Goal: Obtain resource: Obtain resource

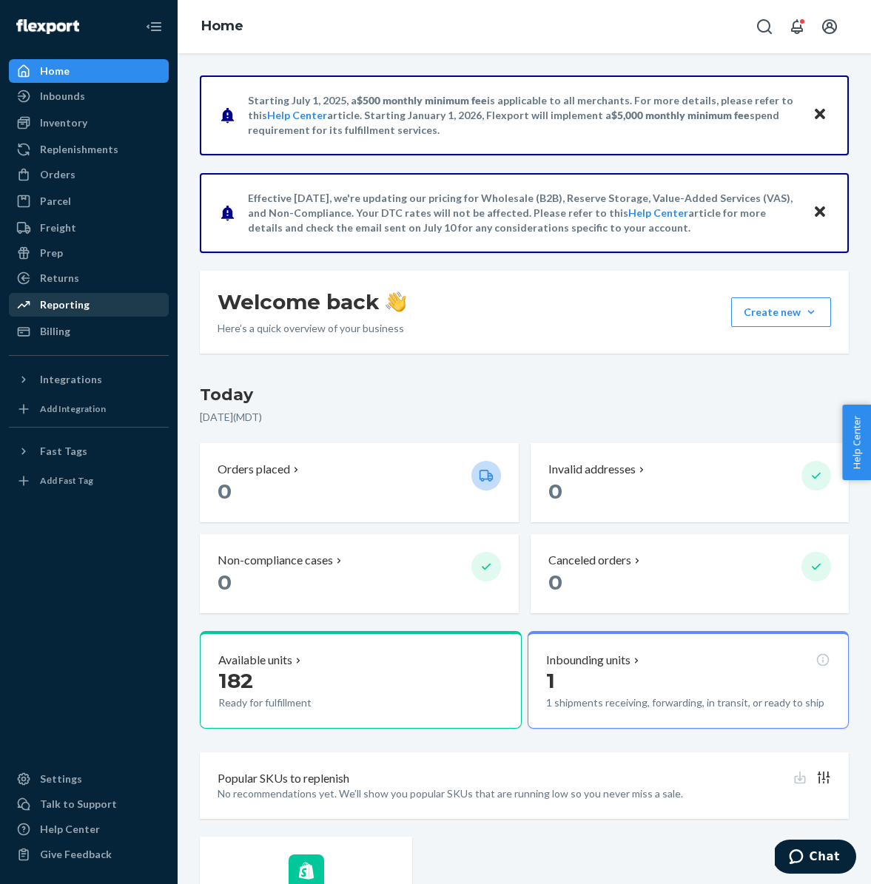
click at [60, 300] on div "Reporting" at bounding box center [65, 304] width 50 height 15
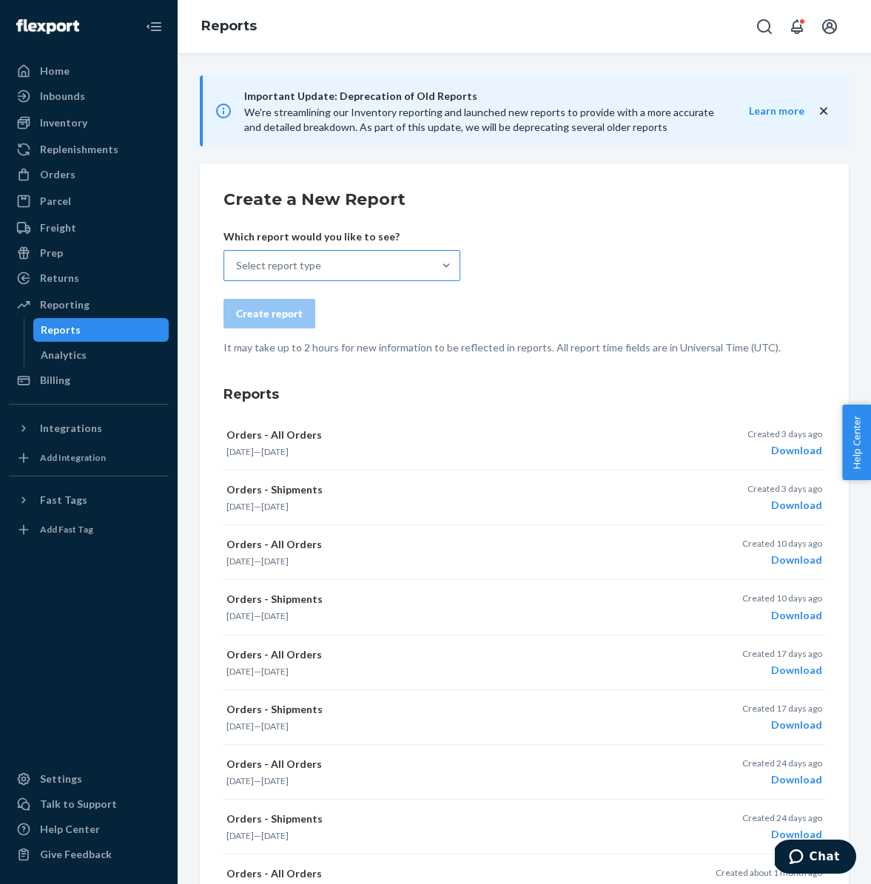
click at [430, 269] on div "Select report type" at bounding box center [328, 266] width 209 height 30
click at [237, 269] on input "Select report type" at bounding box center [236, 265] width 1 height 15
type input "all ord"
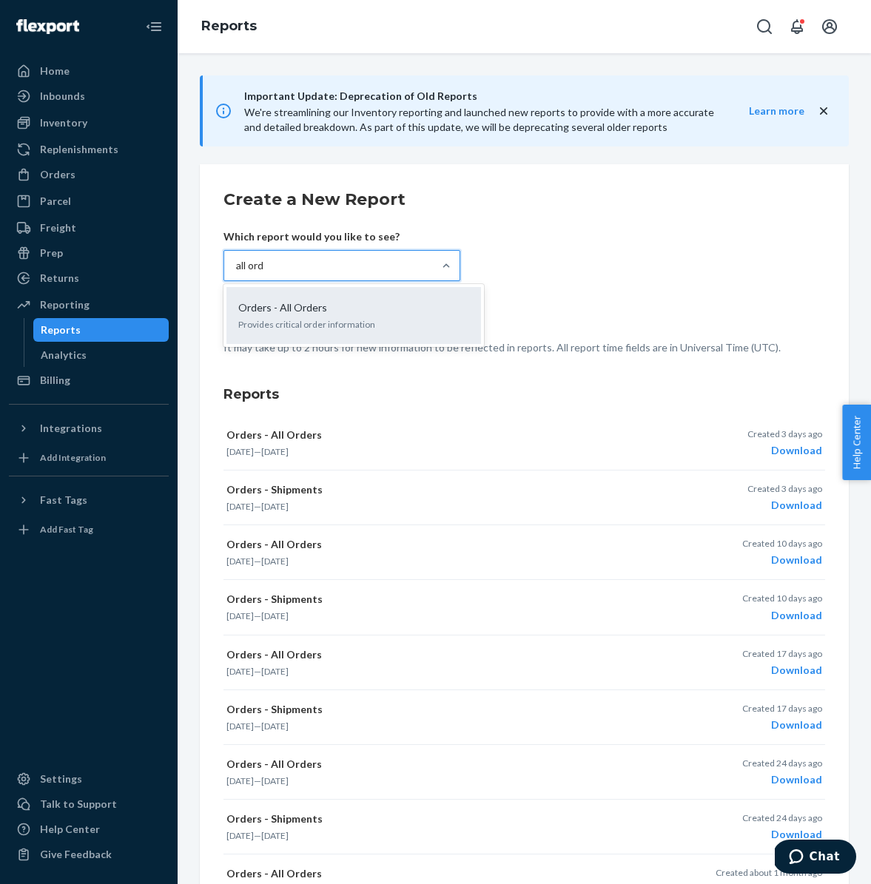
click at [396, 317] on div "Orders - All Orders Provides critical order information" at bounding box center [353, 315] width 237 height 45
click at [266, 273] on input "all ord" at bounding box center [251, 265] width 30 height 15
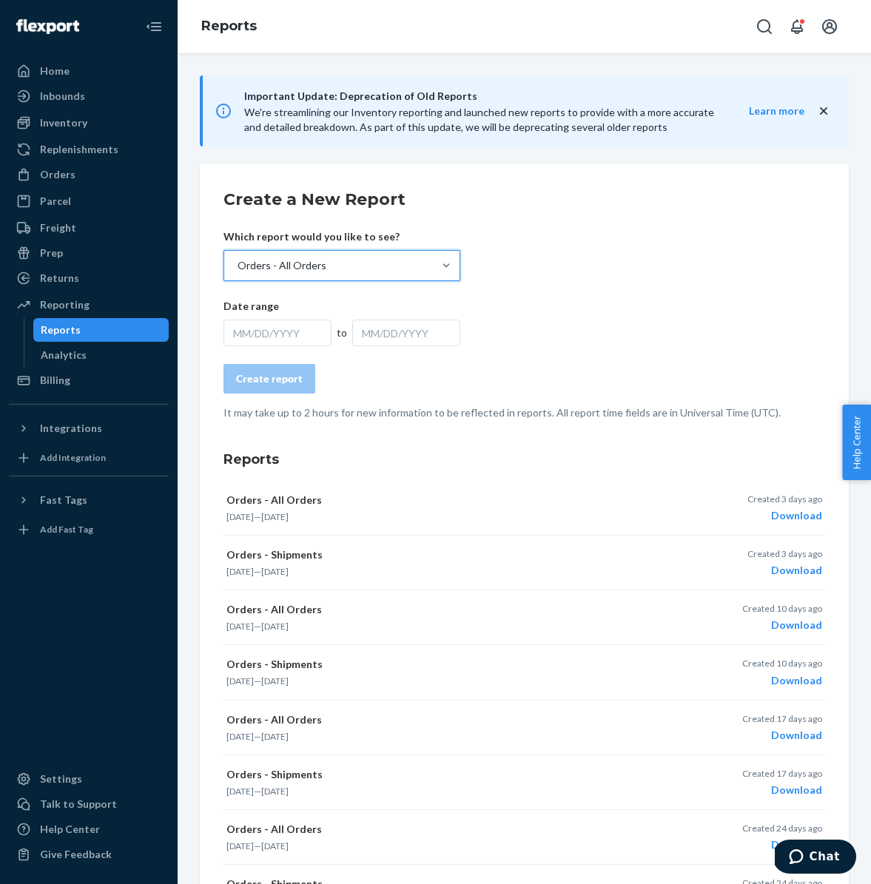
click at [305, 331] on div "MM/DD/YYYY" at bounding box center [277, 333] width 108 height 27
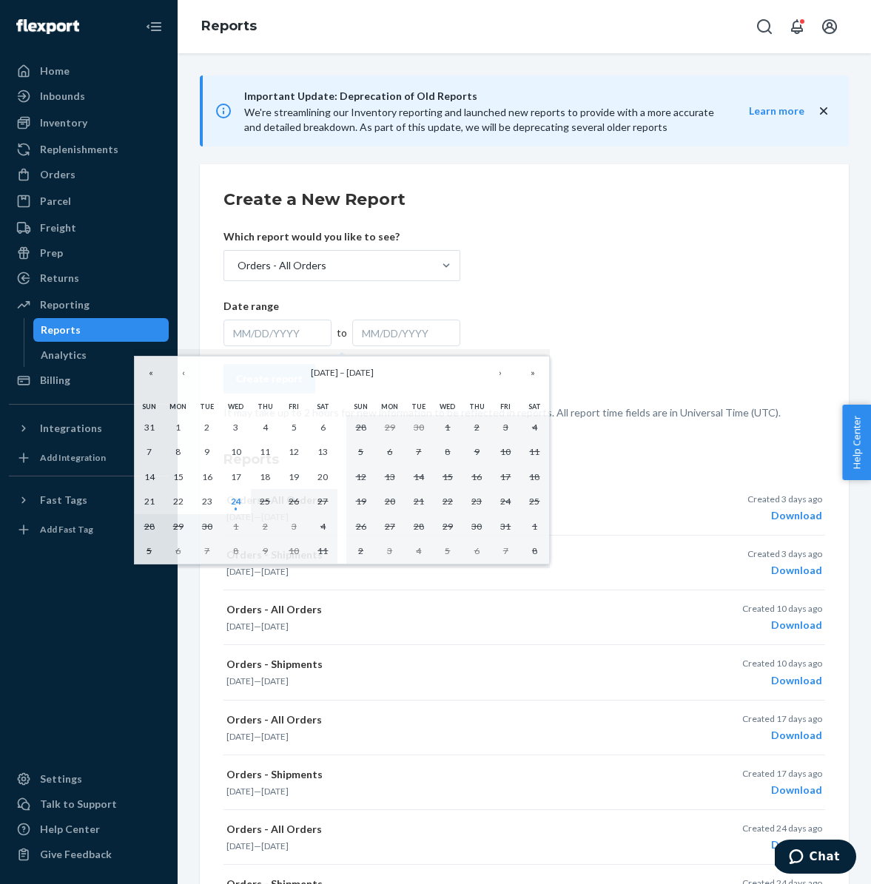
click at [604, 303] on form "Create a New Report Which report would you like to see? Orders - All Orders Dat…" at bounding box center [523, 304] width 601 height 232
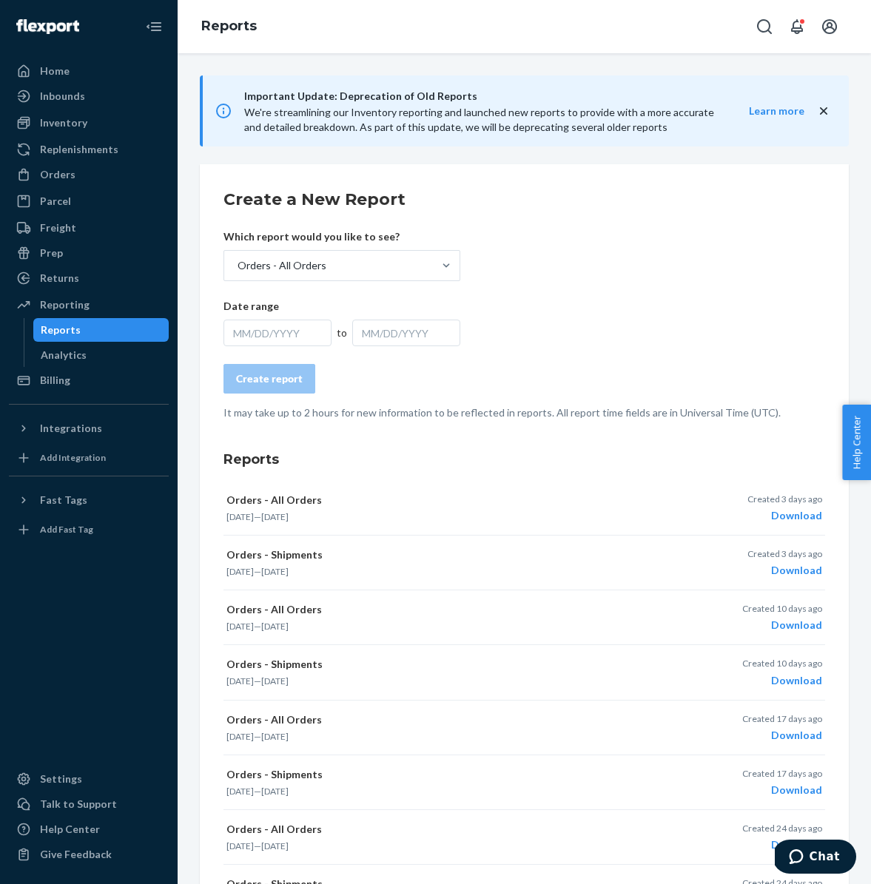
click at [295, 333] on div "MM/DD/YYYY" at bounding box center [277, 333] width 108 height 27
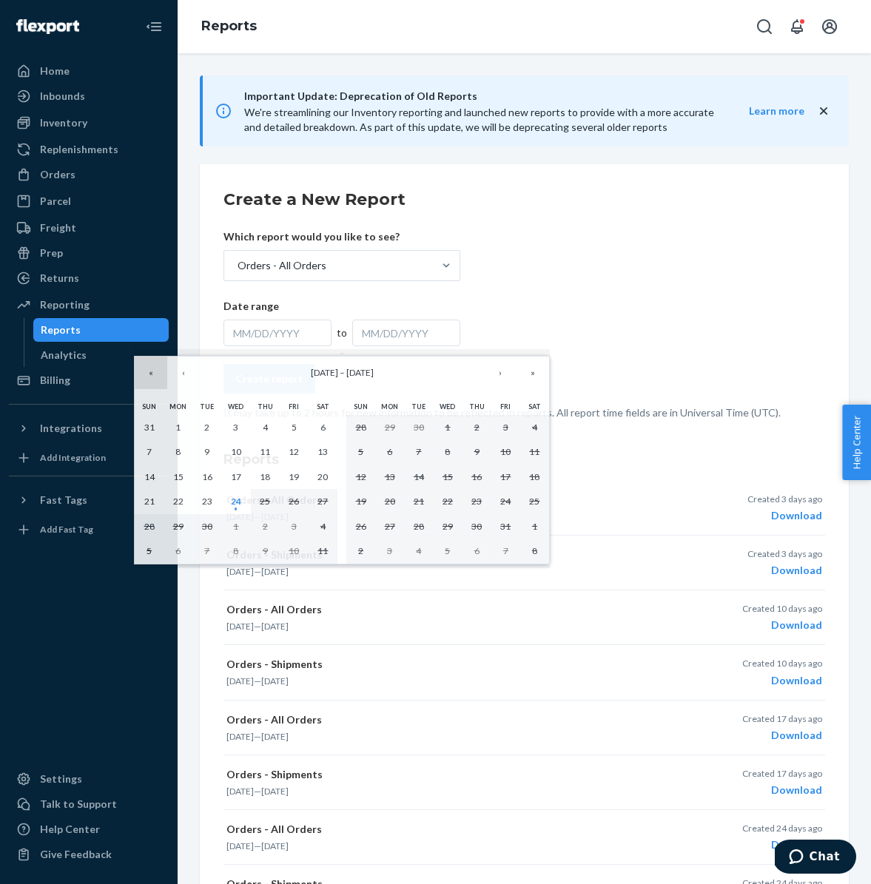
click at [147, 374] on button "«" at bounding box center [151, 373] width 33 height 33
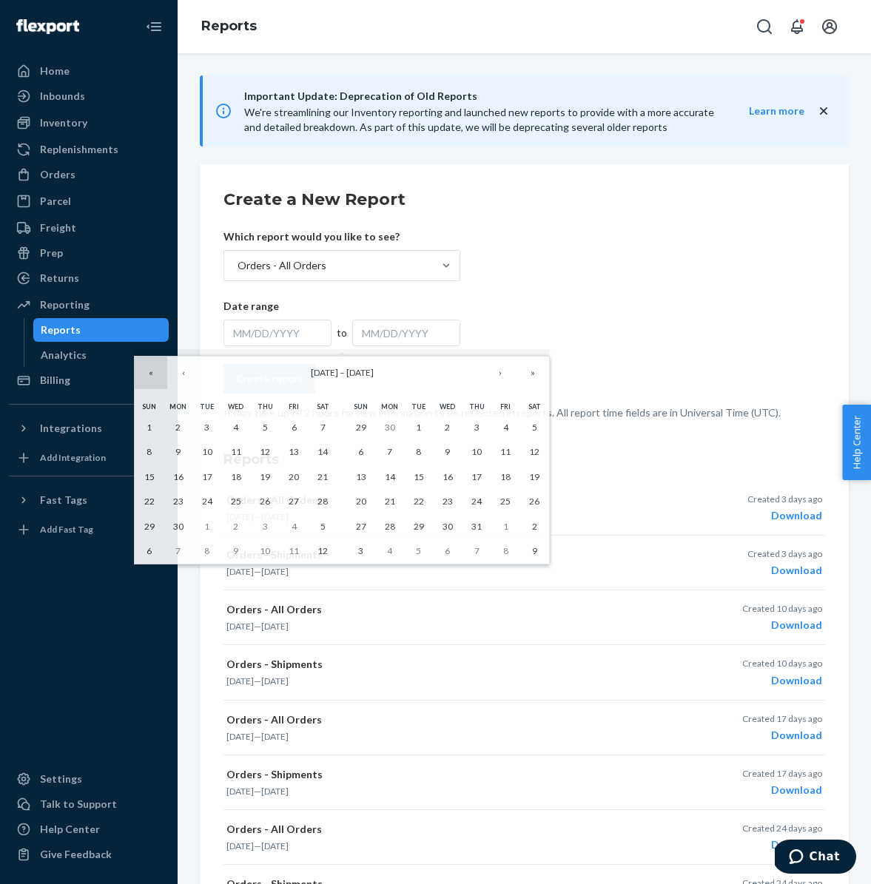
click at [149, 374] on button "«" at bounding box center [151, 373] width 33 height 33
click at [530, 373] on button "»" at bounding box center [532, 373] width 33 height 33
click at [207, 503] on abbr "24" at bounding box center [207, 501] width 10 height 11
click at [533, 376] on button "»" at bounding box center [532, 373] width 33 height 33
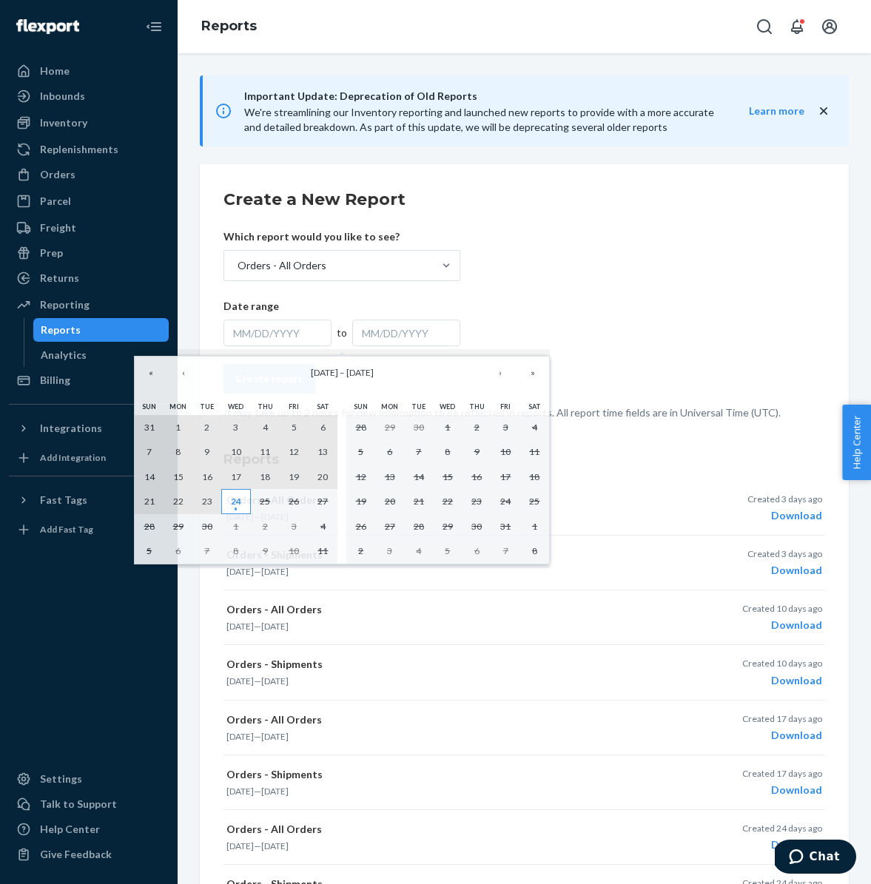
click at [232, 504] on abbr "24" at bounding box center [236, 501] width 10 height 11
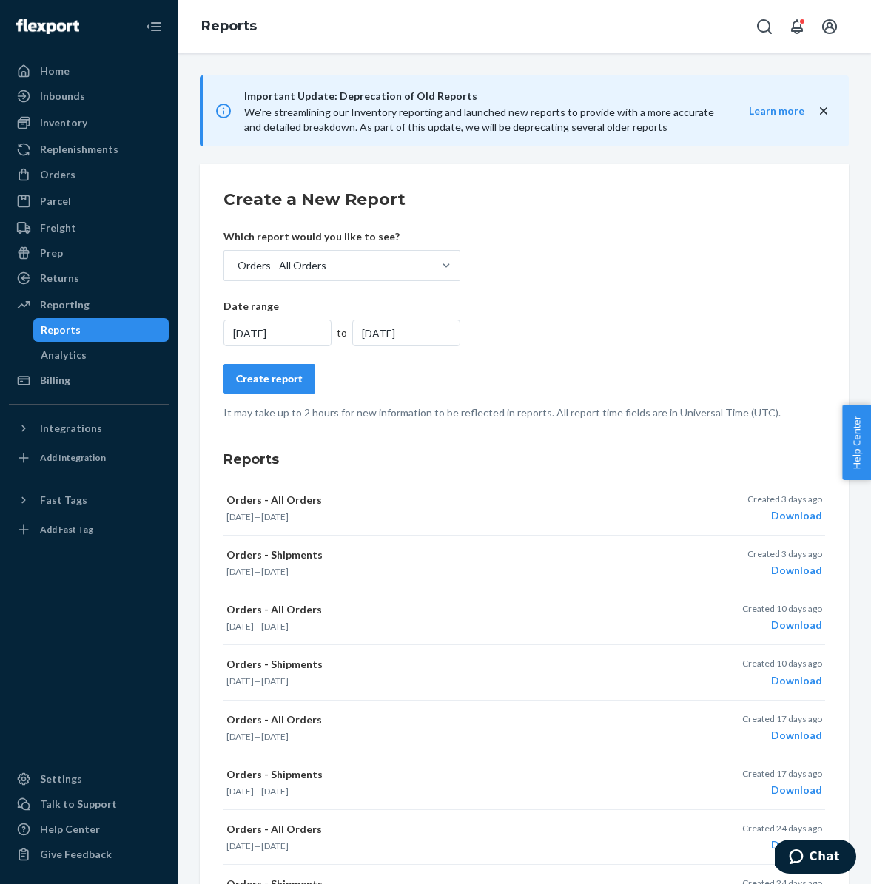
click at [266, 379] on div "Create report" at bounding box center [269, 378] width 67 height 15
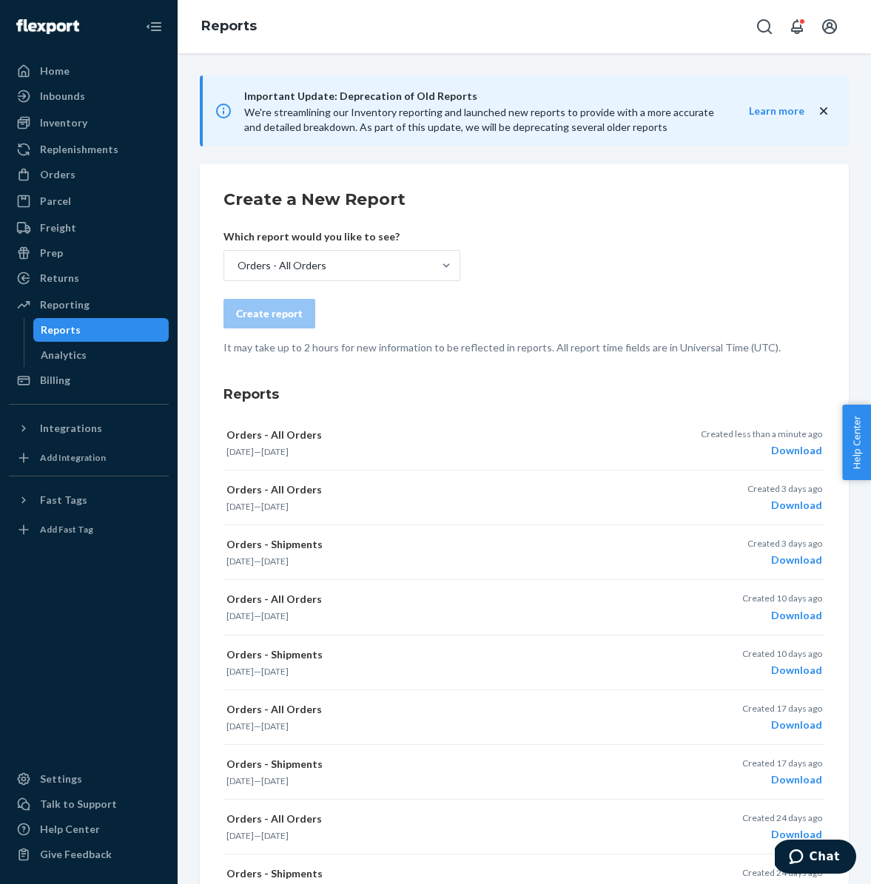
scroll to position [1, 0]
click at [791, 449] on div "Download" at bounding box center [760, 449] width 121 height 15
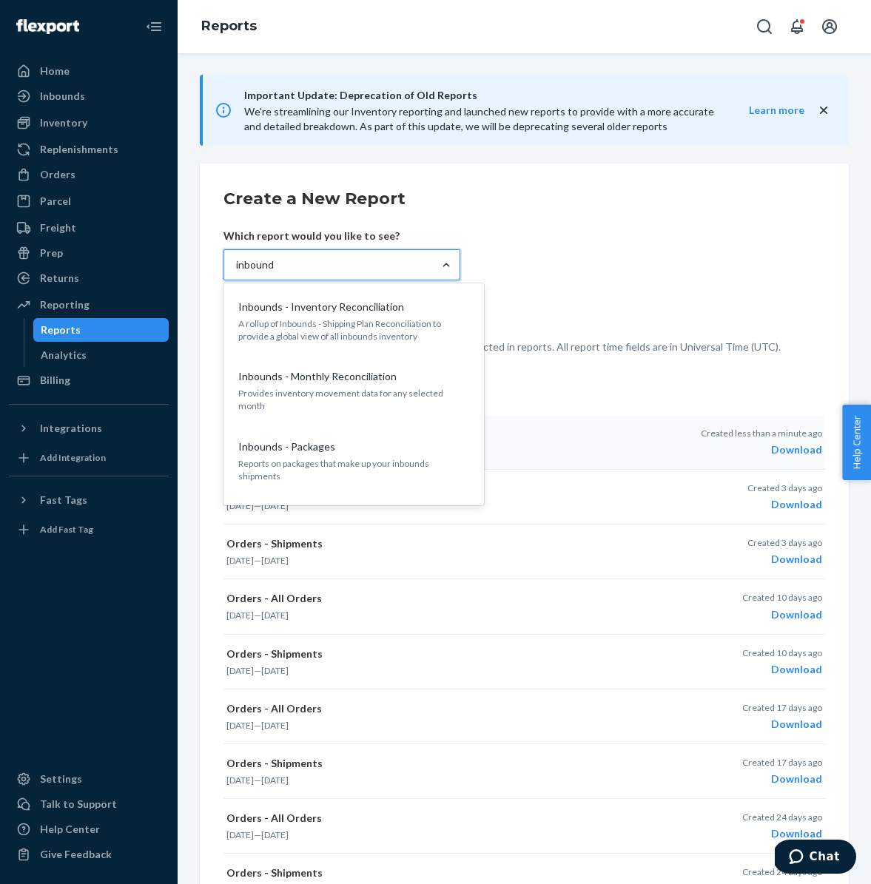
scroll to position [97, 0]
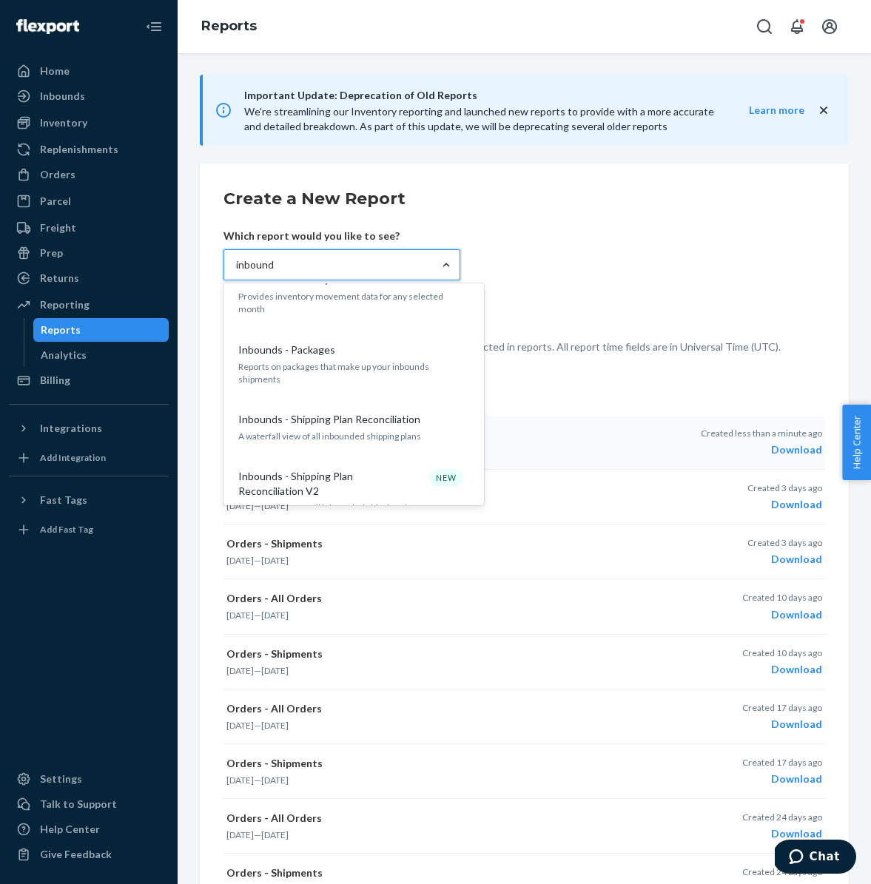
click at [253, 267] on input "inbound" at bounding box center [255, 264] width 38 height 15
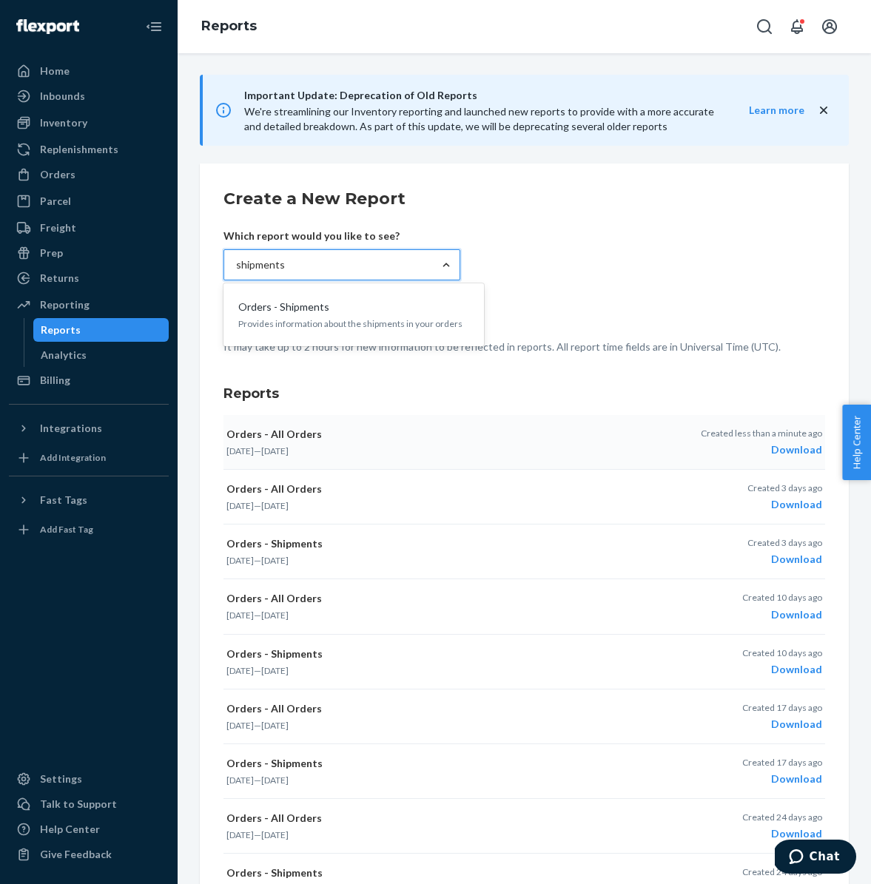
scroll to position [0, 0]
click at [253, 265] on input "shipments" at bounding box center [260, 265] width 48 height 15
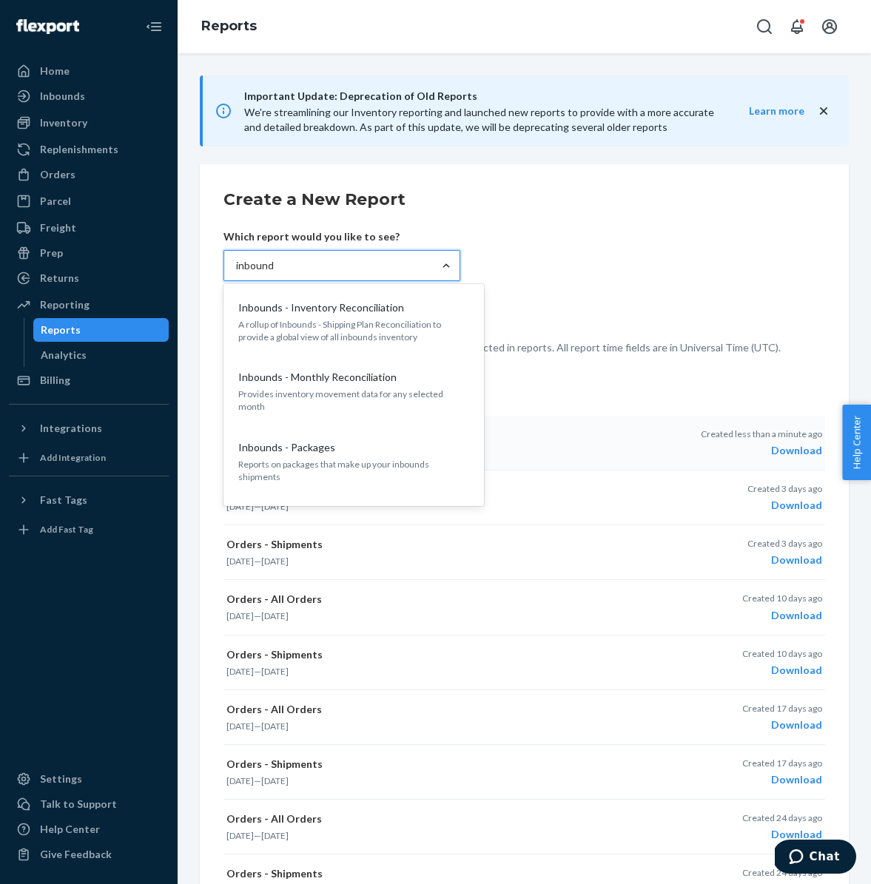
type input "inbounds"
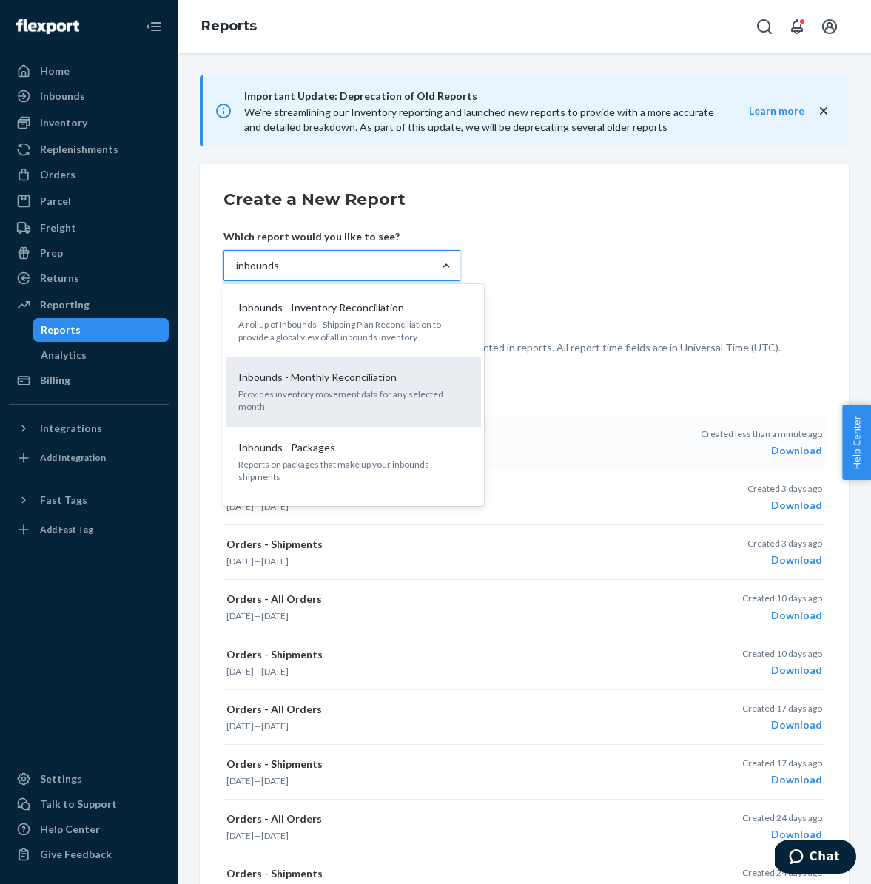
click at [346, 390] on p "Provides inventory movement data for any selected month" at bounding box center [353, 400] width 231 height 25
click at [279, 273] on input "inbounds" at bounding box center [257, 265] width 43 height 15
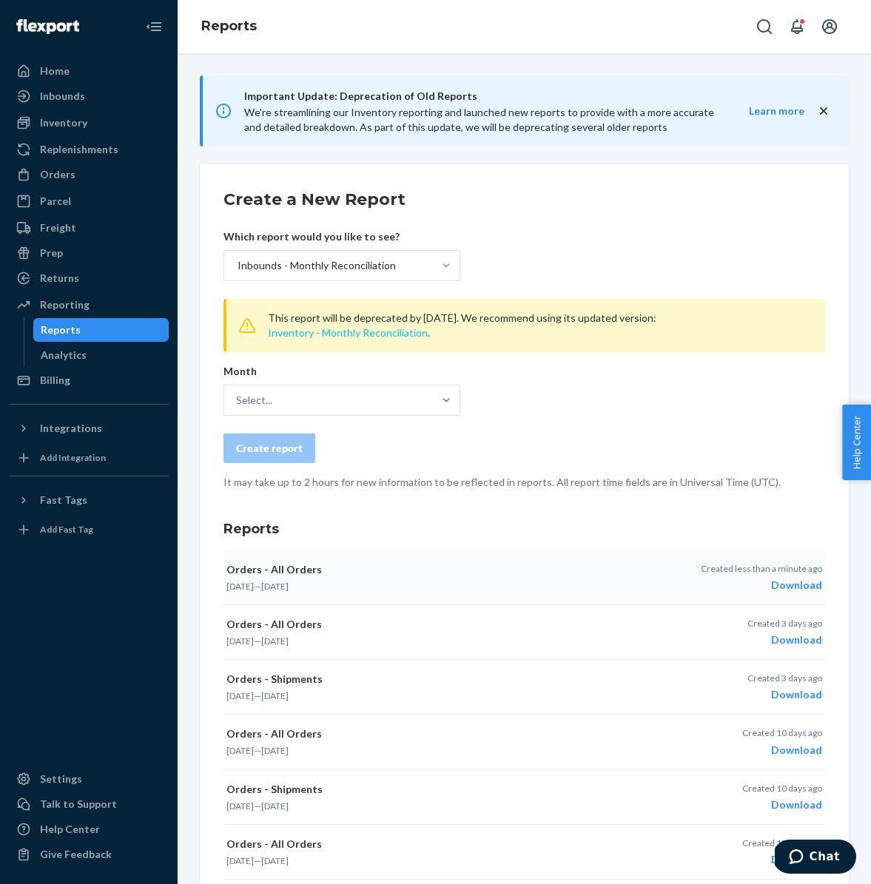
click at [354, 334] on button "Inventory - Monthly Reconciliation" at bounding box center [348, 332] width 160 height 15
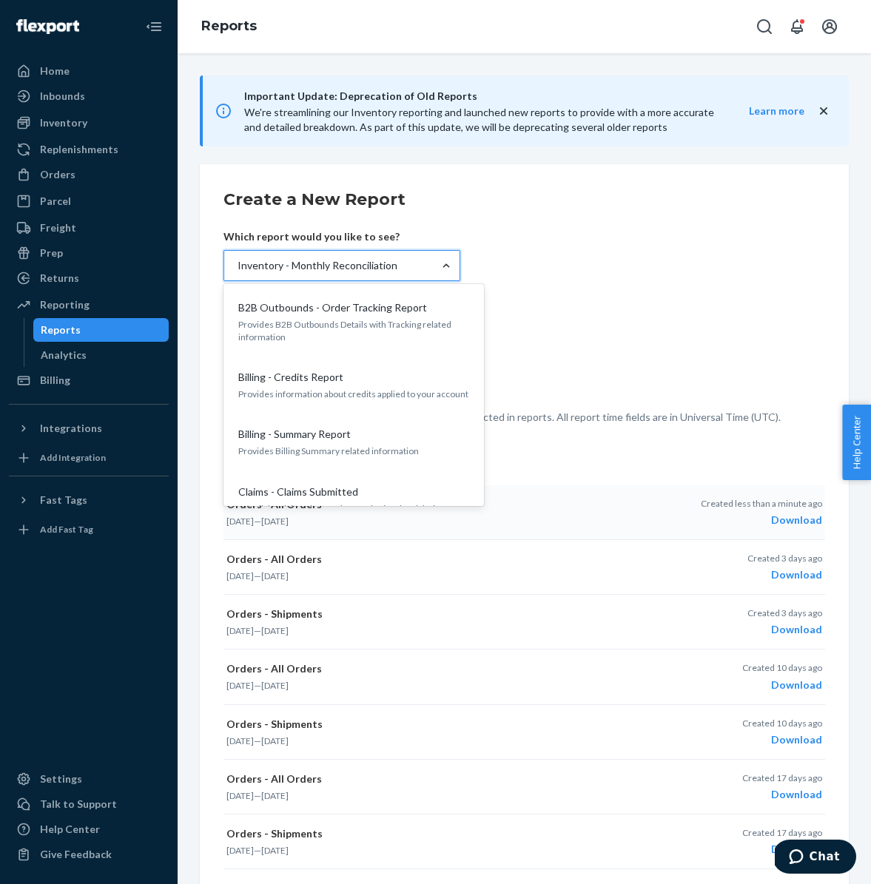
click at [351, 272] on div "Inventory - Monthly Reconciliation" at bounding box center [317, 265] width 160 height 15
click at [237, 272] on input "option Inbounds - Monthly Reconciliation, selected. option Inventory - Monthly …" at bounding box center [236, 265] width 1 height 15
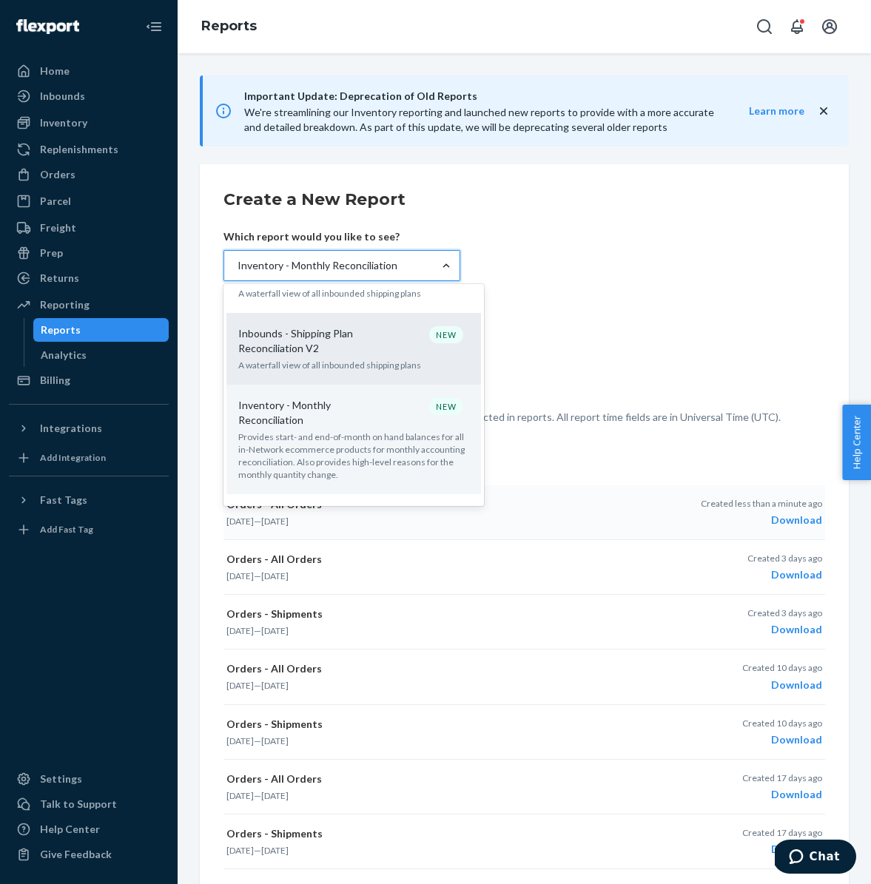
click at [358, 326] on p "Inbounds - Shipping Plan Reconciliation V2" at bounding box center [309, 341] width 142 height 30
click at [237, 273] on input "option Inbounds - Monthly Reconciliation, selected. option Inbounds - Shipping …" at bounding box center [236, 265] width 1 height 15
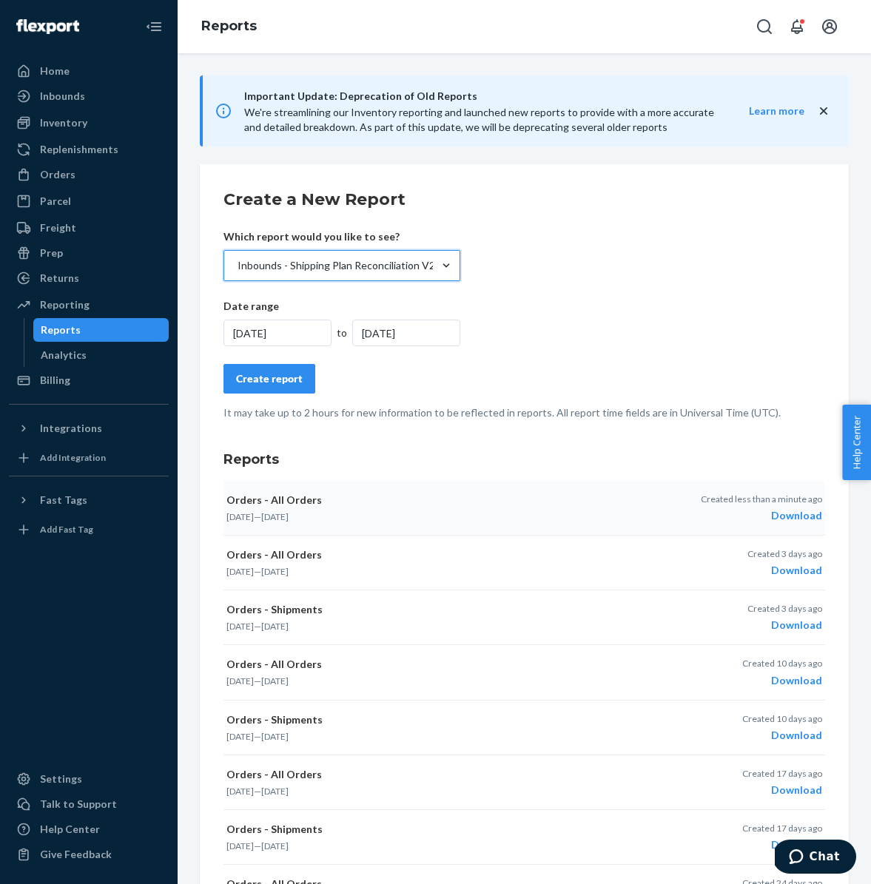
click at [301, 334] on div "9/24/2025" at bounding box center [277, 333] width 108 height 27
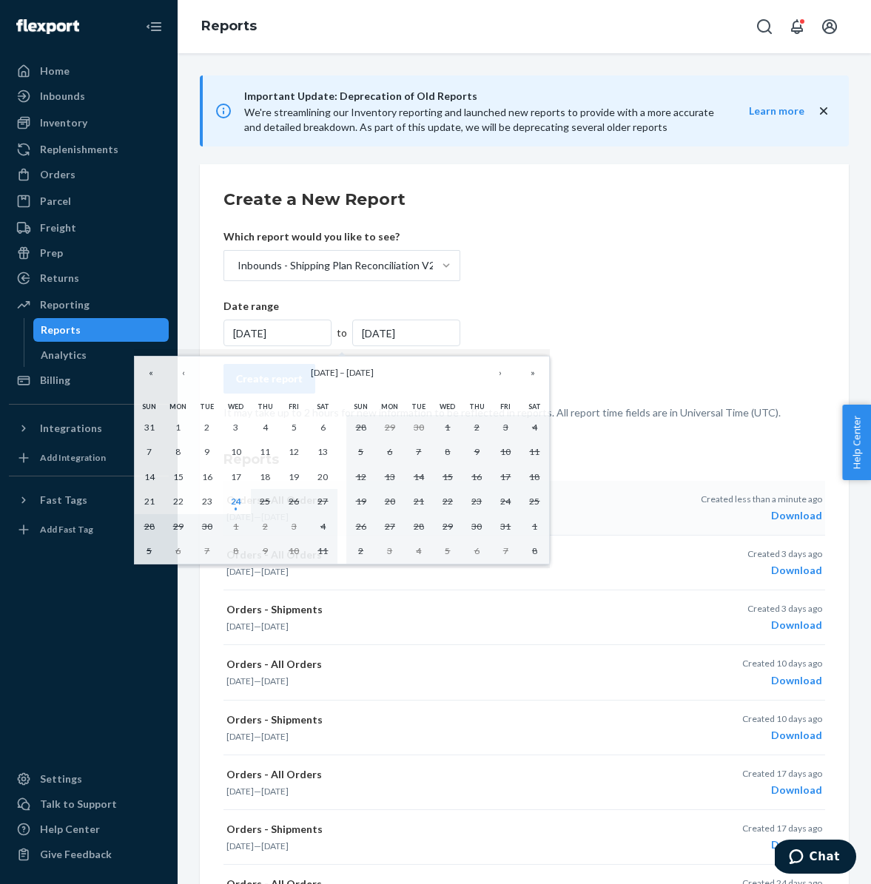
click at [284, 334] on div "9/24/2025" at bounding box center [277, 333] width 108 height 27
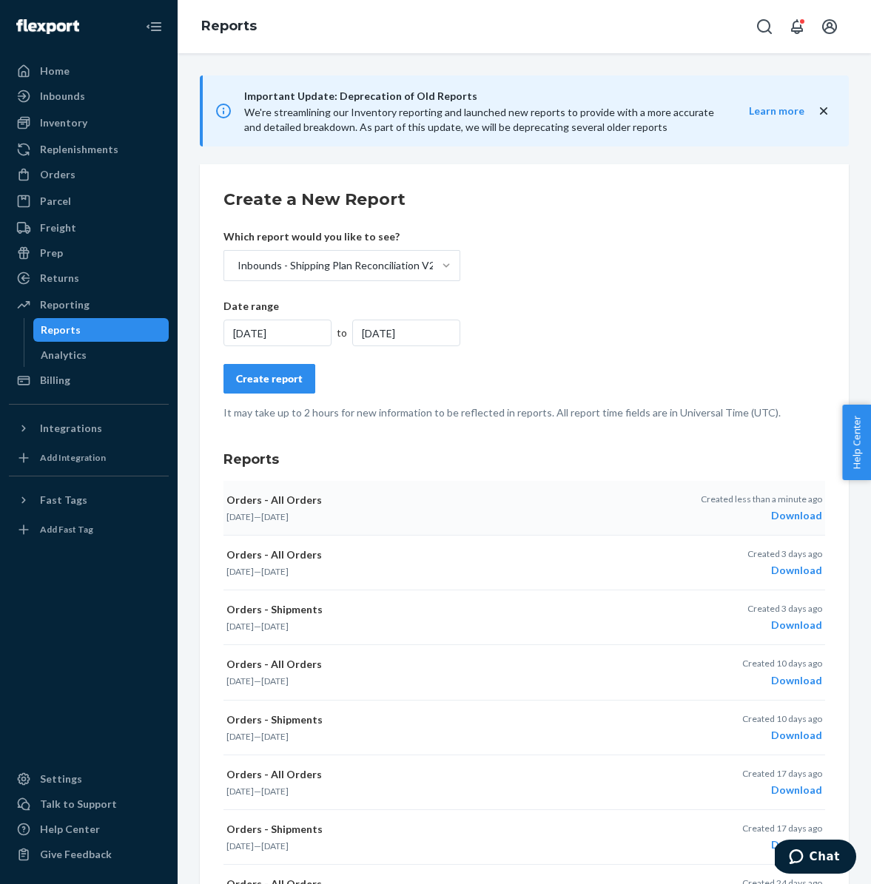
click at [284, 334] on div "9/24/2025" at bounding box center [277, 333] width 108 height 27
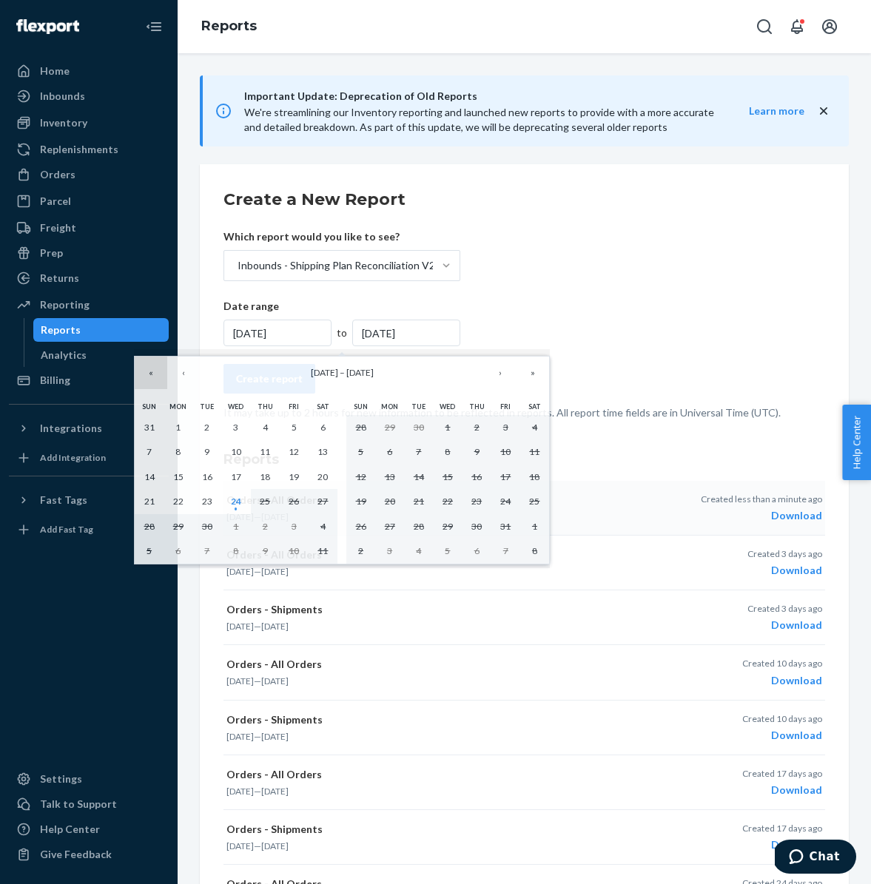
click at [149, 382] on button "«" at bounding box center [151, 373] width 33 height 33
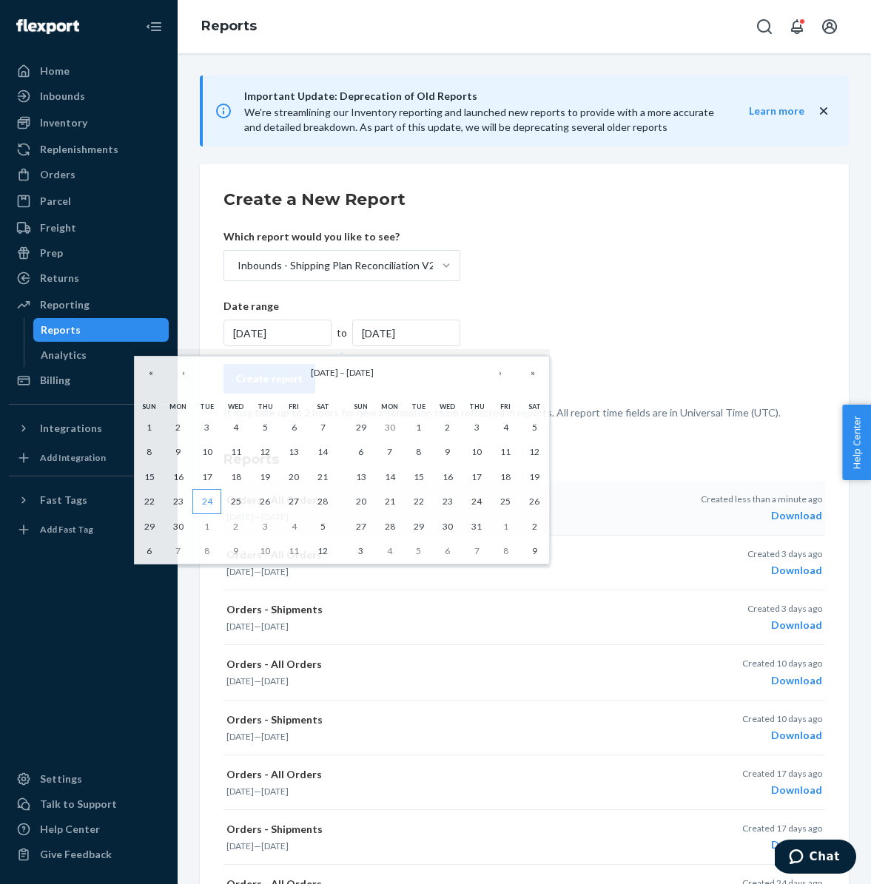
click at [210, 499] on abbr "24" at bounding box center [207, 501] width 10 height 11
click at [283, 334] on div "9/24/2025" at bounding box center [277, 333] width 108 height 27
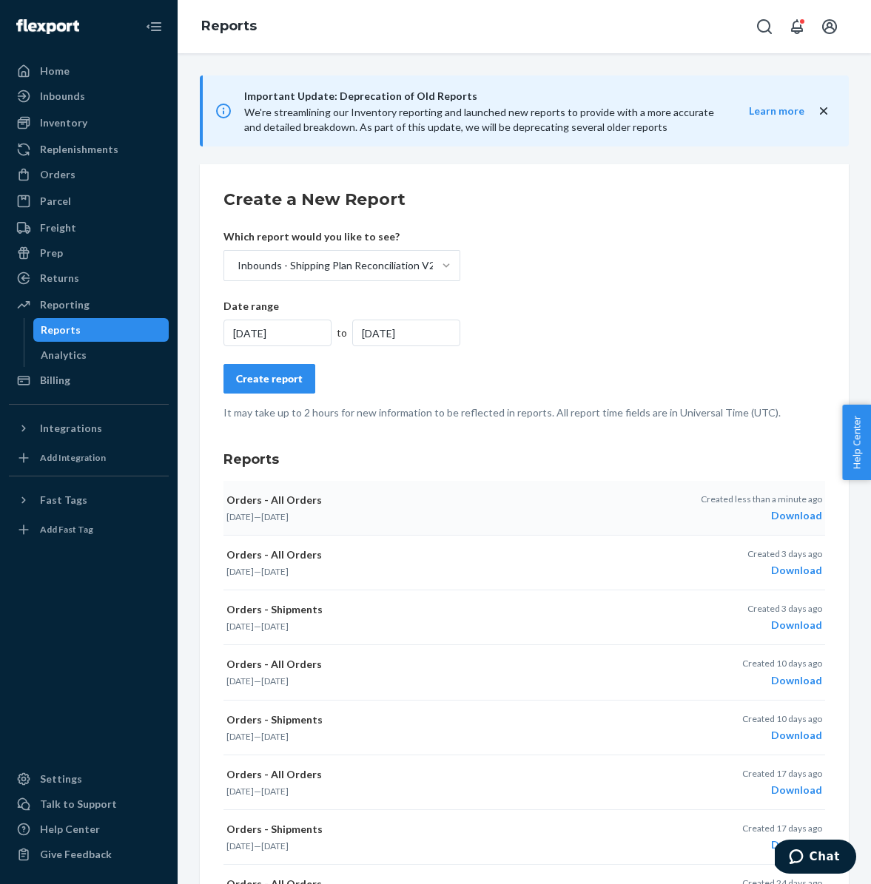
click at [266, 333] on div "9/24/2025" at bounding box center [277, 333] width 108 height 27
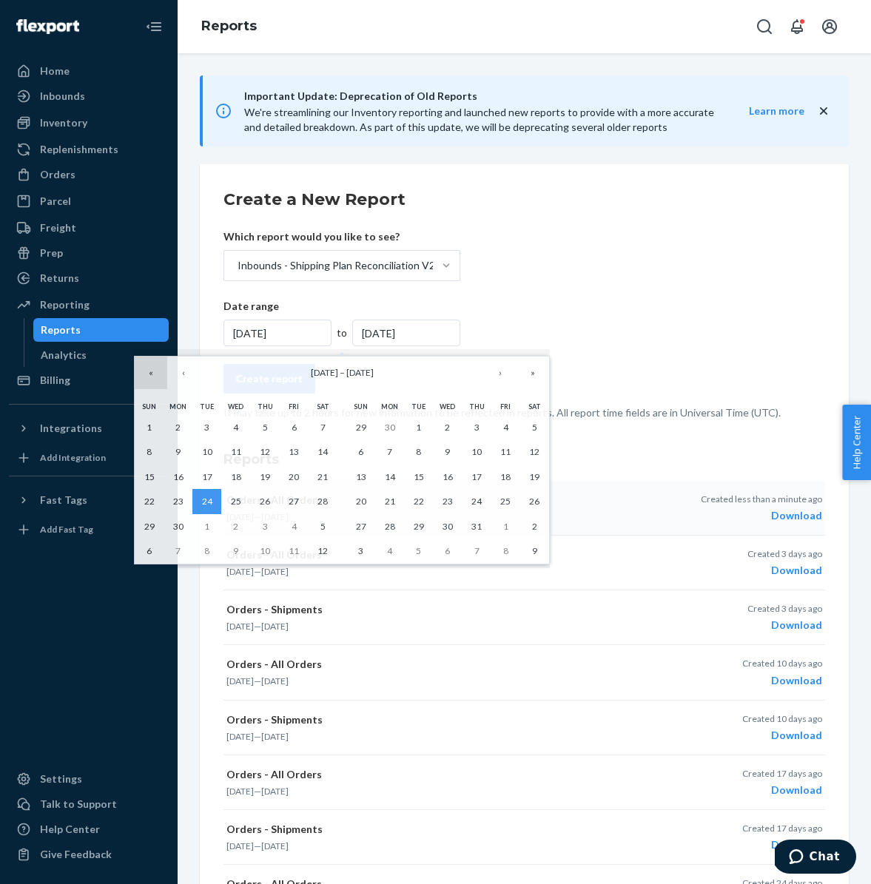
click at [157, 376] on button "«" at bounding box center [151, 373] width 33 height 33
click at [538, 376] on button "»" at bounding box center [532, 373] width 33 height 33
click at [206, 501] on abbr "24" at bounding box center [207, 501] width 10 height 11
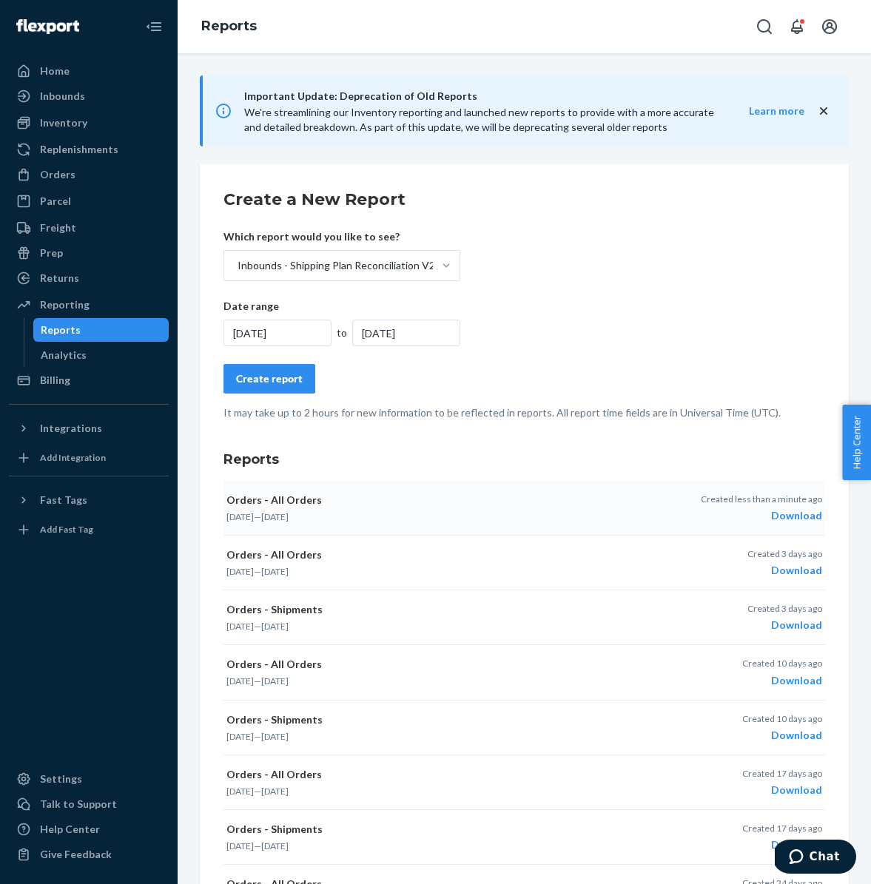
click at [417, 340] on div "9/24/2024" at bounding box center [406, 333] width 108 height 27
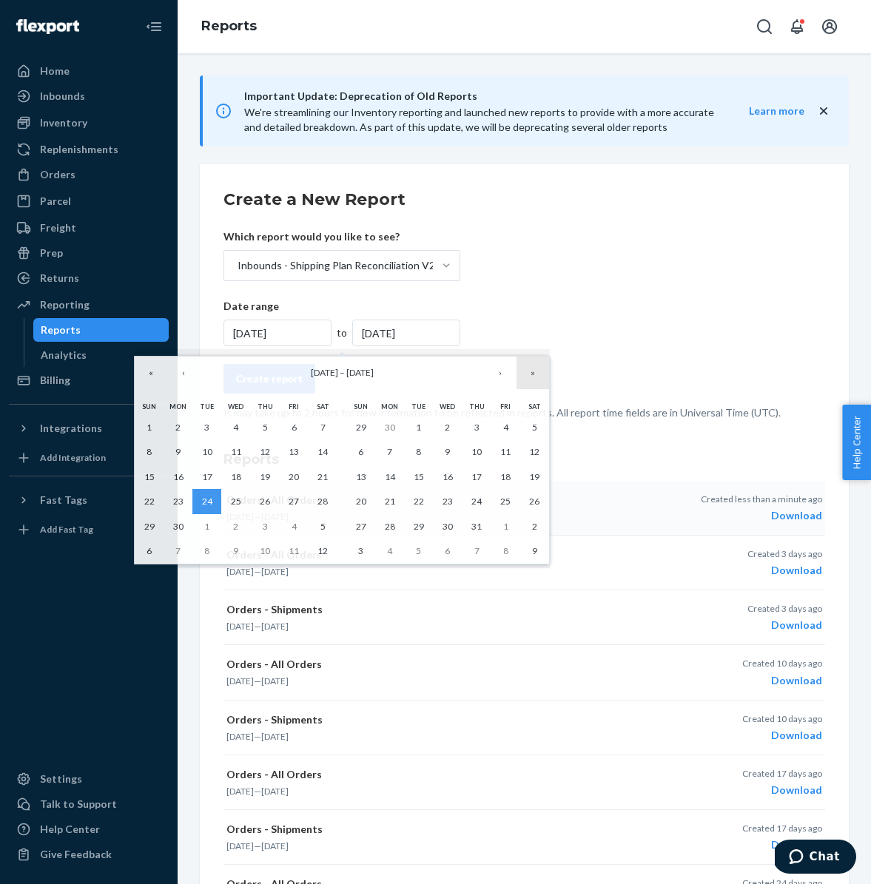
click at [529, 371] on button "»" at bounding box center [532, 373] width 33 height 33
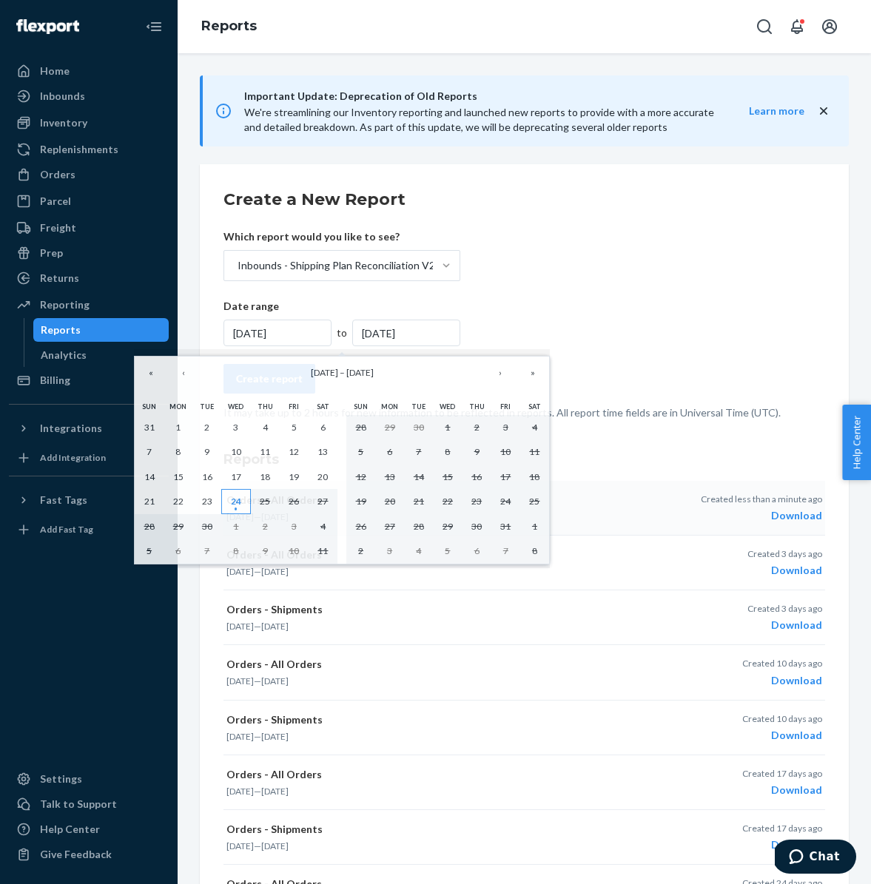
click at [232, 499] on abbr "24" at bounding box center [236, 501] width 10 height 11
click at [232, 501] on abbr "24" at bounding box center [236, 501] width 10 height 11
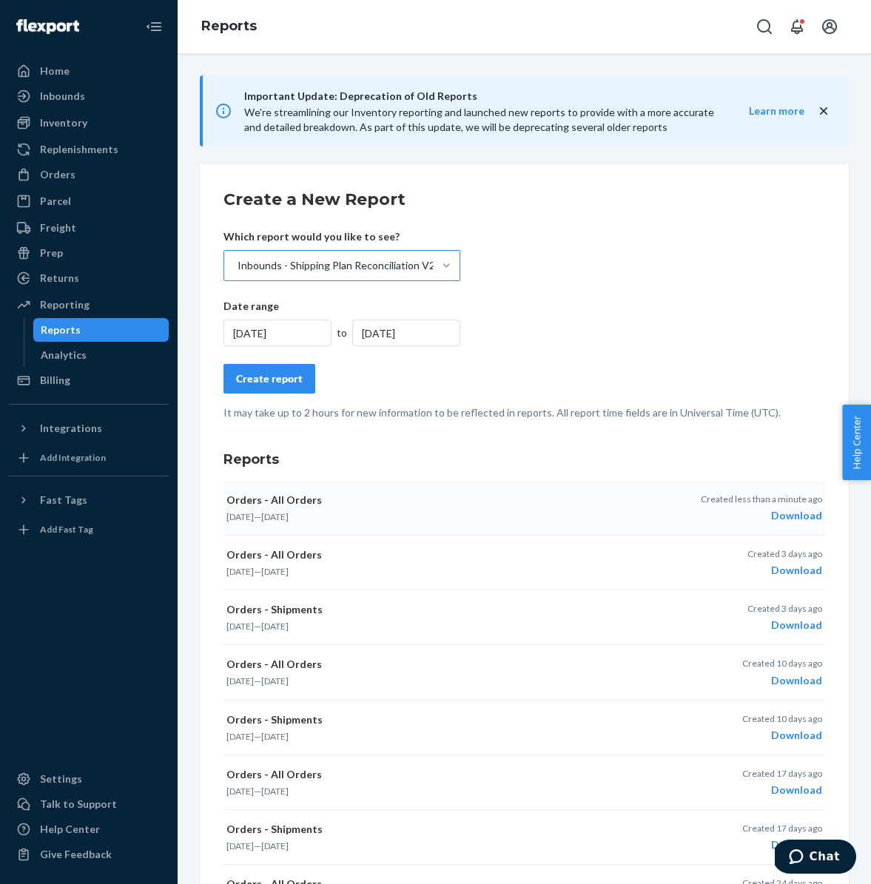
click at [362, 266] on div "Inbounds - Shipping Plan Reconciliation V2" at bounding box center [335, 265] width 197 height 15
click at [237, 266] on input "Inbounds - Shipping Plan Reconciliation V2" at bounding box center [236, 265] width 1 height 15
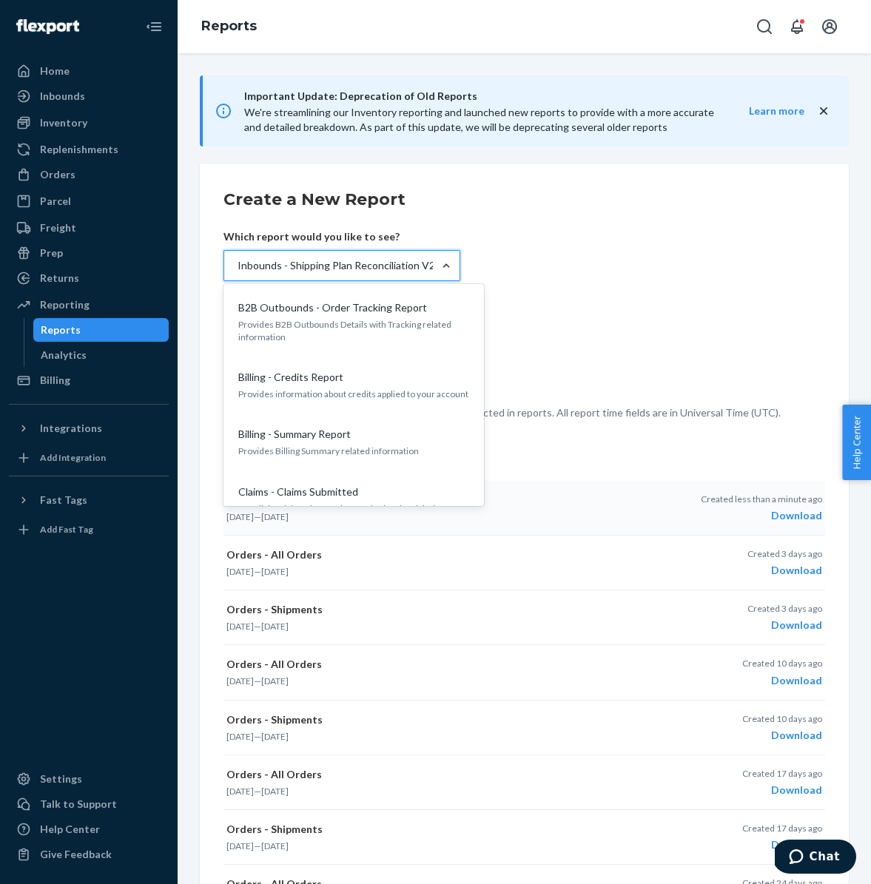
scroll to position [358, 0]
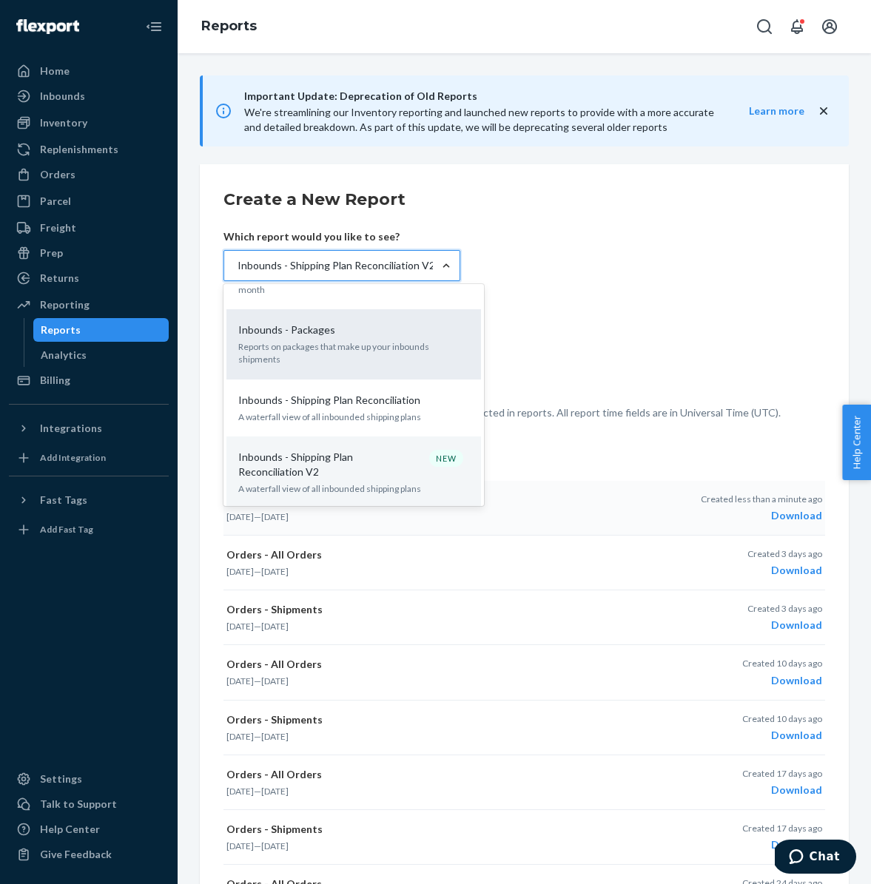
click at [385, 323] on div "Inbounds - Packages" at bounding box center [350, 329] width 237 height 15
click at [237, 273] on input "option Inbounds - Shipping Plan Reconciliation V2, selected. option Inbounds - …" at bounding box center [236, 265] width 1 height 15
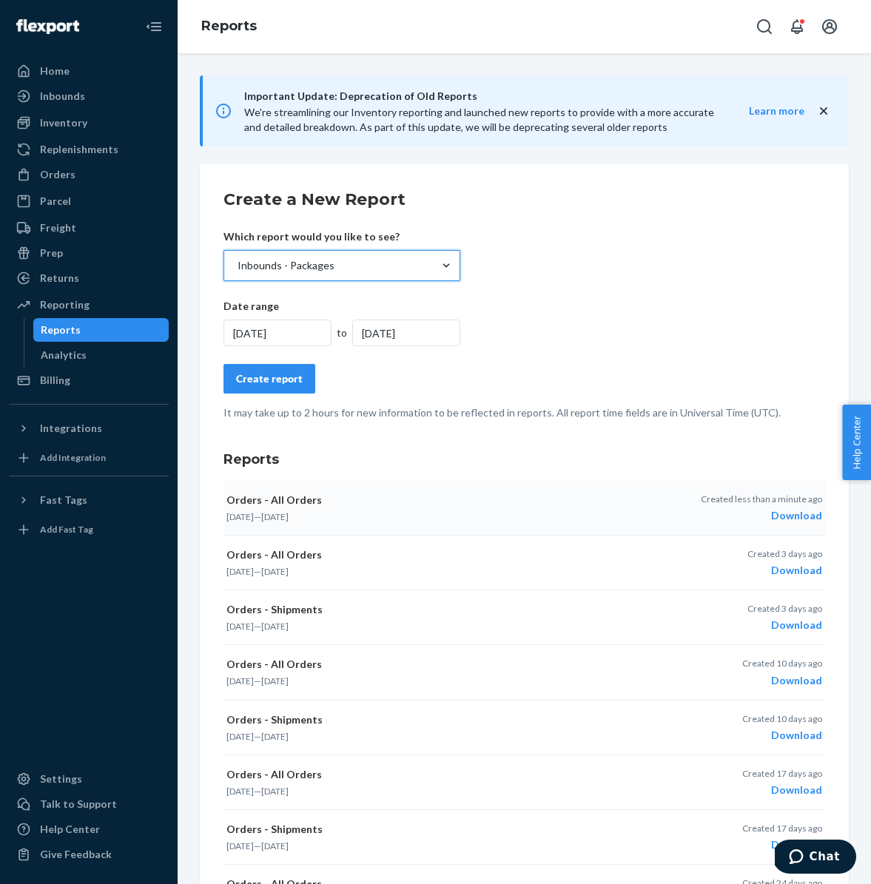
click at [291, 337] on div "9/24/2025" at bounding box center [277, 333] width 108 height 27
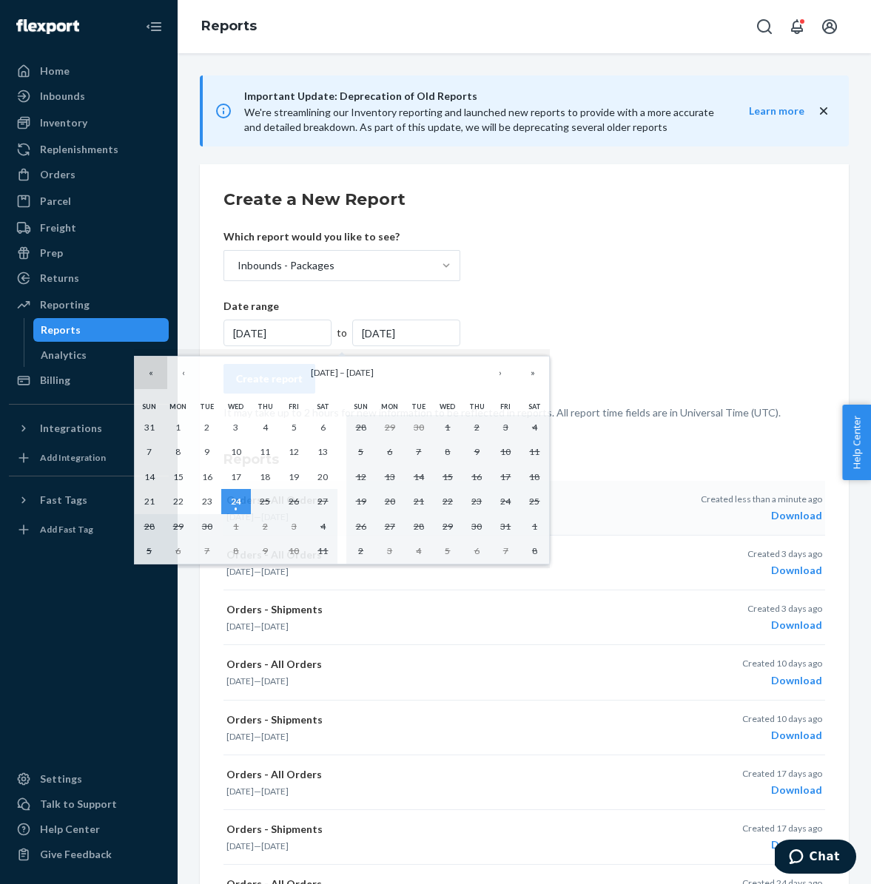
drag, startPoint x: 146, startPoint y: 376, endPoint x: 152, endPoint y: 394, distance: 19.2
click at [146, 376] on button "«" at bounding box center [151, 373] width 33 height 33
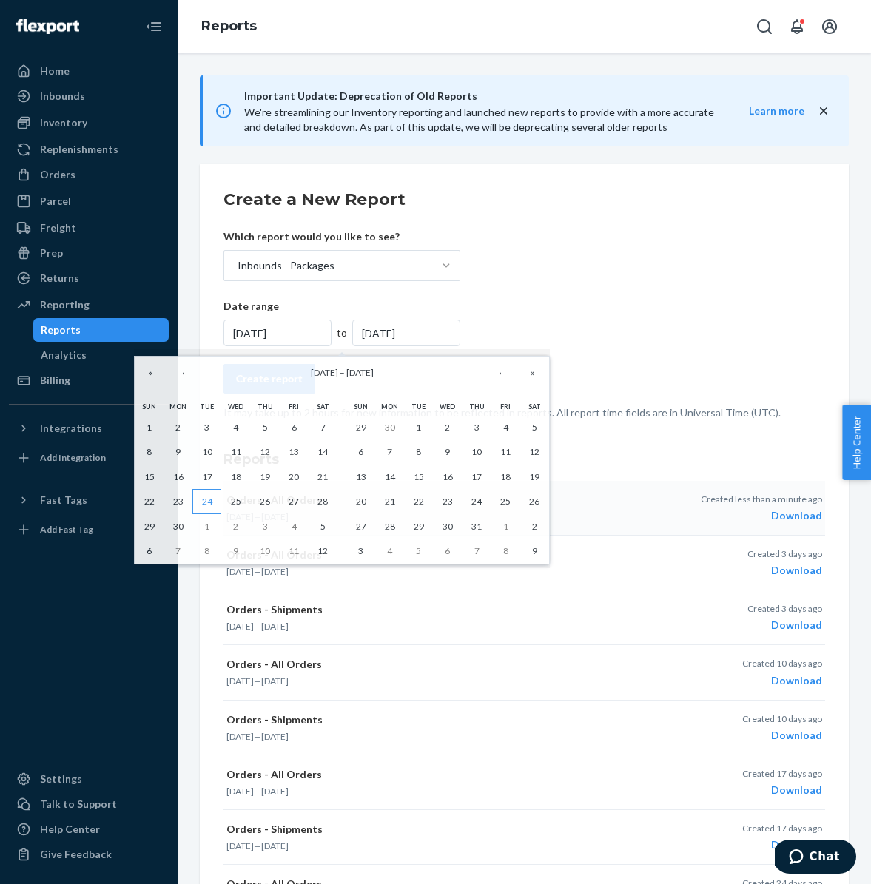
click at [208, 498] on abbr "24" at bounding box center [207, 501] width 10 height 11
click at [210, 504] on abbr "24" at bounding box center [207, 501] width 10 height 11
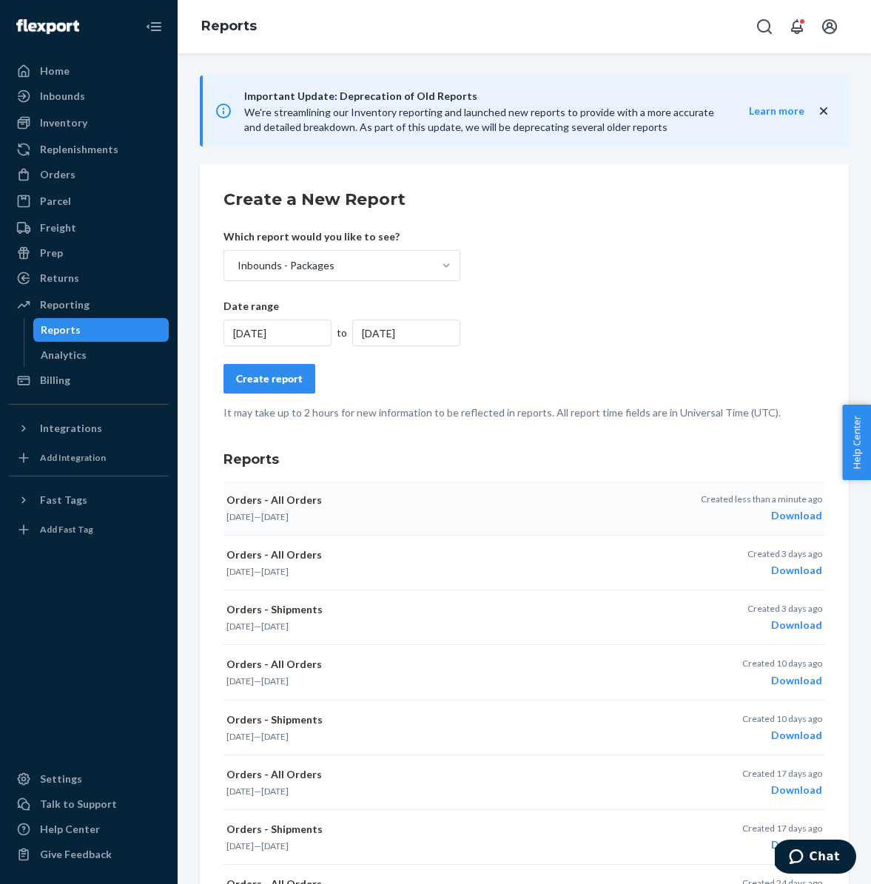
click at [402, 339] on div "9/24/2024" at bounding box center [406, 333] width 108 height 27
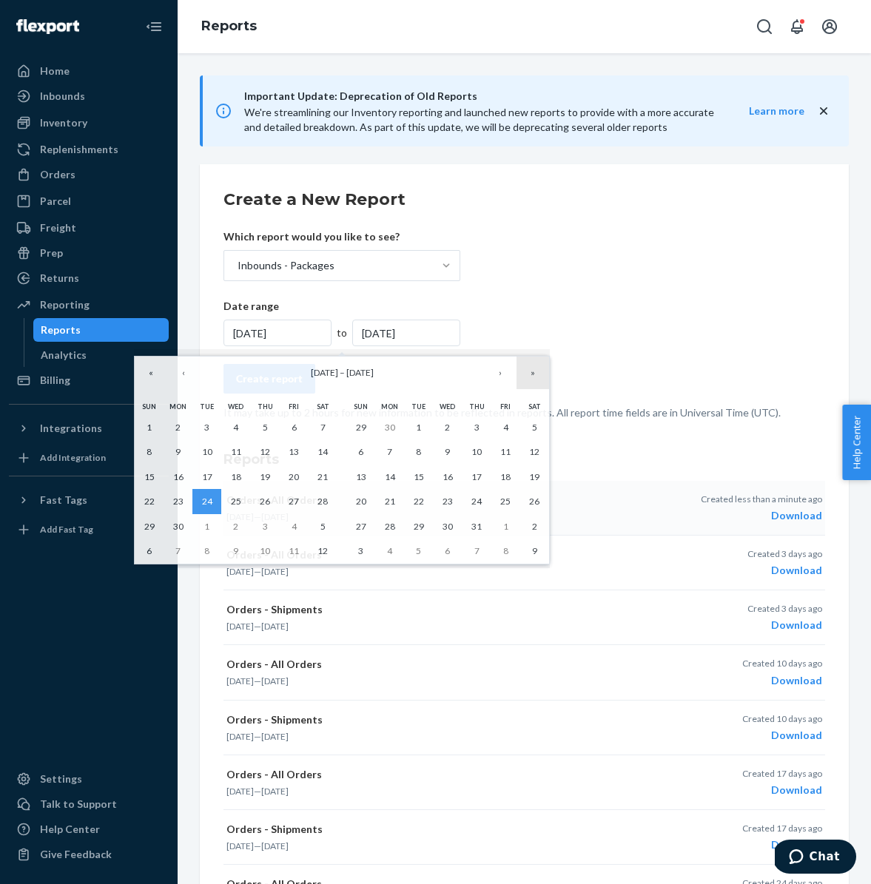
click at [533, 374] on button "»" at bounding box center [532, 373] width 33 height 33
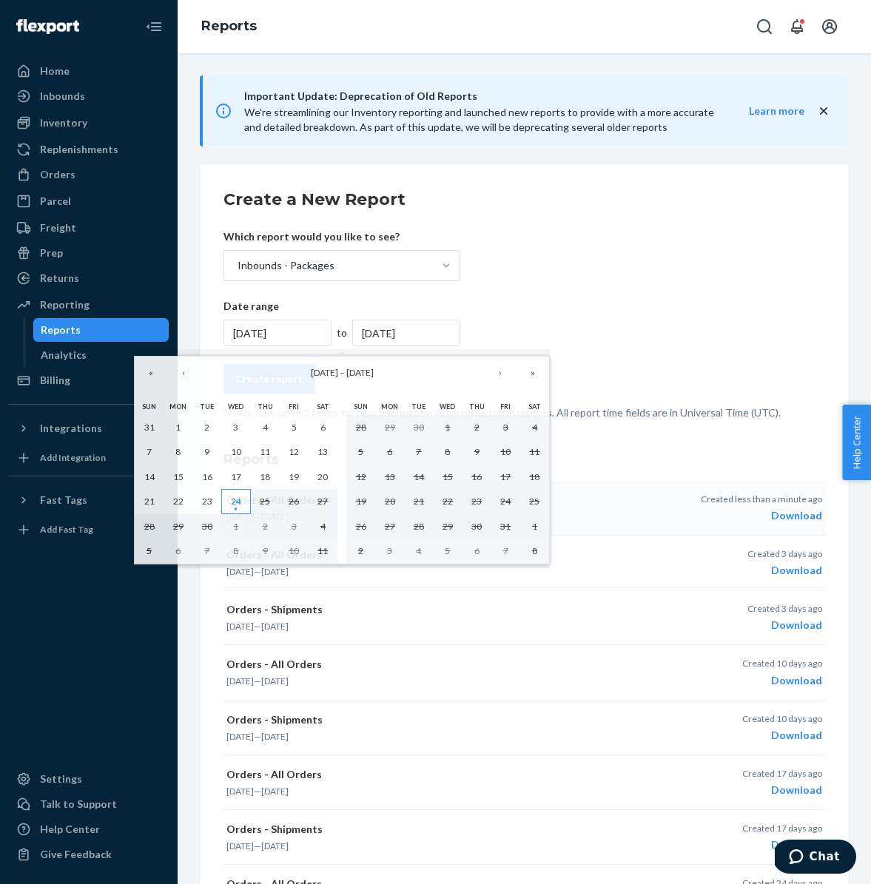
click at [234, 504] on abbr "24" at bounding box center [236, 501] width 10 height 11
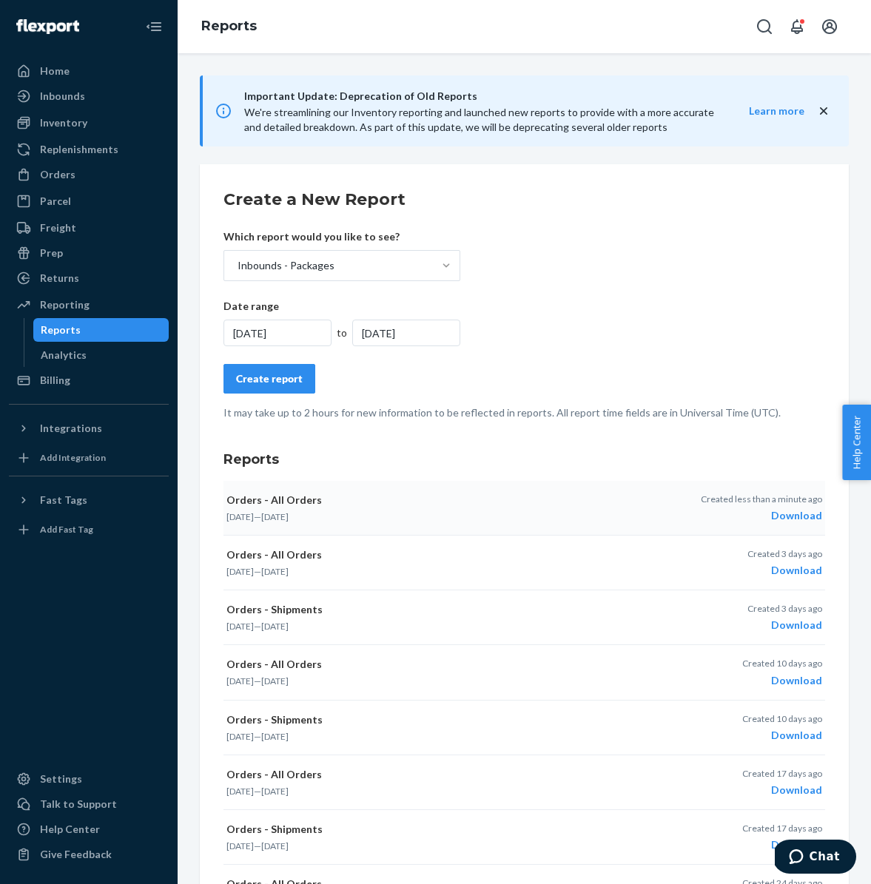
click at [290, 331] on div "9/24/2025" at bounding box center [277, 333] width 108 height 27
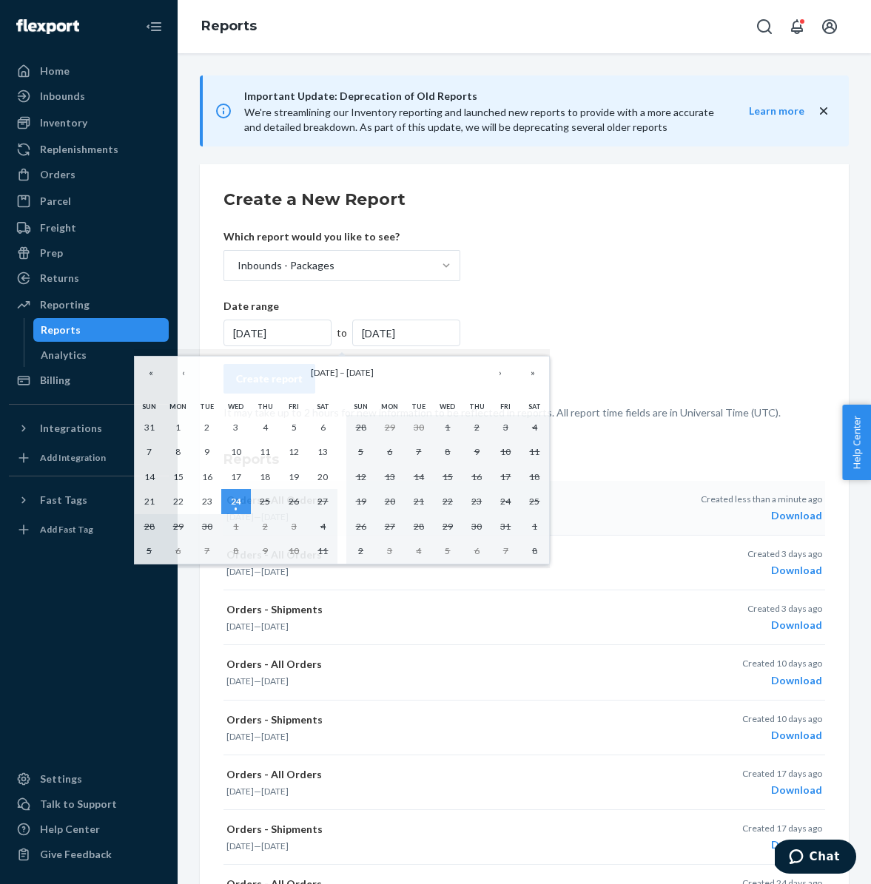
click at [290, 331] on div "9/24/2025" at bounding box center [277, 333] width 108 height 27
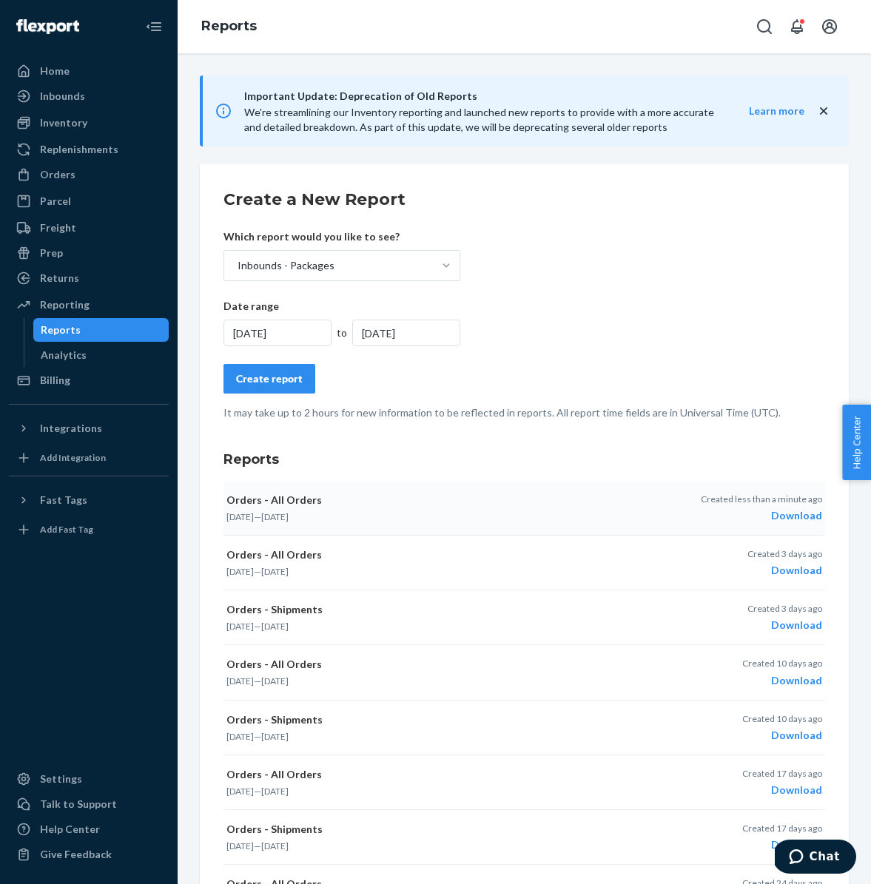
click at [290, 331] on div "9/24/2025" at bounding box center [277, 333] width 108 height 27
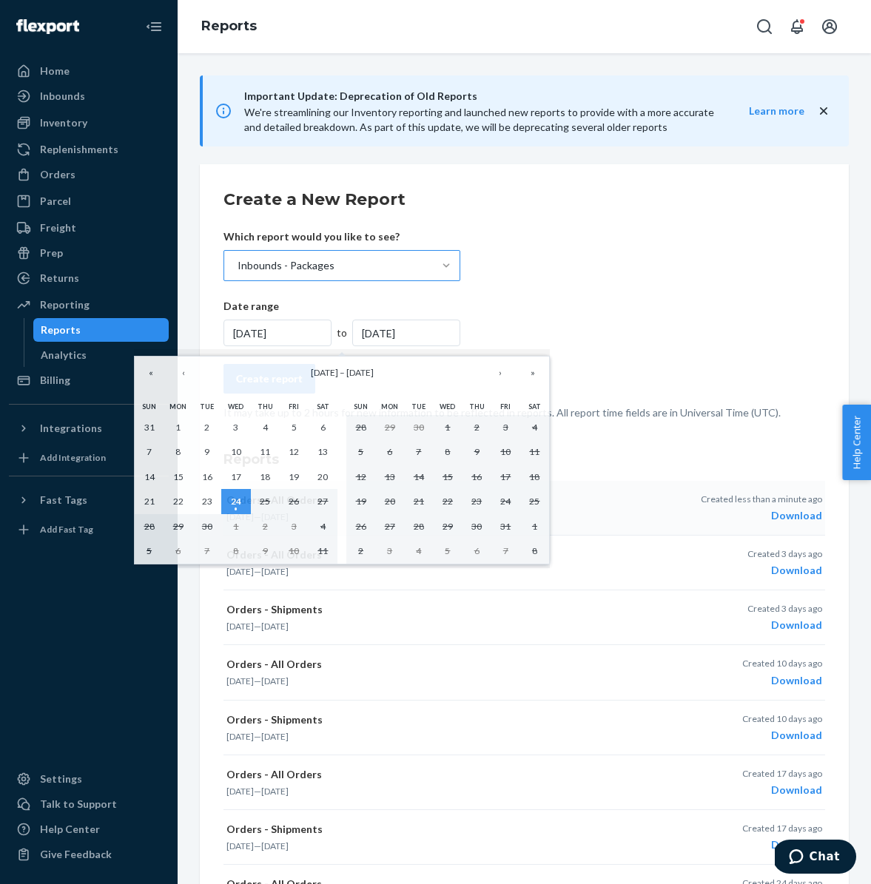
click at [353, 257] on div "Inbounds - Packages" at bounding box center [328, 266] width 209 height 30
click at [237, 258] on input "Inbounds - Packages" at bounding box center [236, 265] width 1 height 15
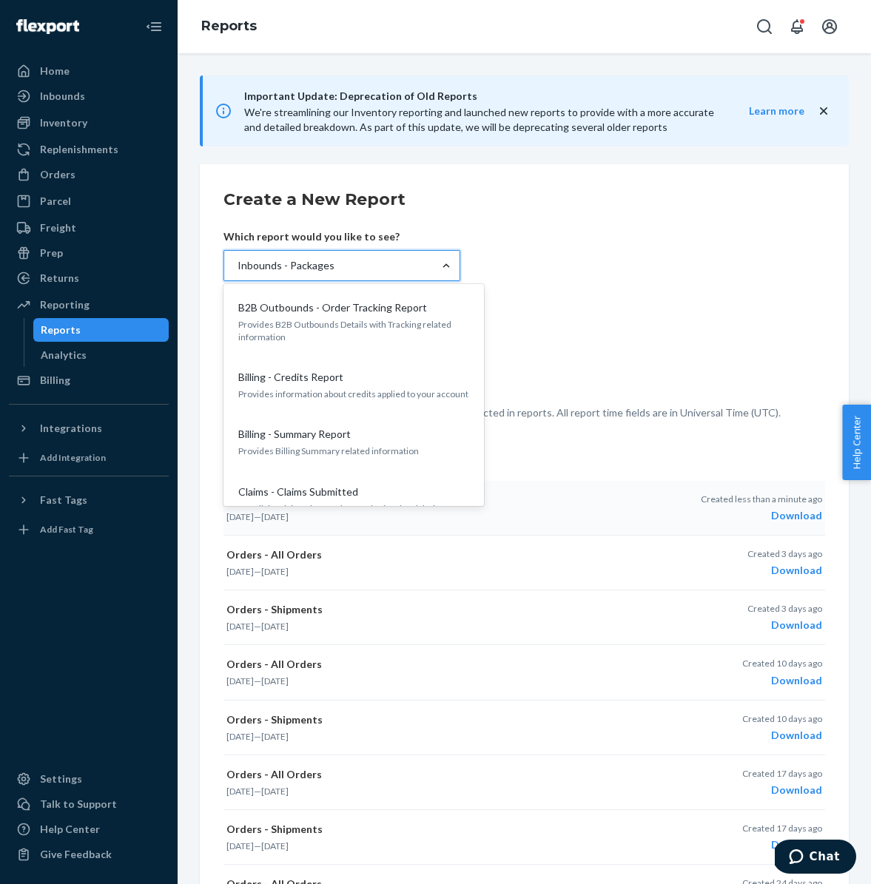
scroll to position [224, 0]
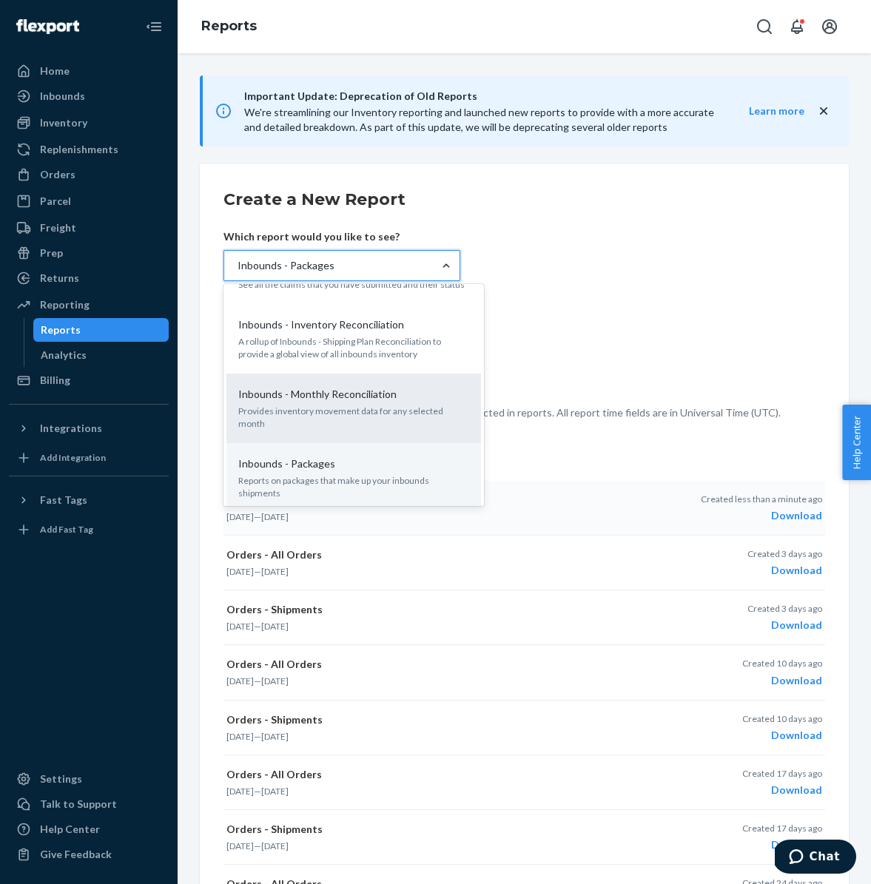
click at [376, 400] on p "Inbounds - Monthly Reconciliation" at bounding box center [317, 394] width 158 height 15
click at [237, 273] on input "option Inbounds - Packages, selected. option Inbounds - Monthly Reconciliation …" at bounding box center [236, 265] width 1 height 15
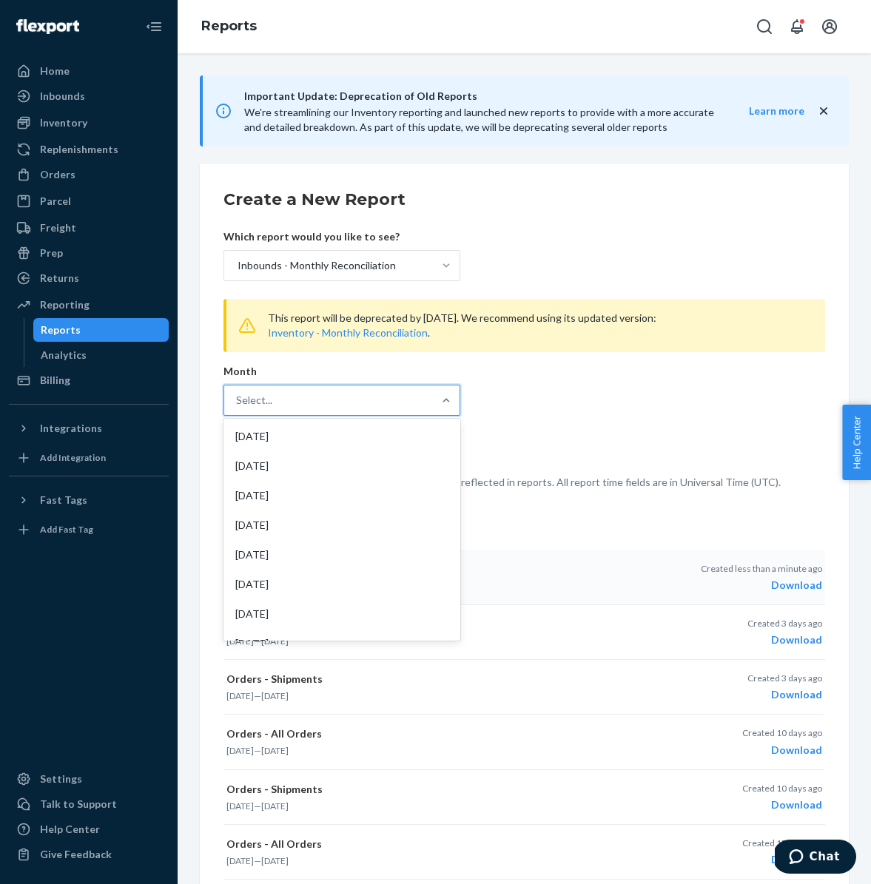
click at [402, 399] on div "Select..." at bounding box center [328, 400] width 209 height 30
click at [237, 399] on input "option Aug 2025 focused, 1 of 56. 56 results available. Use Up and Down to choo…" at bounding box center [236, 400] width 1 height 15
click at [444, 284] on form "Create a New Report Which report would you like to see? Inbounds - Monthly Reco…" at bounding box center [523, 339] width 601 height 302
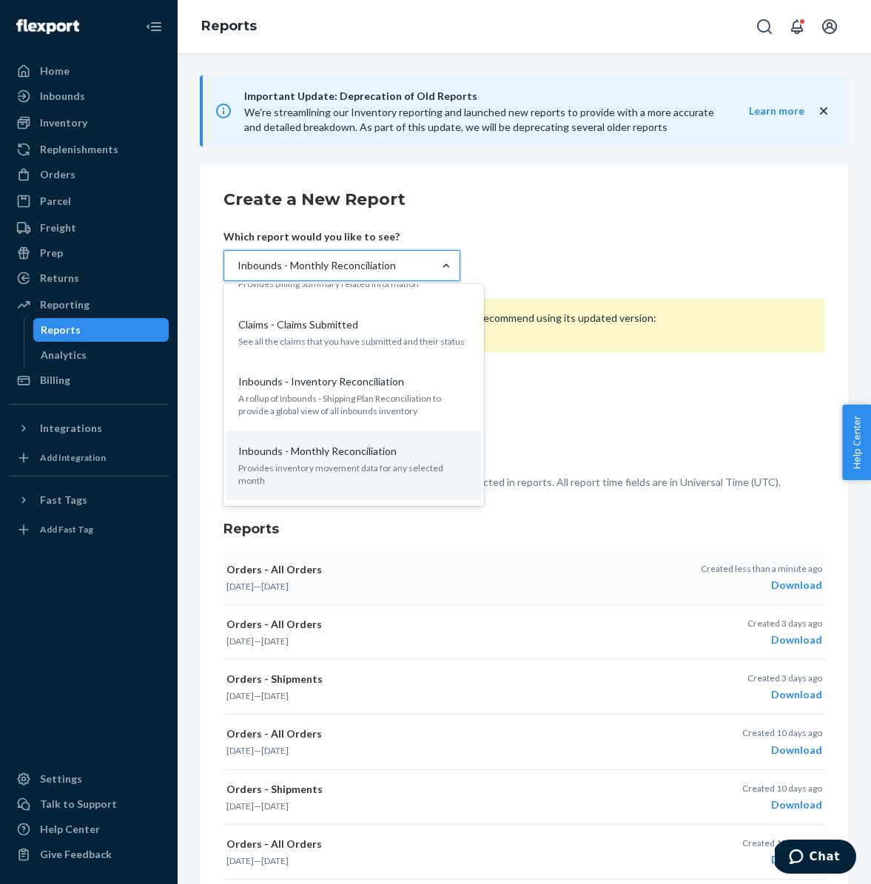
scroll to position [0, 0]
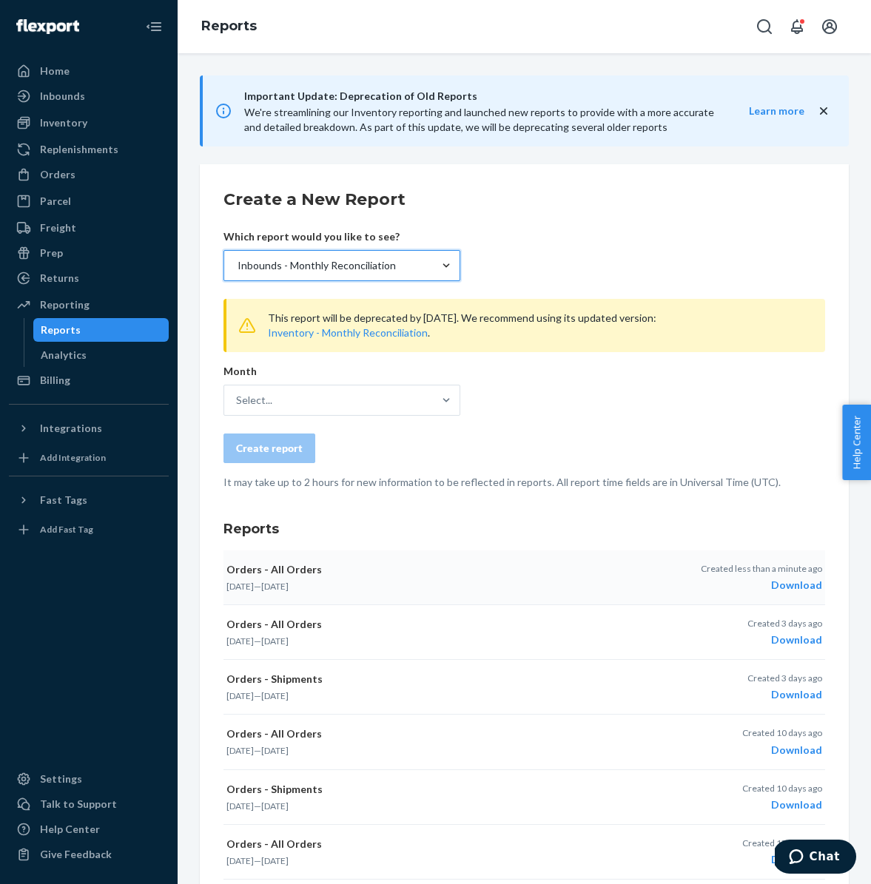
click at [417, 266] on div "Inbounds - Monthly Reconciliation" at bounding box center [328, 266] width 209 height 30
click at [237, 266] on input "option Inbounds - Monthly Reconciliation, selected. 0 results available. Select…" at bounding box center [236, 265] width 1 height 15
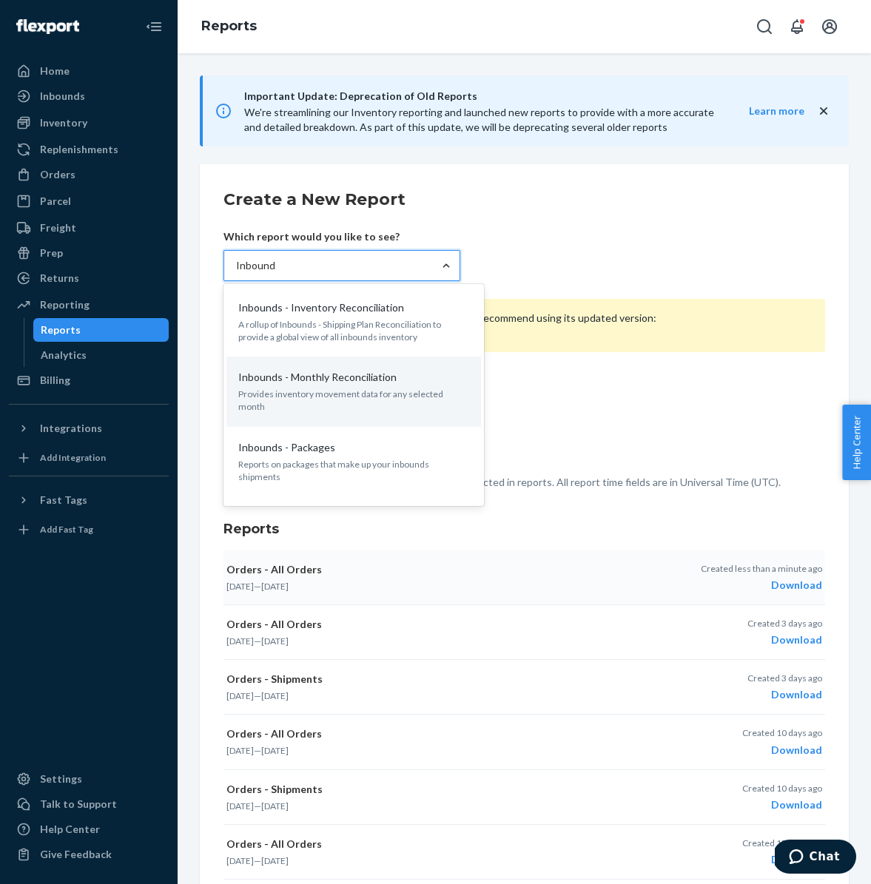
type input "Inbounds"
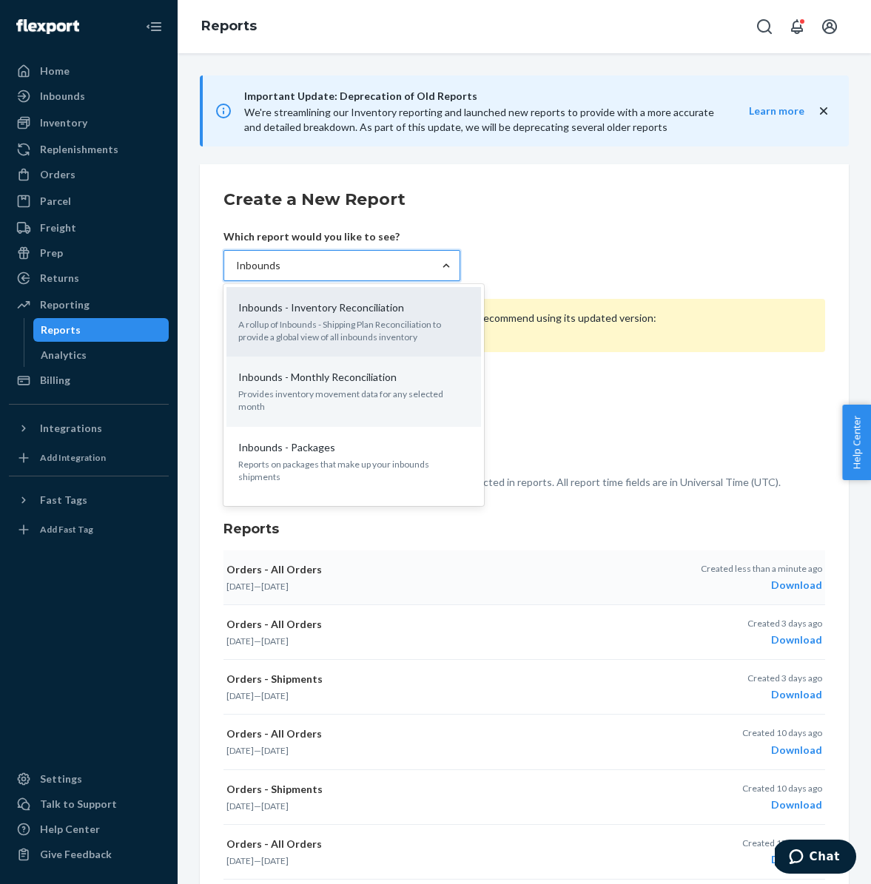
click at [378, 326] on p "A rollup of Inbounds - Shipping Plan Reconciliation to provide a global view of…" at bounding box center [353, 330] width 231 height 25
click at [280, 273] on input "Inbounds" at bounding box center [258, 265] width 44 height 15
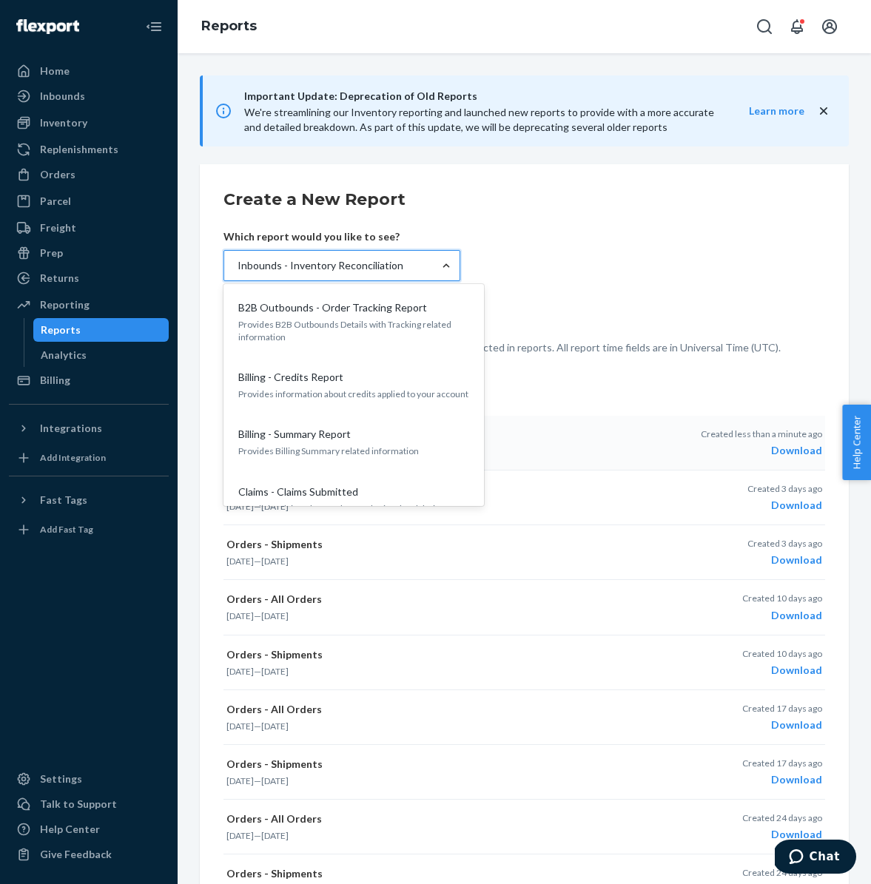
scroll to position [115, 0]
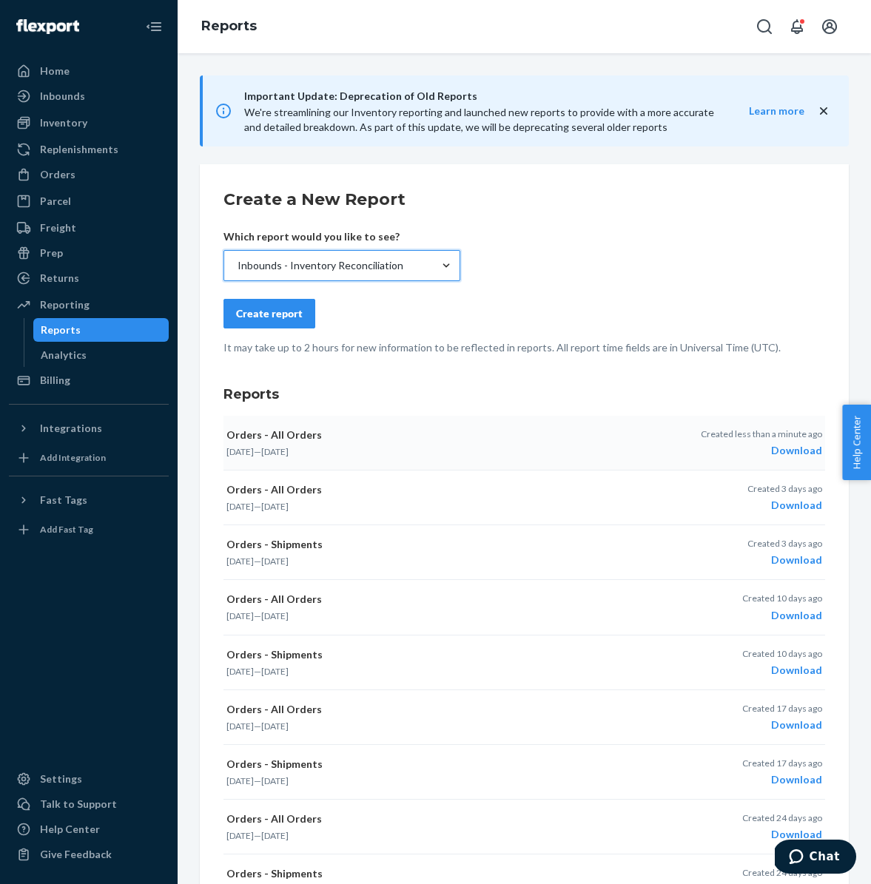
click at [312, 272] on div "Inbounds - Inventory Reconciliation" at bounding box center [320, 265] width 166 height 15
click at [237, 272] on input "option Inbounds - Inventory Reconciliation, selected. 0 results available. Sele…" at bounding box center [236, 265] width 1 height 15
click at [312, 272] on div "Inbounds - Inventory Reconciliation" at bounding box center [320, 265] width 166 height 15
click at [237, 272] on input "option Inbounds - Inventory Reconciliation, selected. 0 results available. Sele…" at bounding box center [236, 265] width 1 height 15
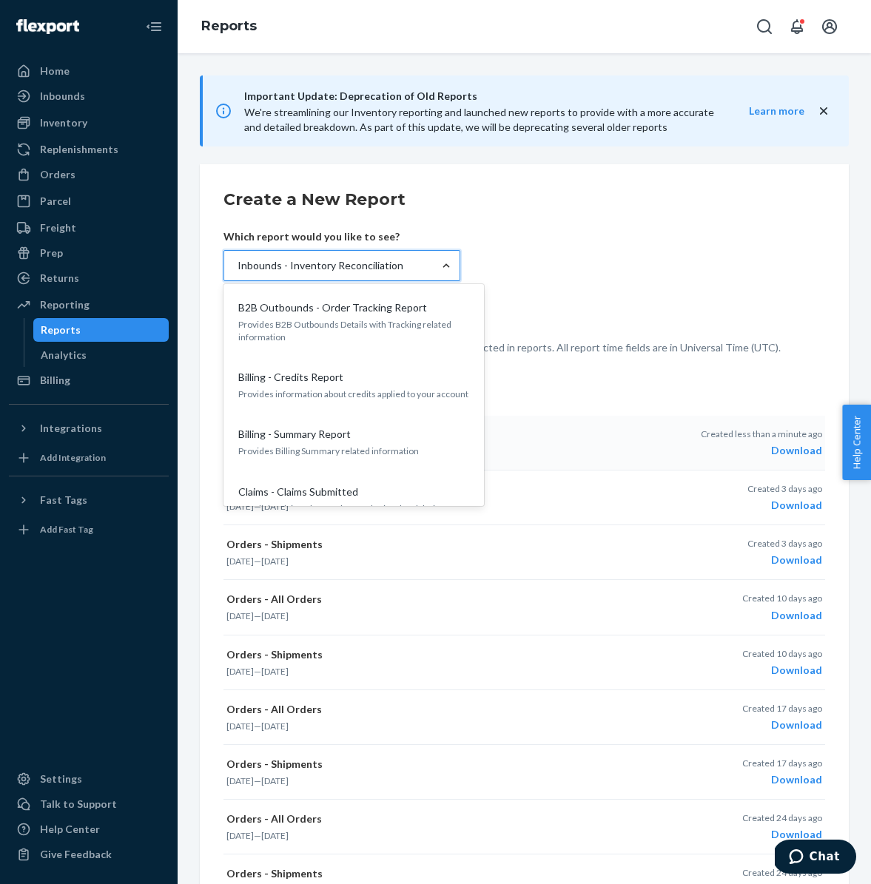
click at [312, 272] on div "Inbounds - Inventory Reconciliation" at bounding box center [320, 265] width 166 height 15
click at [237, 272] on input "option Inbounds - Inventory Reconciliation, selected. option Inbounds - Invento…" at bounding box center [236, 265] width 1 height 15
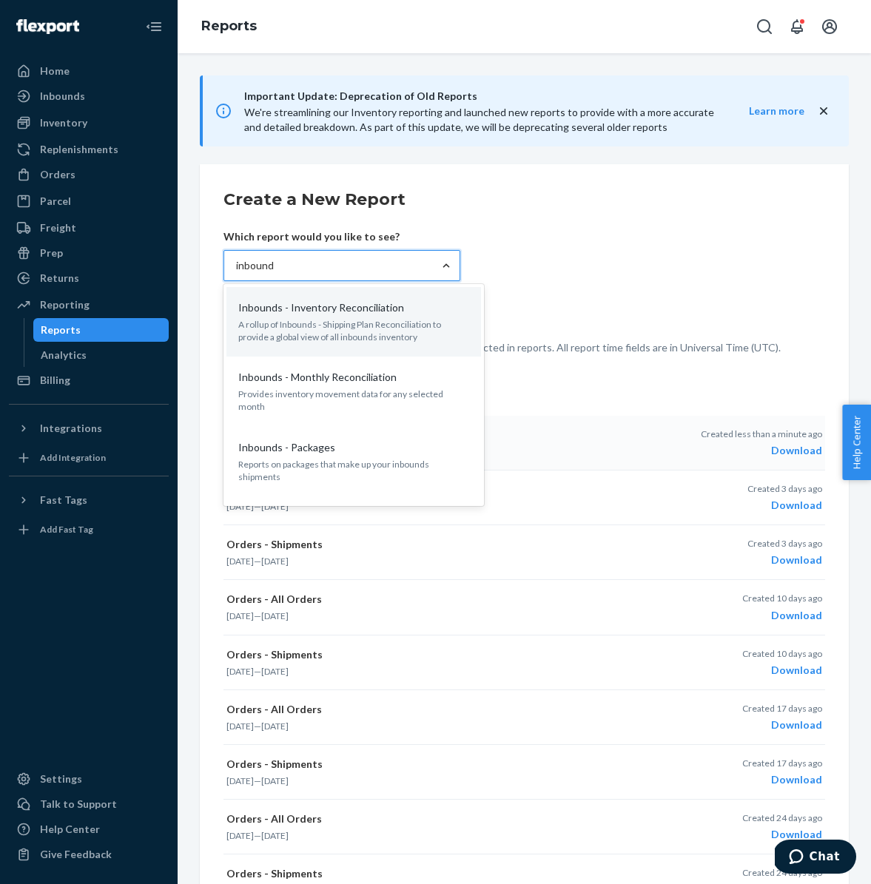
type input "inbounds"
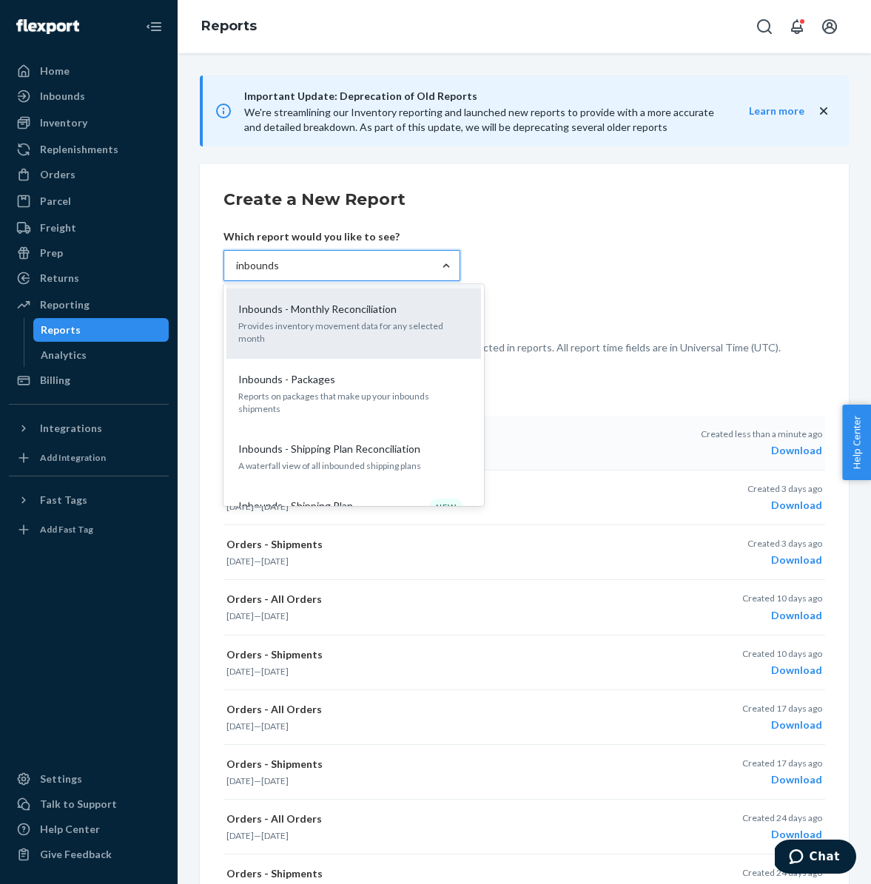
scroll to position [97, 0]
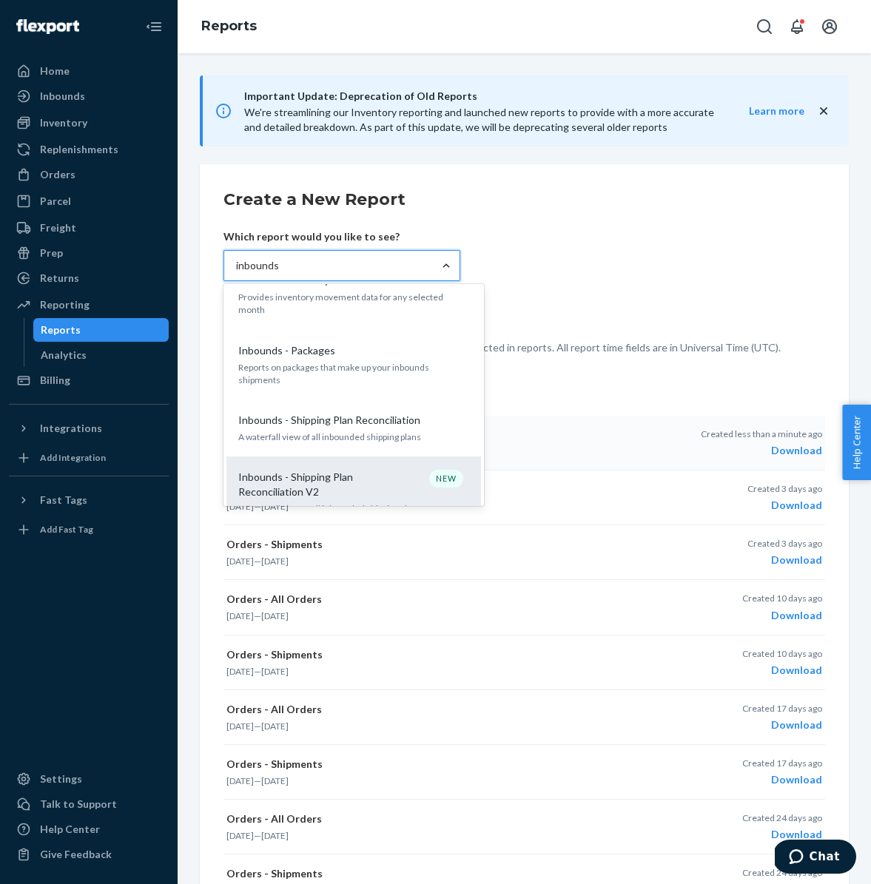
click at [367, 470] on p "Inbounds - Shipping Plan Reconciliation V2" at bounding box center [309, 485] width 142 height 30
click at [279, 273] on input "inbounds" at bounding box center [257, 265] width 43 height 15
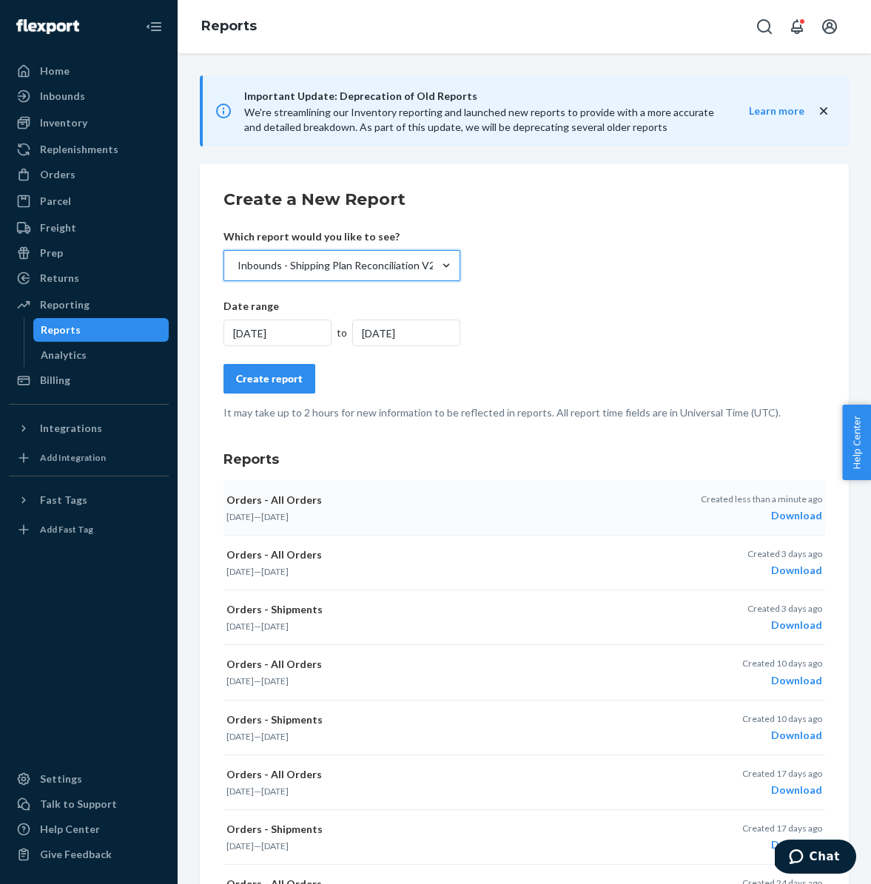
click at [292, 336] on div "9/24/2025" at bounding box center [277, 333] width 108 height 27
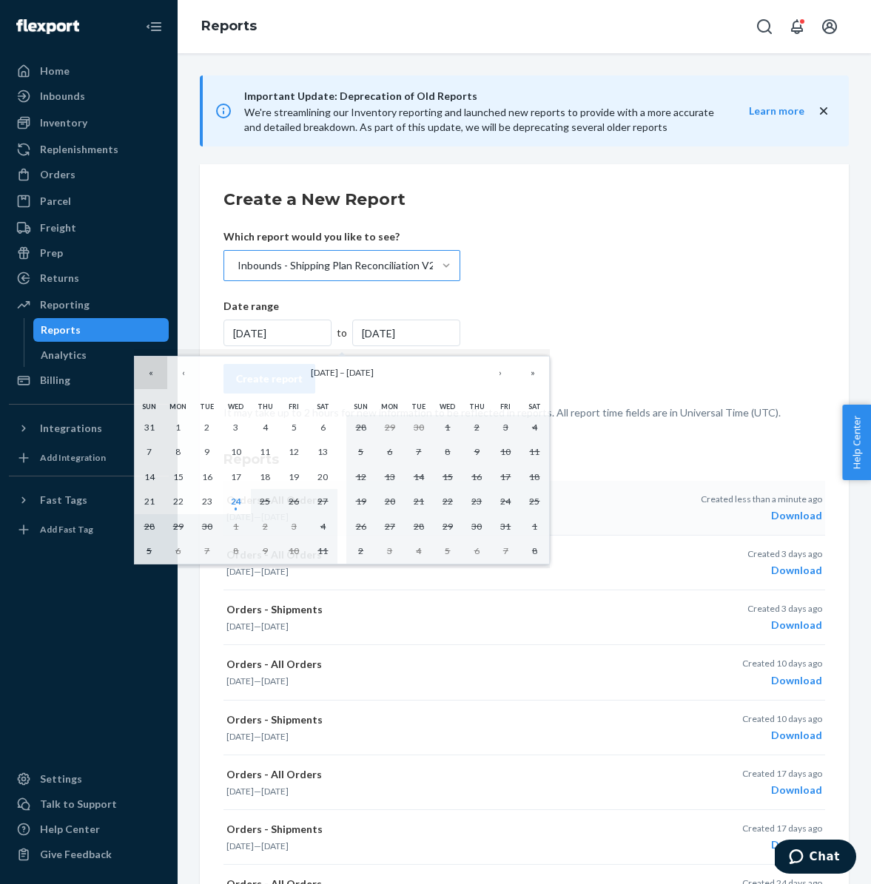
click at [152, 372] on button "«" at bounding box center [151, 373] width 33 height 33
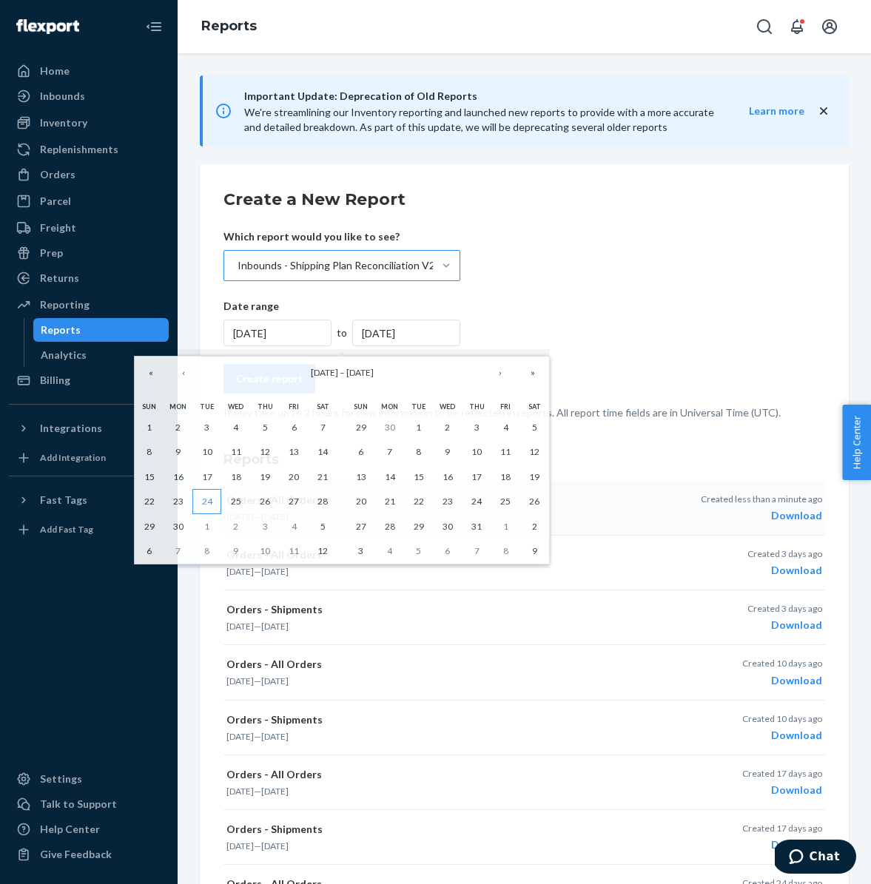
click at [210, 499] on abbr "24" at bounding box center [207, 501] width 10 height 11
click at [206, 500] on abbr "24" at bounding box center [207, 501] width 10 height 11
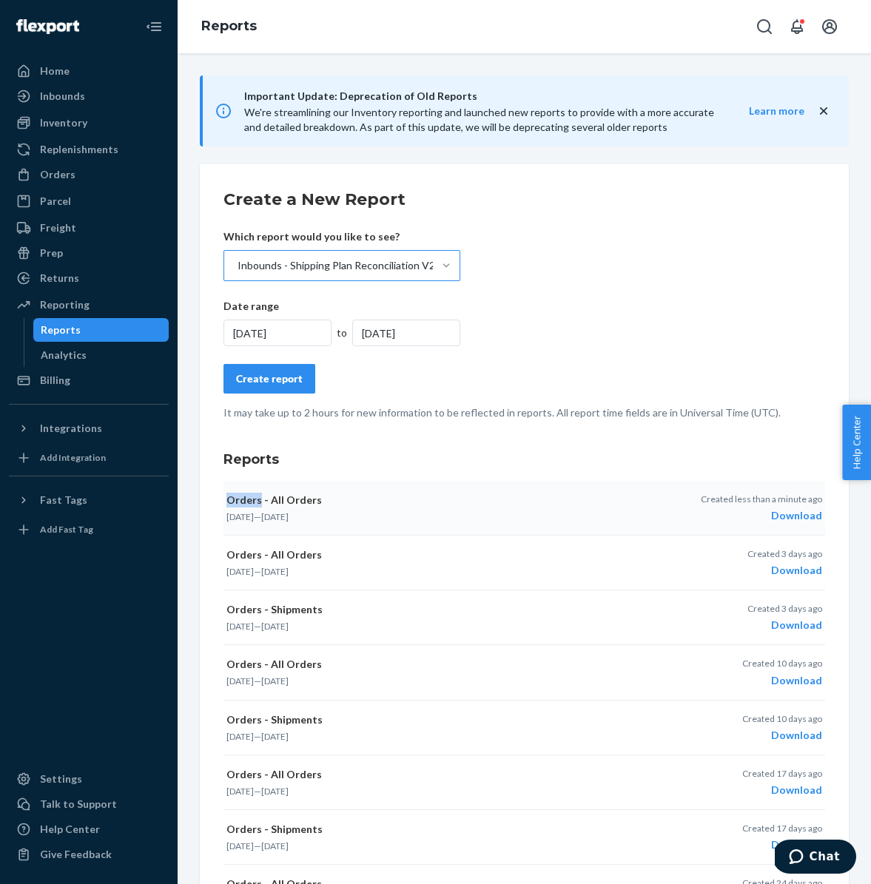
click at [206, 500] on div "Create a New Report Which report would you like to see? Inbounds - Shipping Pla…" at bounding box center [524, 624] width 649 height 920
click at [430, 334] on div "9/24/2024" at bounding box center [406, 333] width 108 height 27
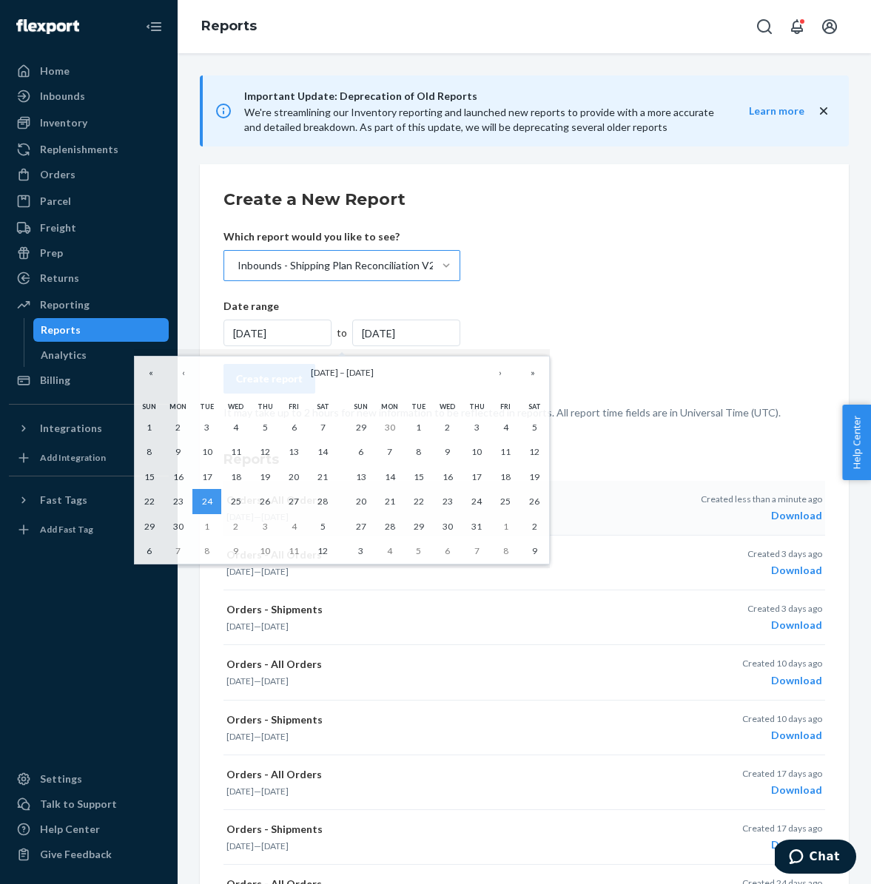
click at [436, 263] on div at bounding box center [446, 265] width 27 height 15
click at [237, 263] on input "Inbounds - Shipping Plan Reconciliation V2" at bounding box center [236, 265] width 1 height 15
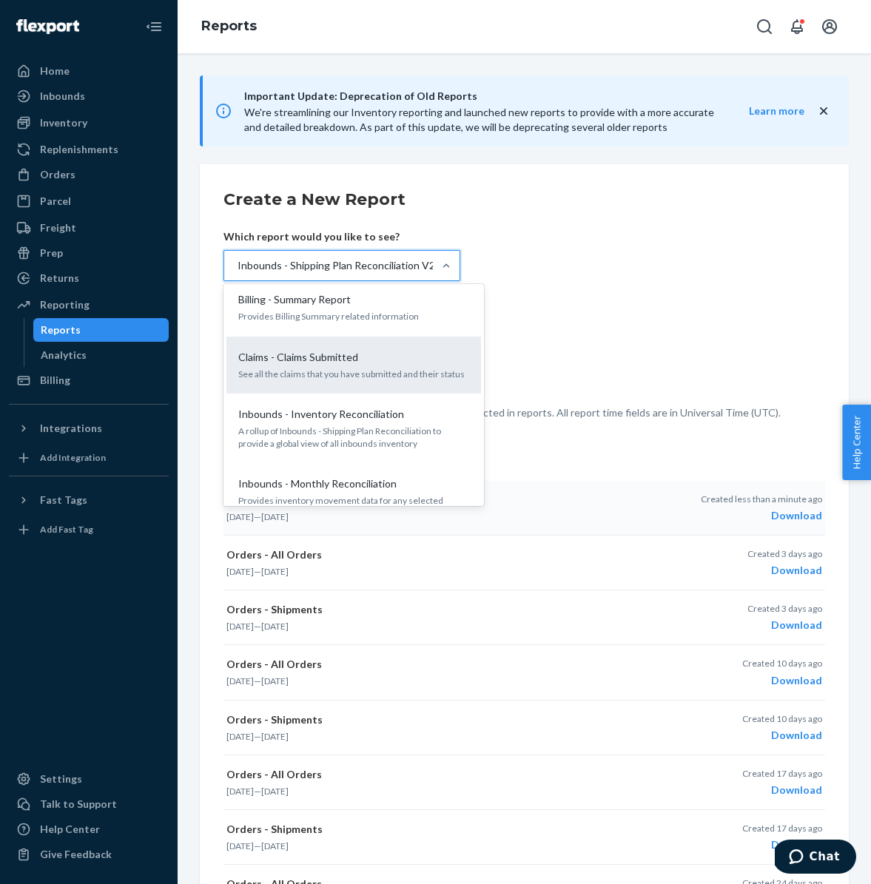
scroll to position [135, 0]
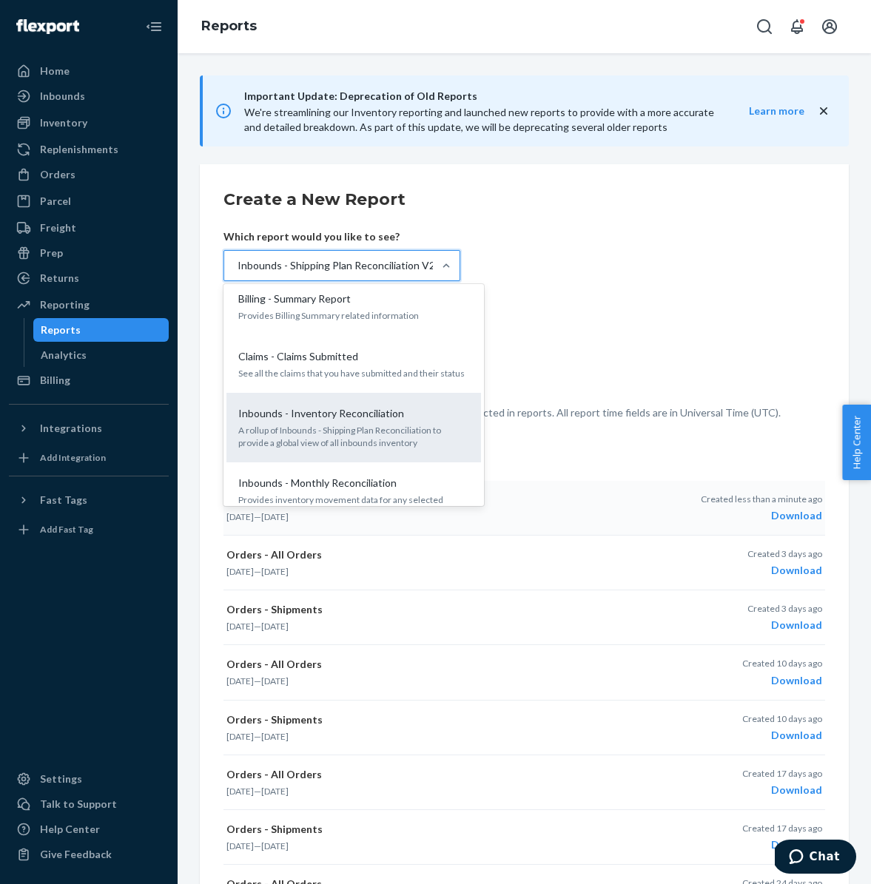
click at [371, 422] on div "Inbounds - Inventory Reconciliation A rollup of Inbounds - Shipping Plan Reconc…" at bounding box center [353, 428] width 237 height 58
click at [237, 273] on input "option Inbounds - Shipping Plan Reconciliation V2, selected. option Inbounds - …" at bounding box center [236, 265] width 1 height 15
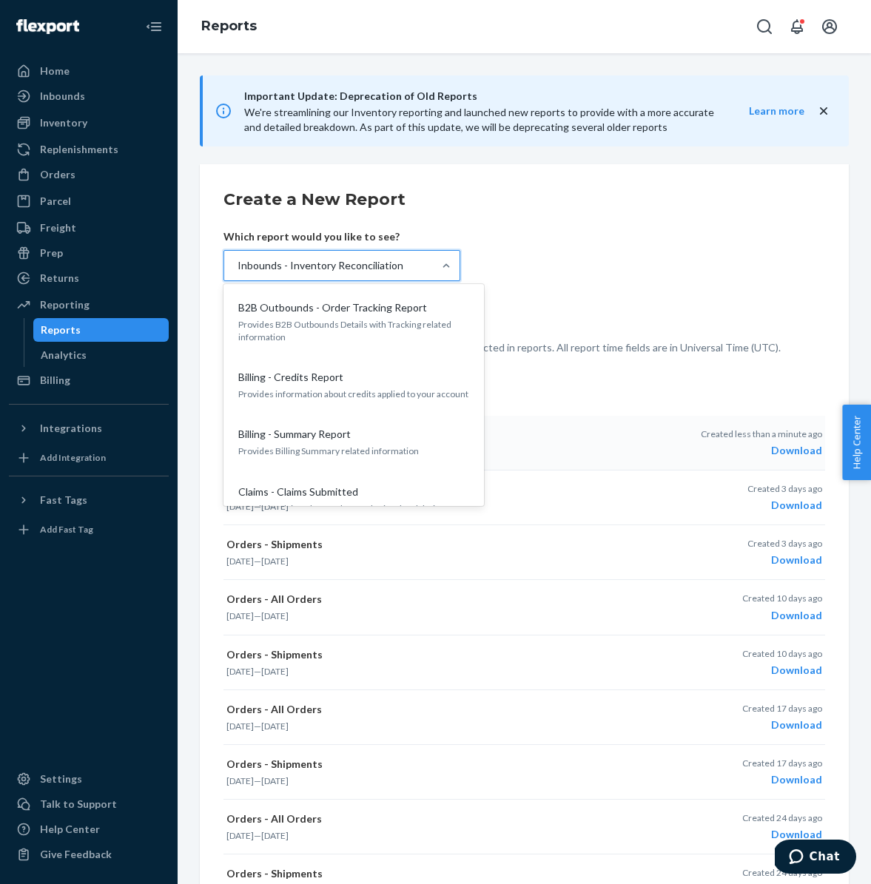
click at [254, 268] on div "Inbounds - Inventory Reconciliation" at bounding box center [320, 265] width 166 height 15
click at [237, 268] on input "option Inbounds - Inventory Reconciliation, selected. option Inbounds - Invento…" at bounding box center [236, 265] width 1 height 15
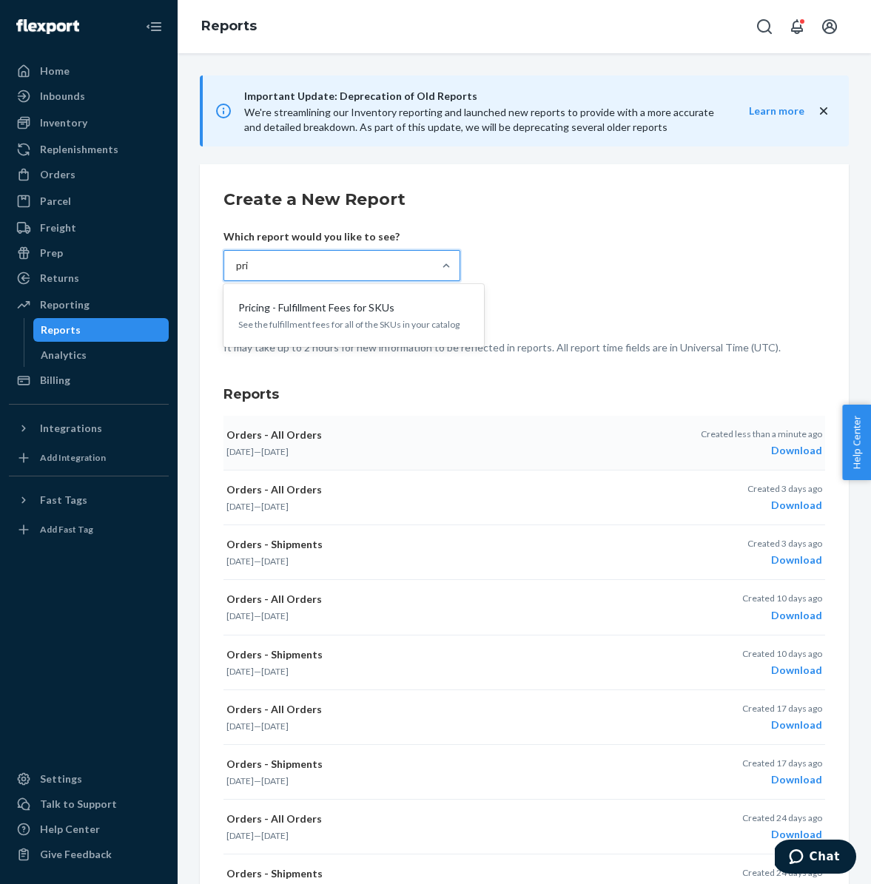
scroll to position [0, 0]
type input "pricing"
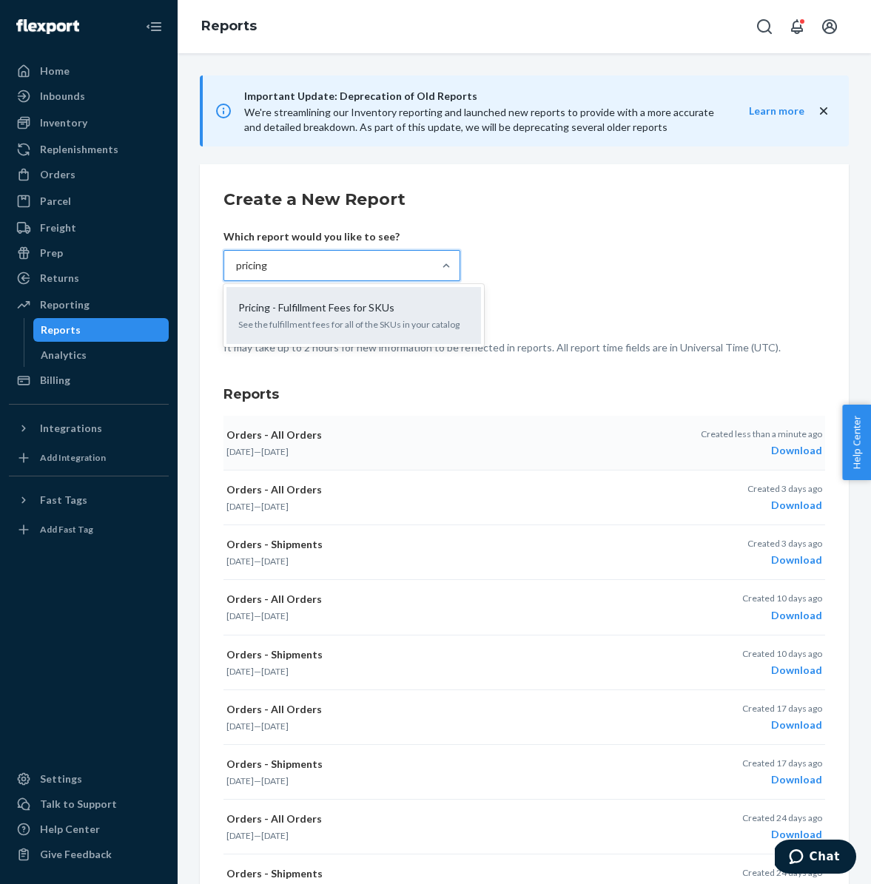
click at [289, 316] on div "Pricing - Fulfillment Fees for SKUs See the fulfillment fees for all of the SKU…" at bounding box center [353, 315] width 237 height 45
click at [268, 273] on input "pricing" at bounding box center [252, 265] width 33 height 15
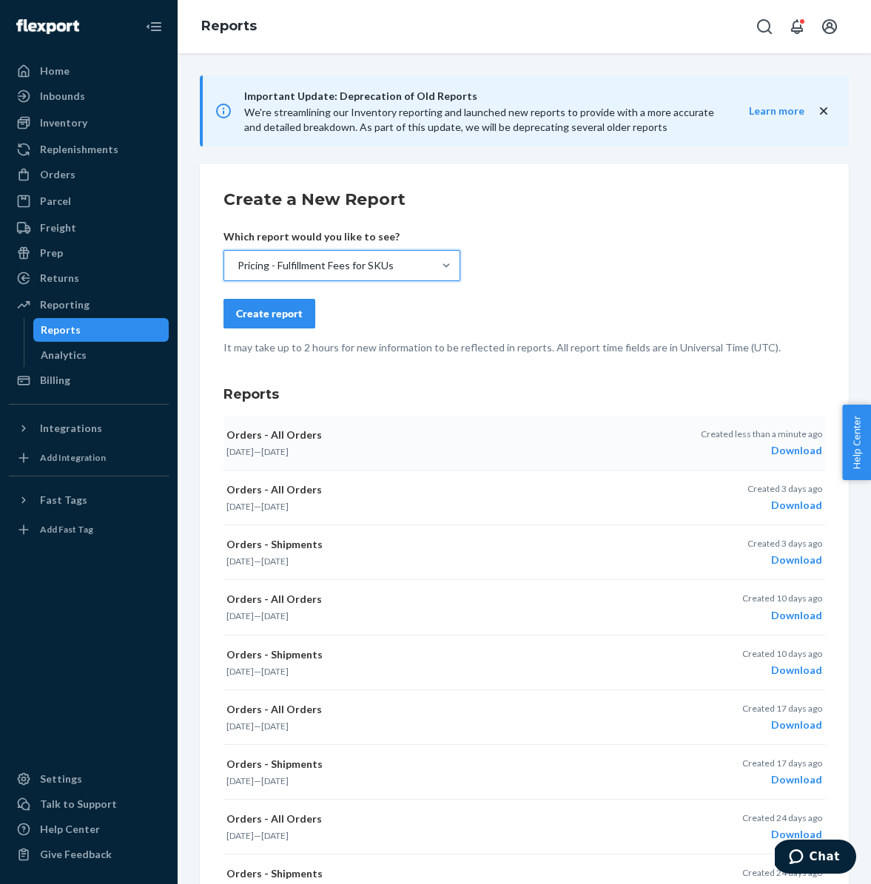
click at [288, 311] on div "Create report" at bounding box center [269, 313] width 67 height 15
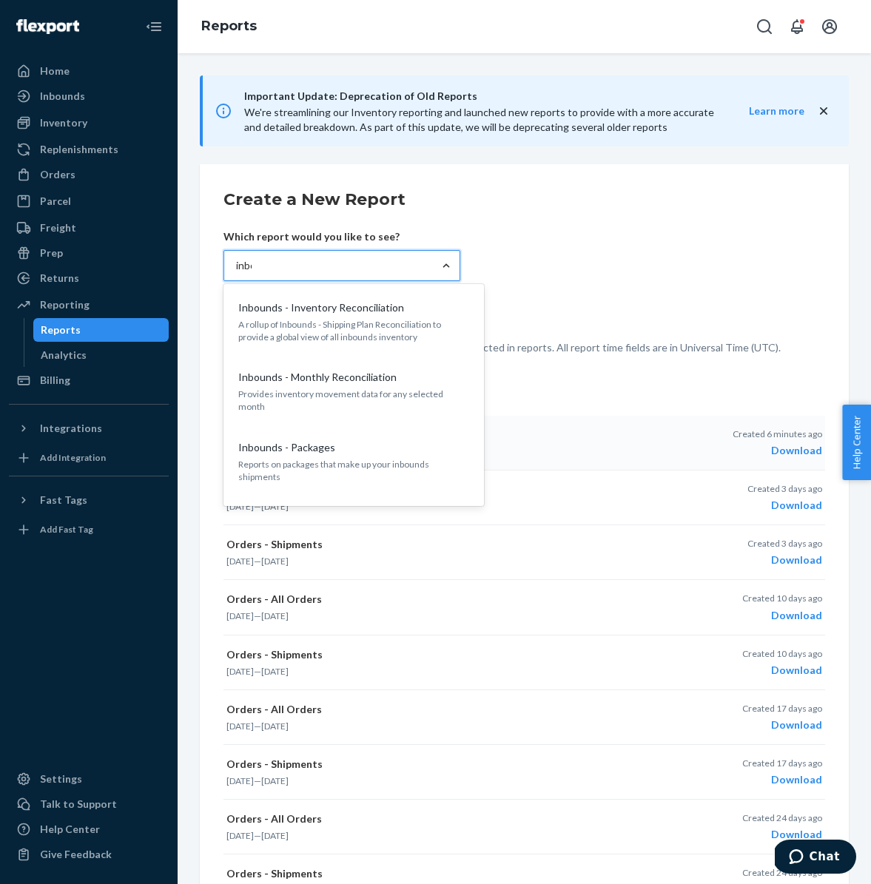
type input "inbou"
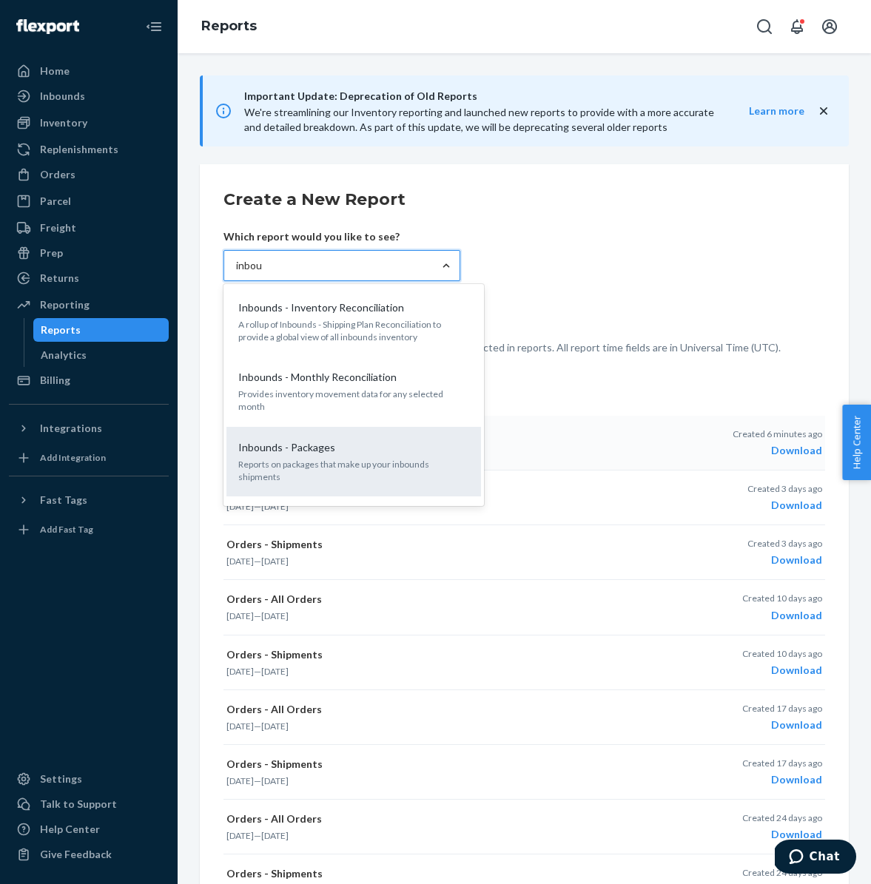
click at [381, 433] on div "Inbounds - Packages Reports on packages that make up your inbounds shipments" at bounding box center [353, 462] width 237 height 58
click at [263, 273] on input "inbou" at bounding box center [249, 265] width 27 height 15
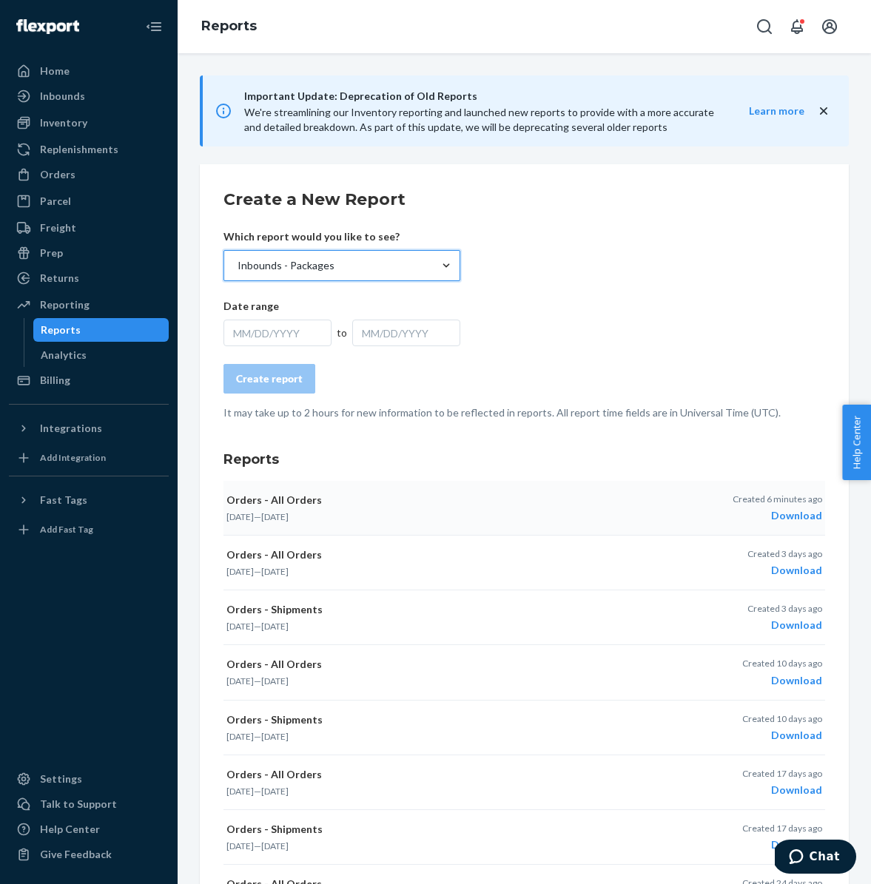
click at [305, 332] on div "MM/DD/YYYY" at bounding box center [277, 333] width 108 height 27
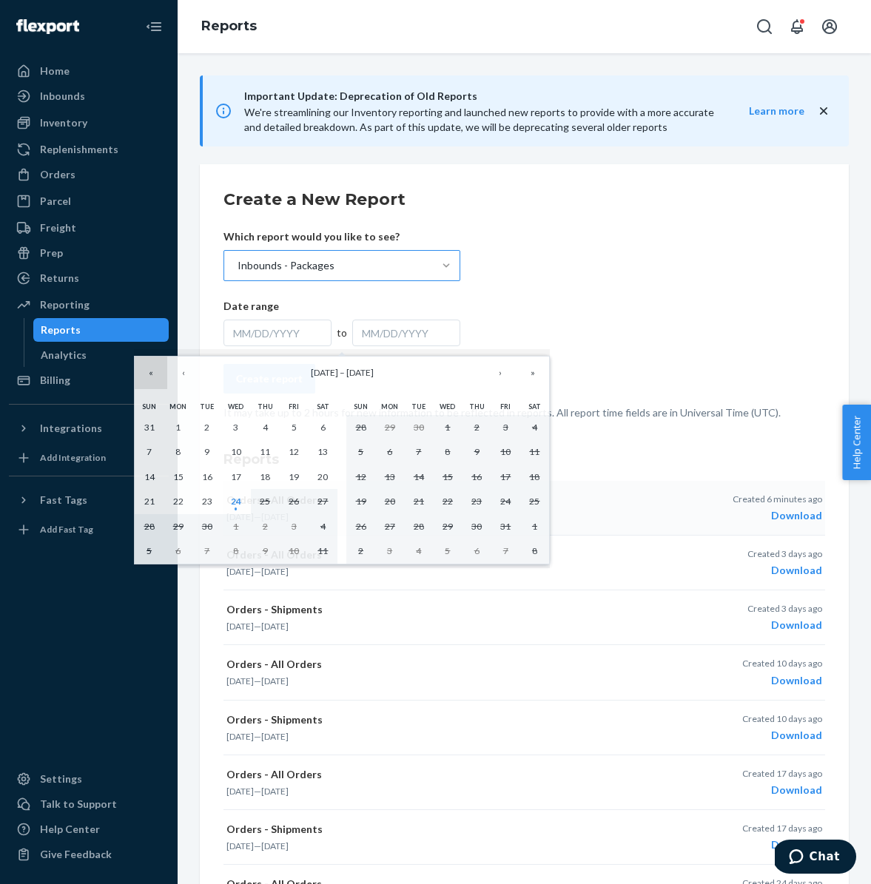
click at [152, 374] on button "«" at bounding box center [151, 373] width 33 height 33
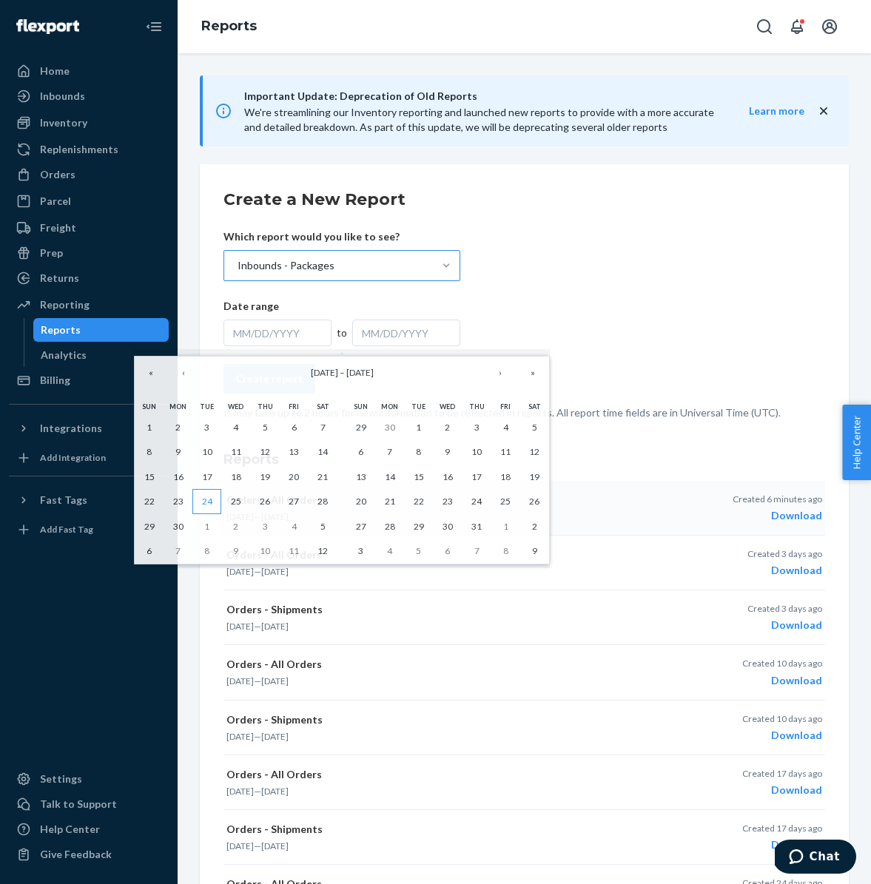
click at [209, 502] on abbr "24" at bounding box center [207, 501] width 10 height 11
click at [206, 508] on button "24" at bounding box center [206, 501] width 29 height 25
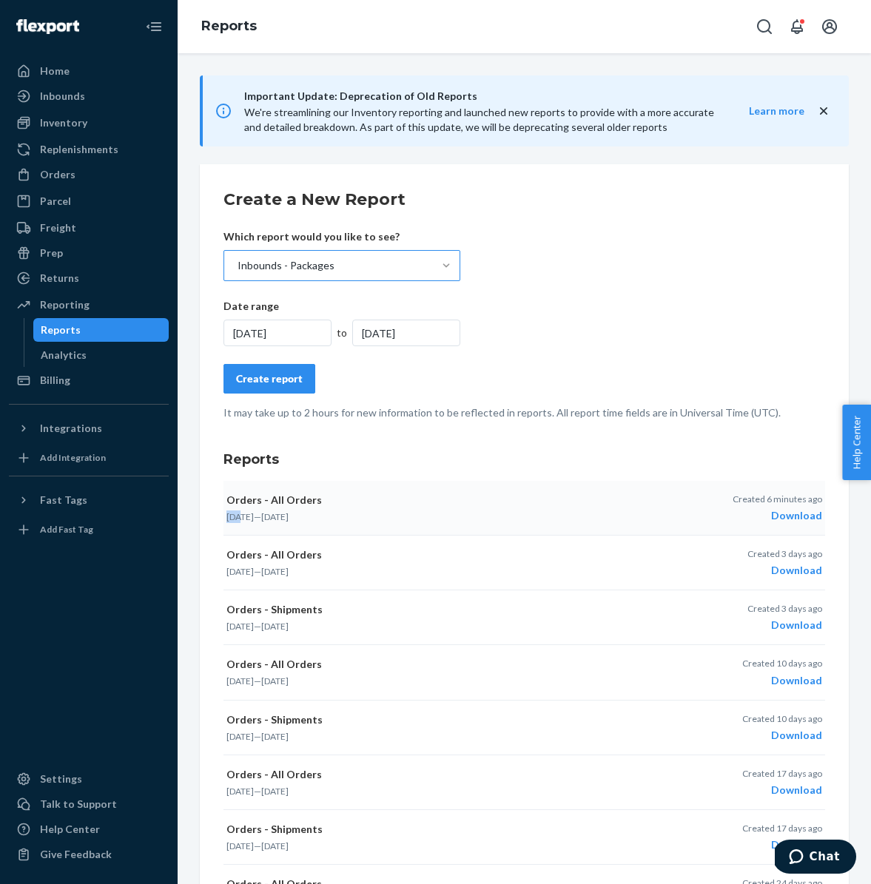
click at [206, 508] on div "Create a New Report Which report would you like to see? Inbounds - Packages Dat…" at bounding box center [524, 624] width 649 height 920
click at [425, 336] on div "9/24/2024" at bounding box center [406, 333] width 108 height 27
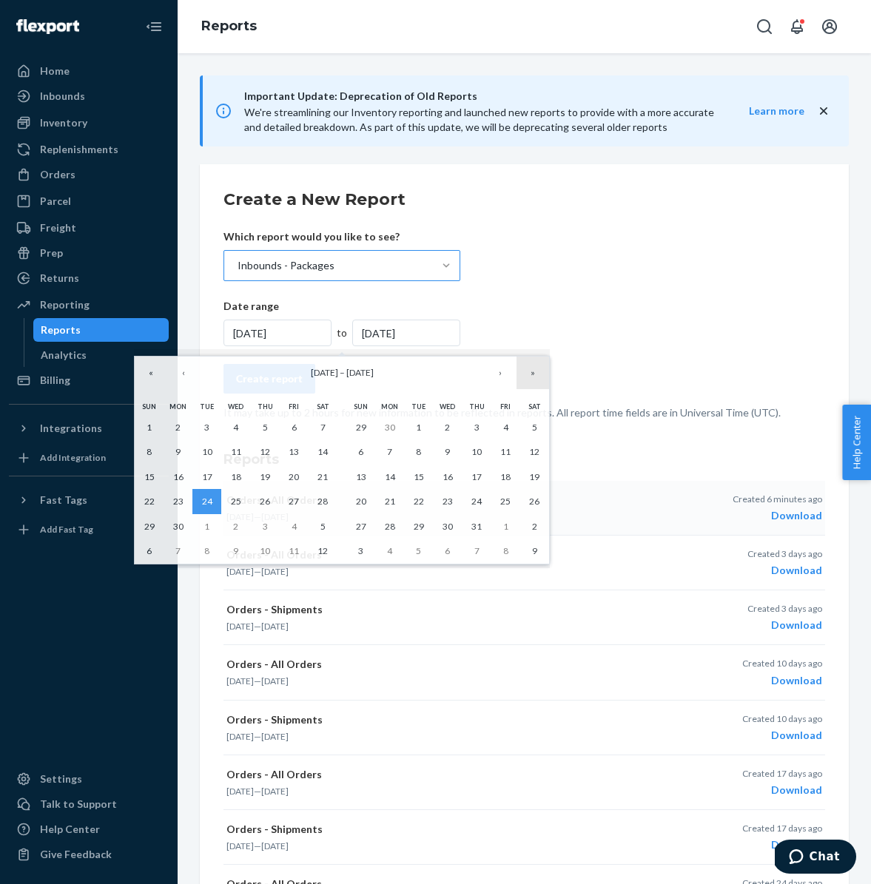
click at [530, 373] on button "»" at bounding box center [532, 373] width 33 height 33
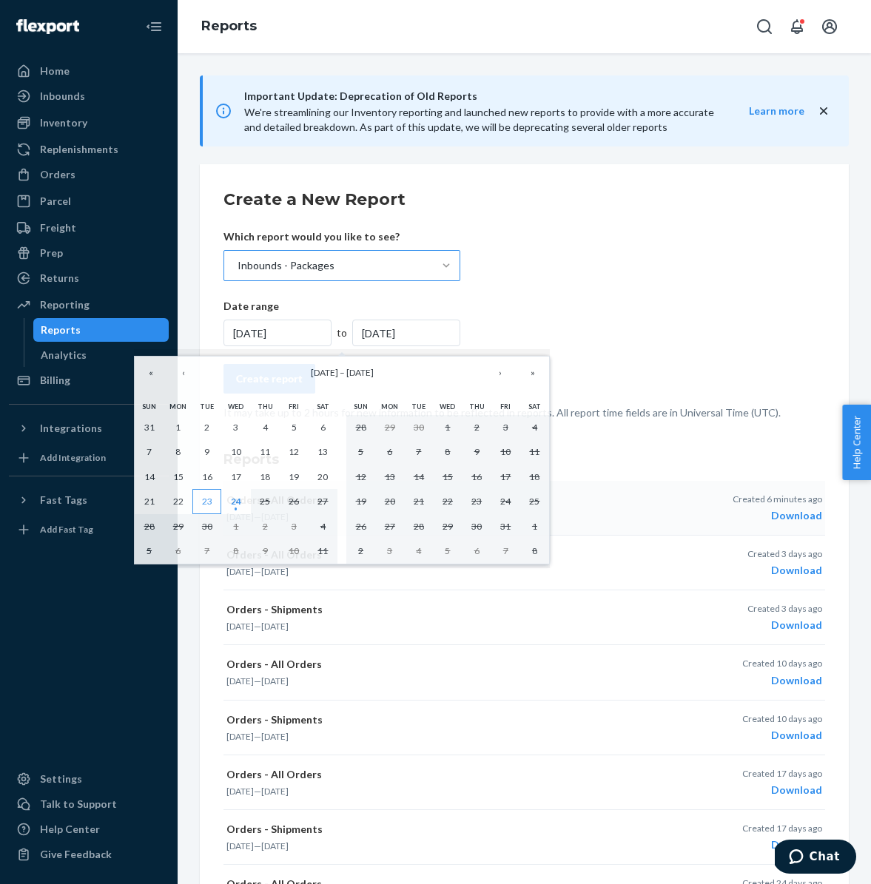
click at [209, 505] on abbr "23" at bounding box center [207, 501] width 10 height 11
click at [209, 505] on div "Create a New Report Which report would you like to see? Inbounds - Packages Dat…" at bounding box center [524, 624] width 649 height 920
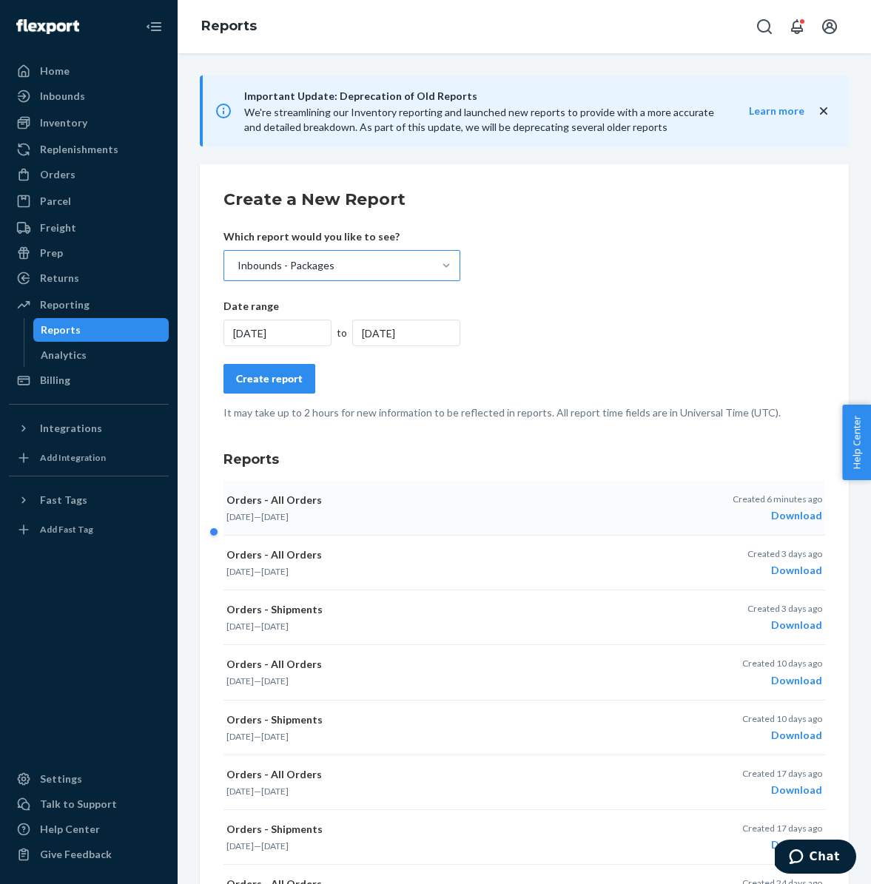
click at [424, 331] on div "9/23/2025" at bounding box center [406, 333] width 108 height 27
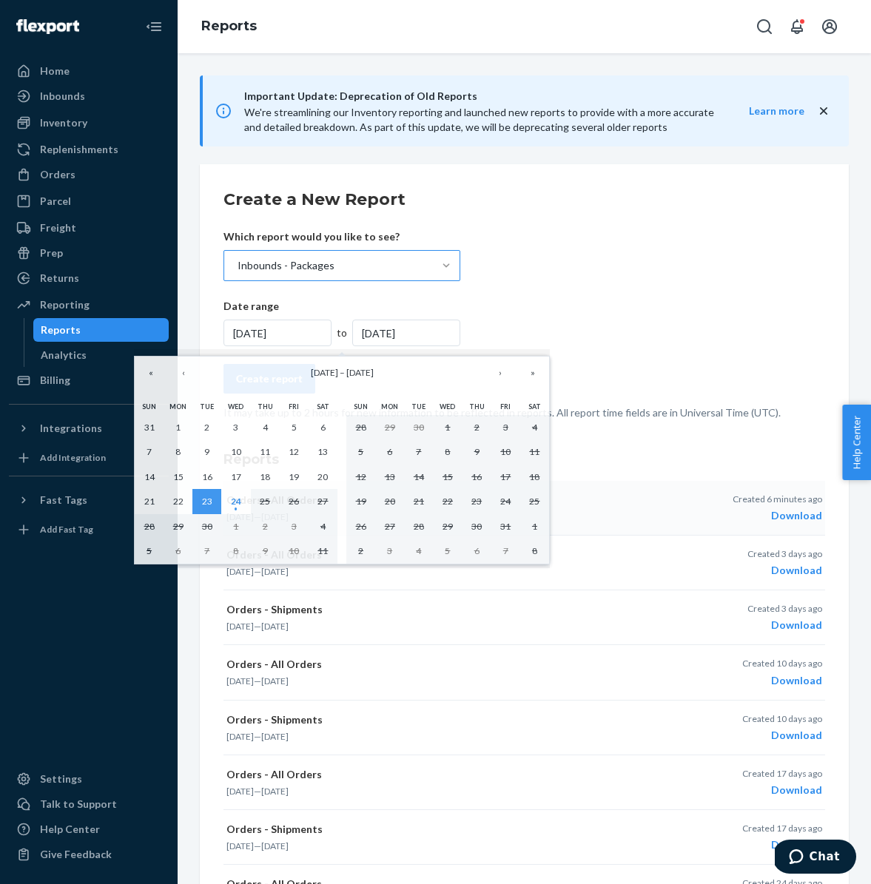
click at [424, 331] on div "9/23/2025" at bounding box center [406, 333] width 108 height 27
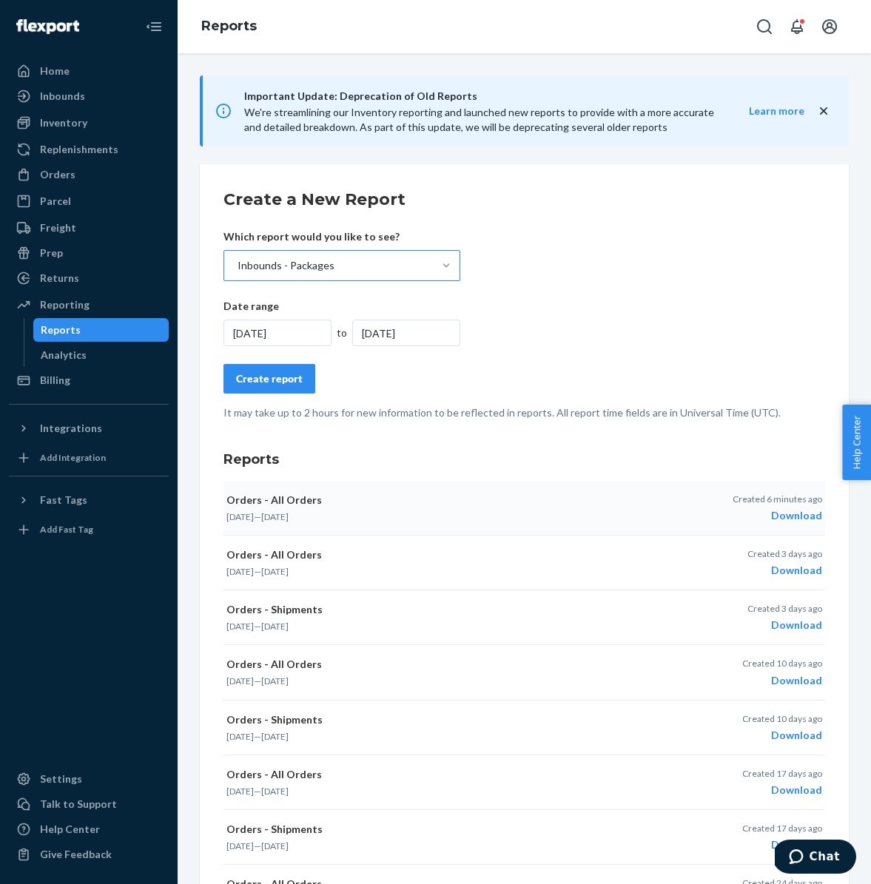
click at [424, 331] on div "9/23/2025" at bounding box center [406, 333] width 108 height 27
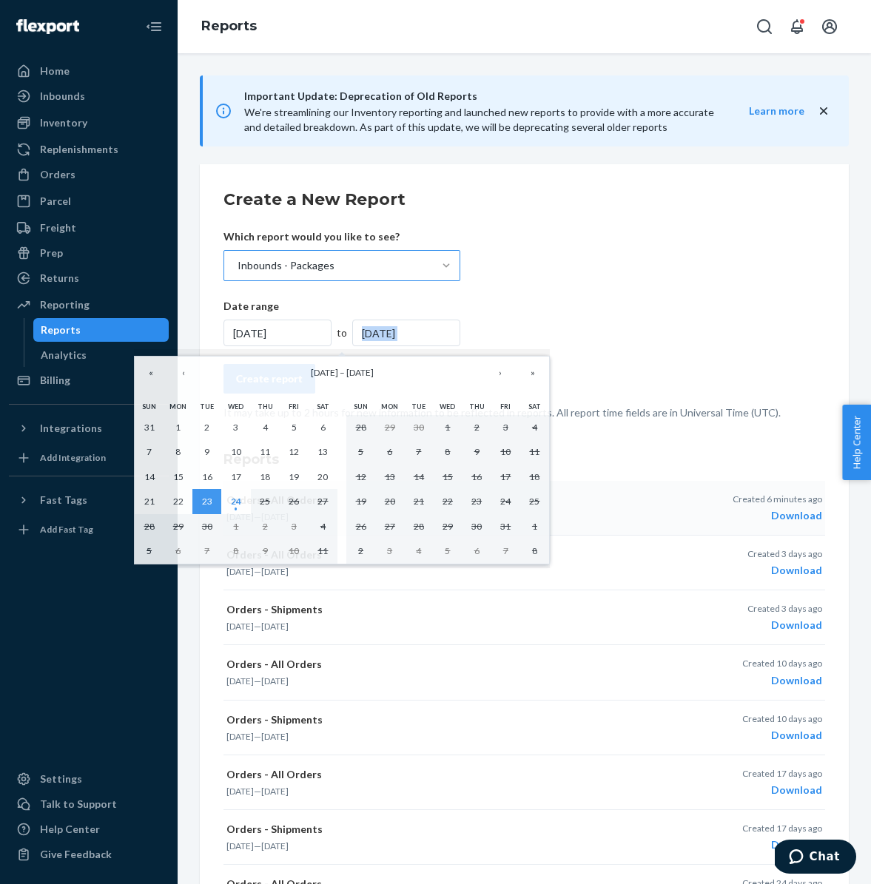
click at [424, 331] on div "9/23/2025" at bounding box center [406, 333] width 108 height 27
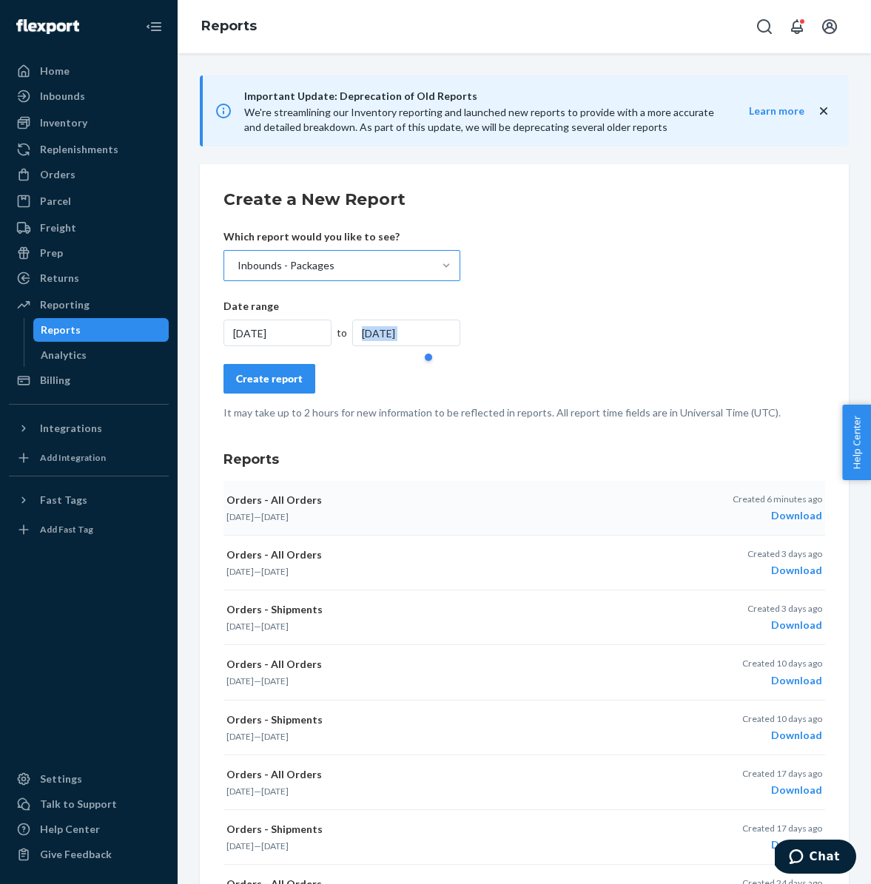
click at [385, 336] on div "9/23/2025" at bounding box center [406, 333] width 108 height 27
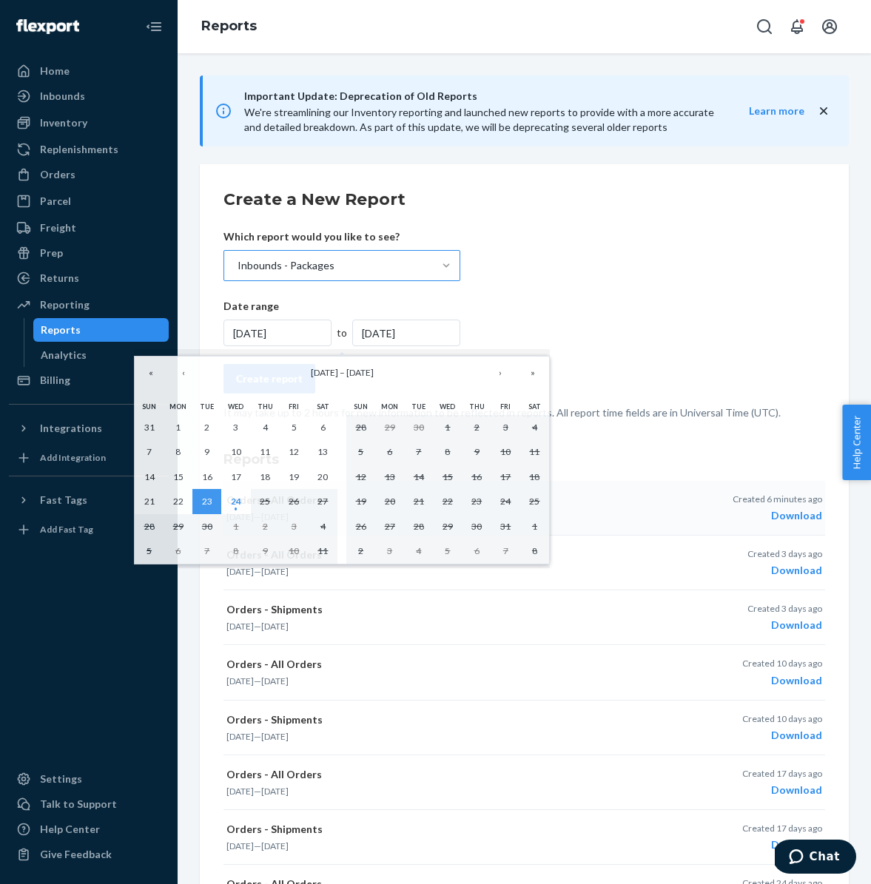
click at [385, 336] on div "9/23/2025" at bounding box center [406, 333] width 108 height 27
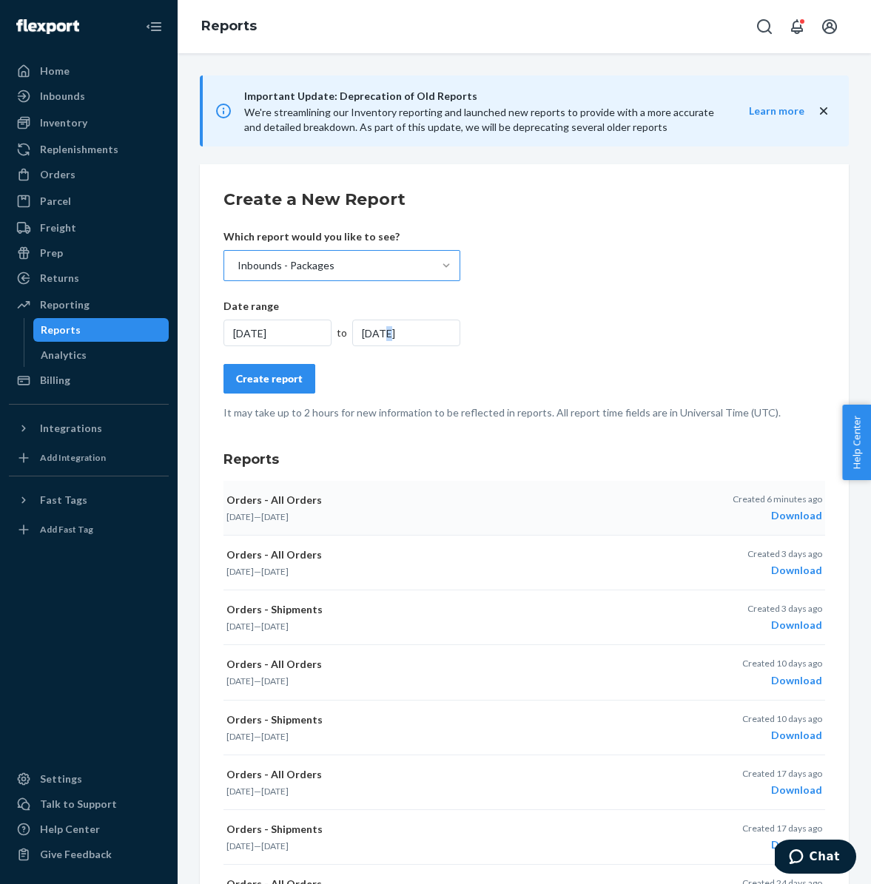
click at [385, 336] on div "9/23/2025" at bounding box center [406, 333] width 108 height 27
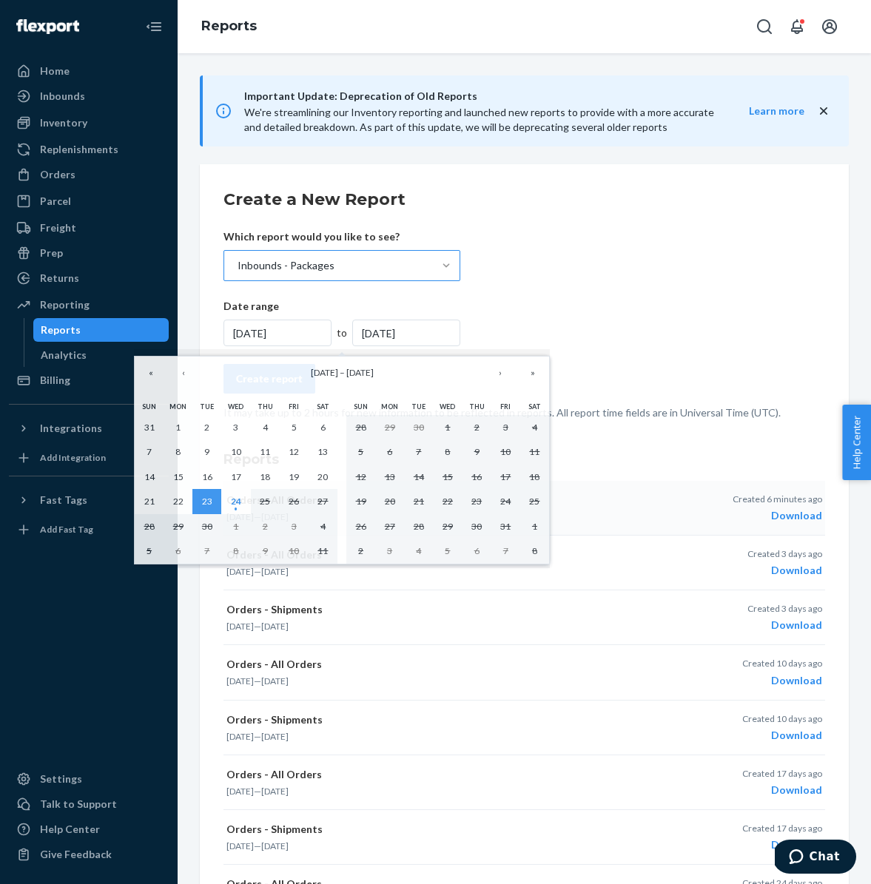
click at [275, 337] on div "9/23/2025" at bounding box center [277, 333] width 108 height 27
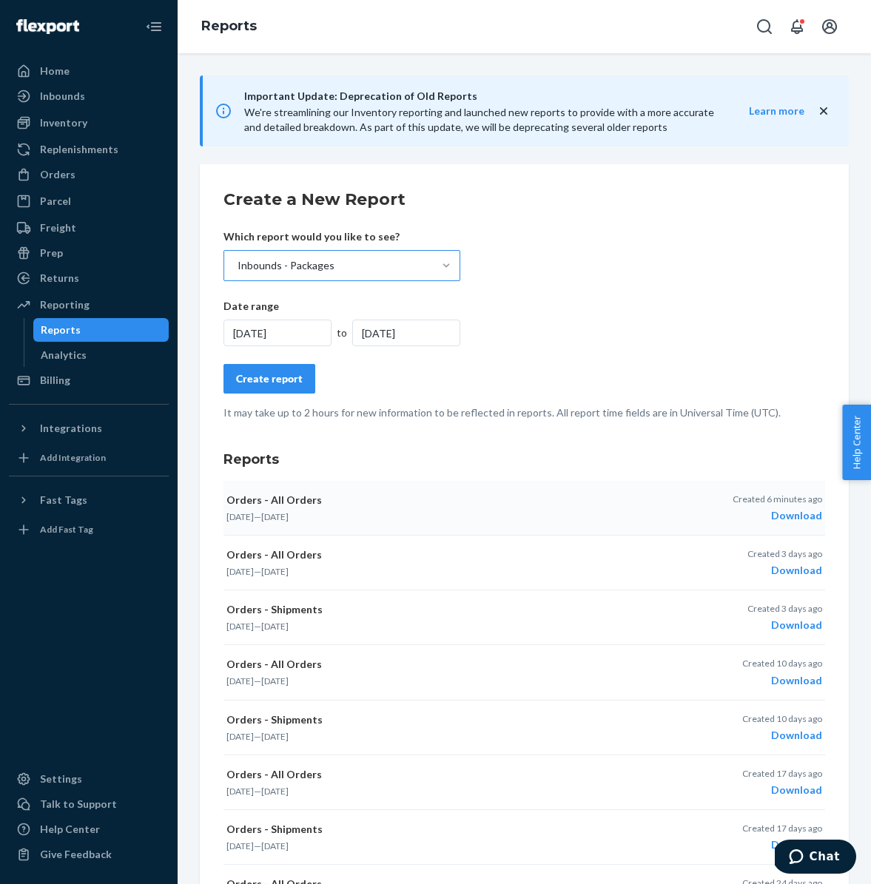
click at [275, 337] on div "9/23/2025" at bounding box center [277, 333] width 108 height 27
click at [653, 315] on form "Create a New Report Which report would you like to see? Inbounds - Packages Dat…" at bounding box center [523, 304] width 601 height 232
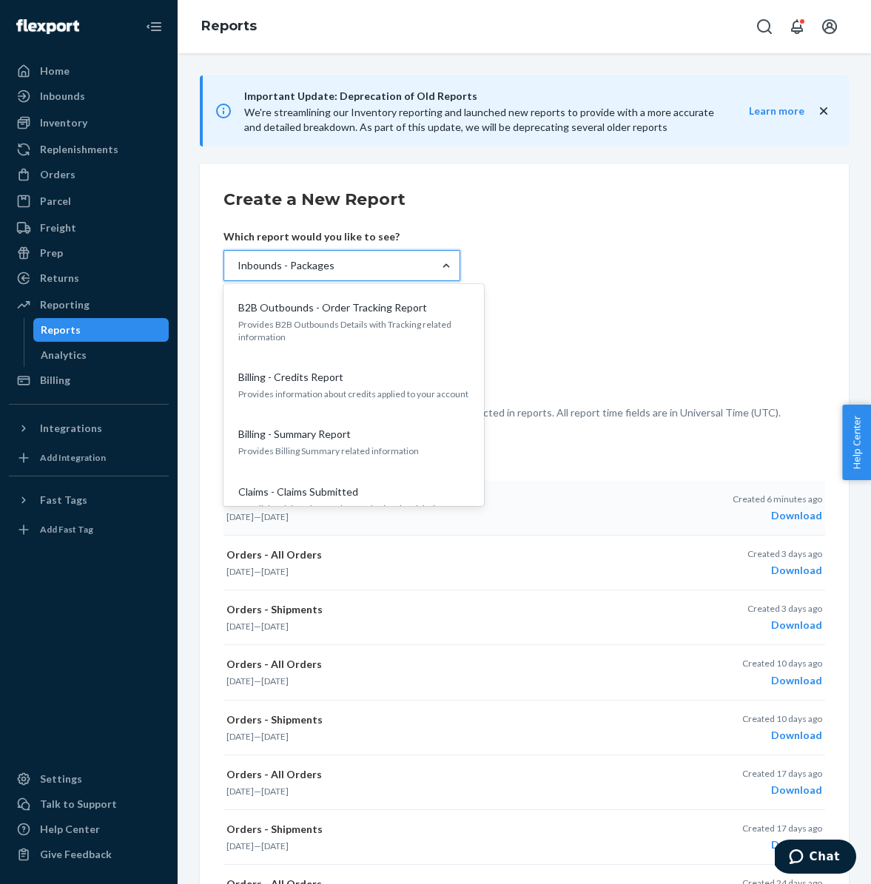
click at [388, 268] on div "Inbounds - Packages" at bounding box center [328, 266] width 209 height 30
click at [237, 268] on input "option Inbounds - Packages, selected. option Inbounds - Packages focused, 7 of …" at bounding box center [236, 265] width 1 height 15
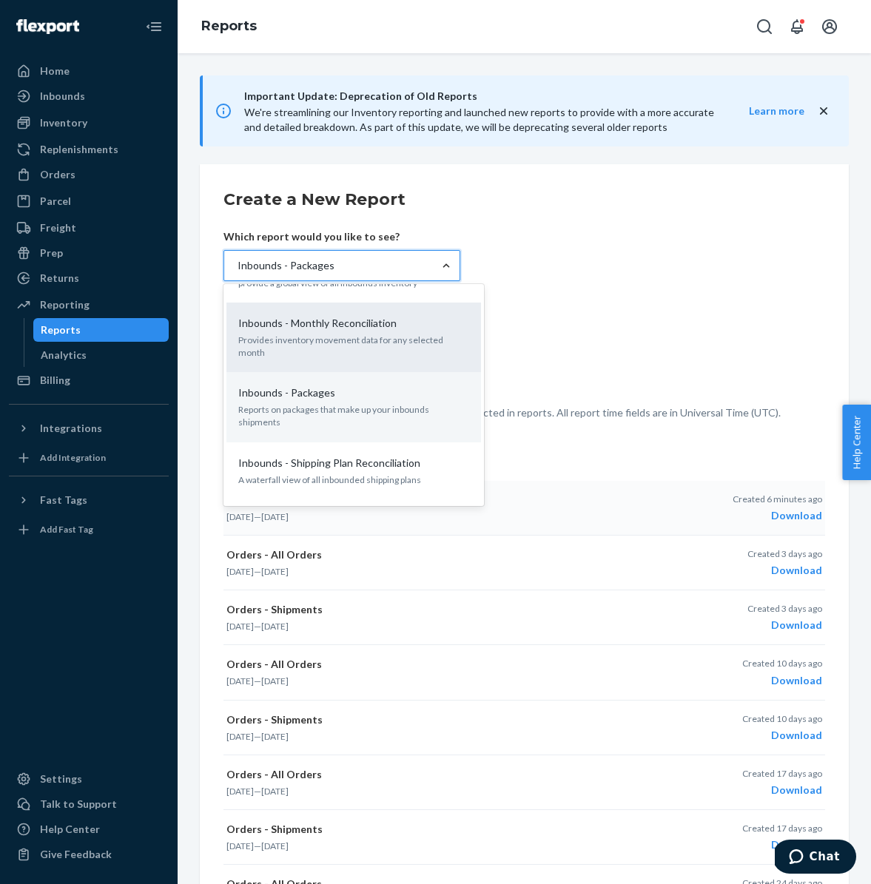
scroll to position [296, 0]
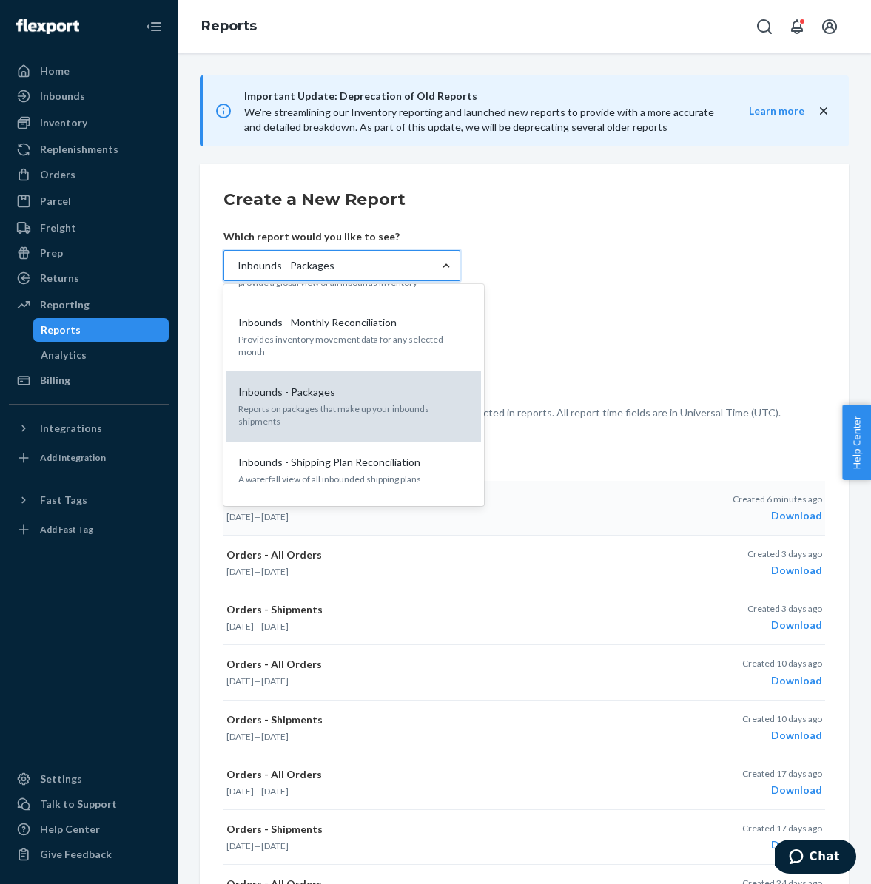
click at [428, 385] on div "Inbounds - Packages" at bounding box center [350, 392] width 237 height 15
click at [237, 273] on input "option Inbounds - Packages, selected. option Inbounds - Packages focused, 7 of …" at bounding box center [236, 265] width 1 height 15
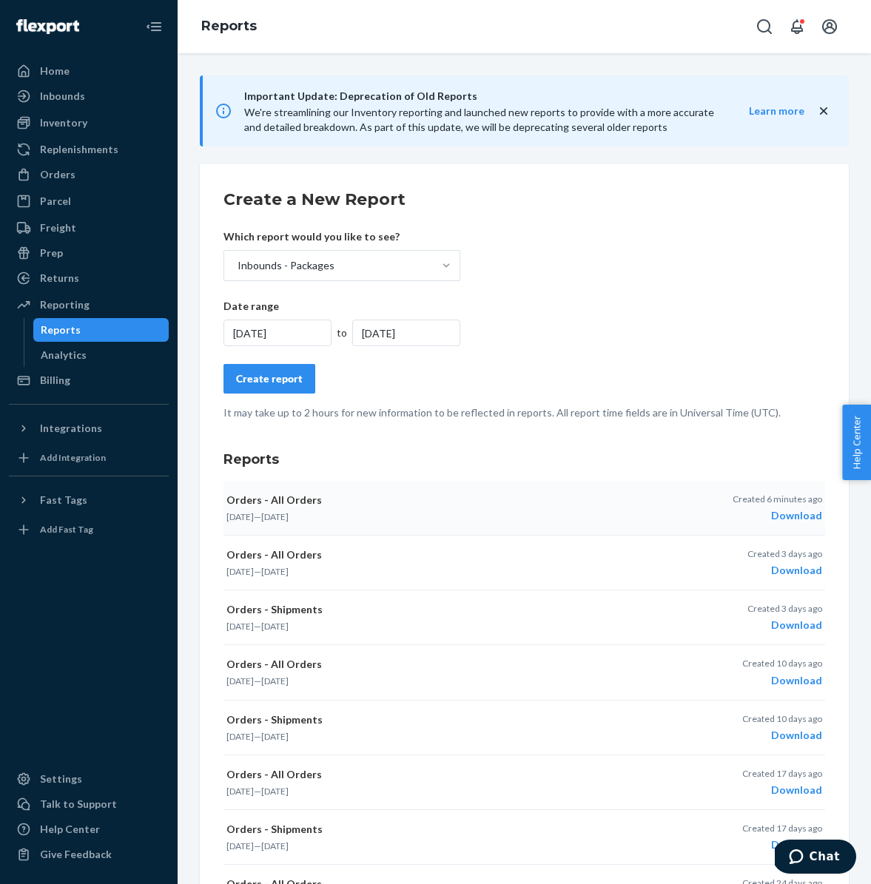
click at [294, 328] on div "9/23/2025" at bounding box center [277, 333] width 108 height 27
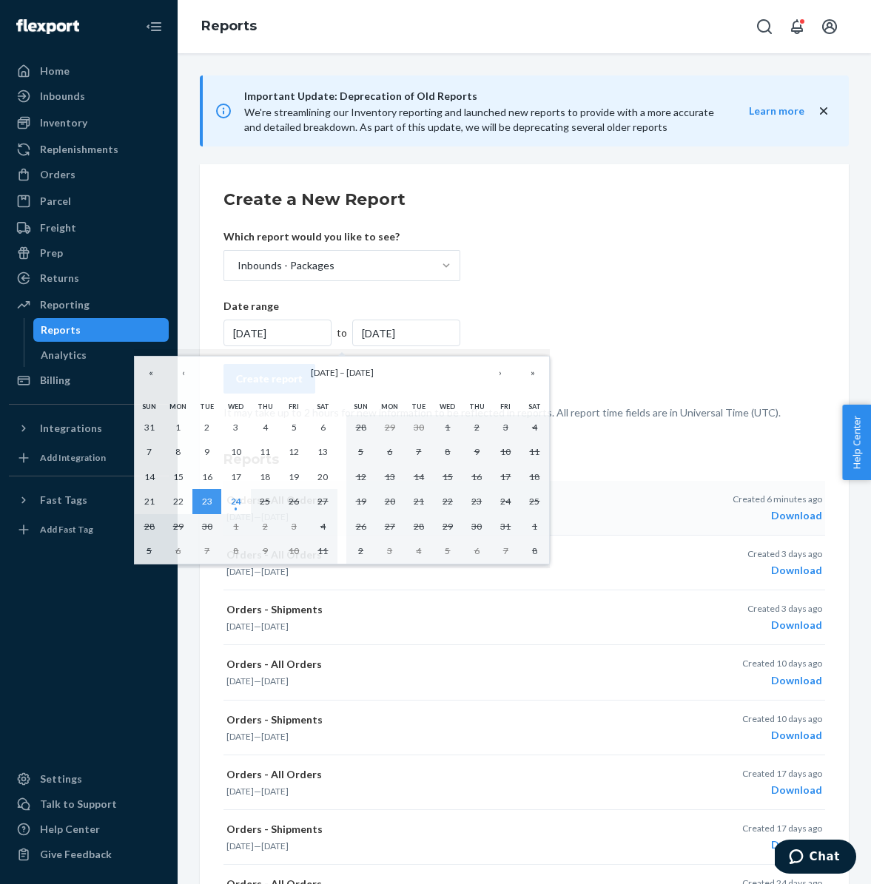
click at [590, 303] on form "Create a New Report Which report would you like to see? Inbounds - Packages Dat…" at bounding box center [523, 304] width 601 height 232
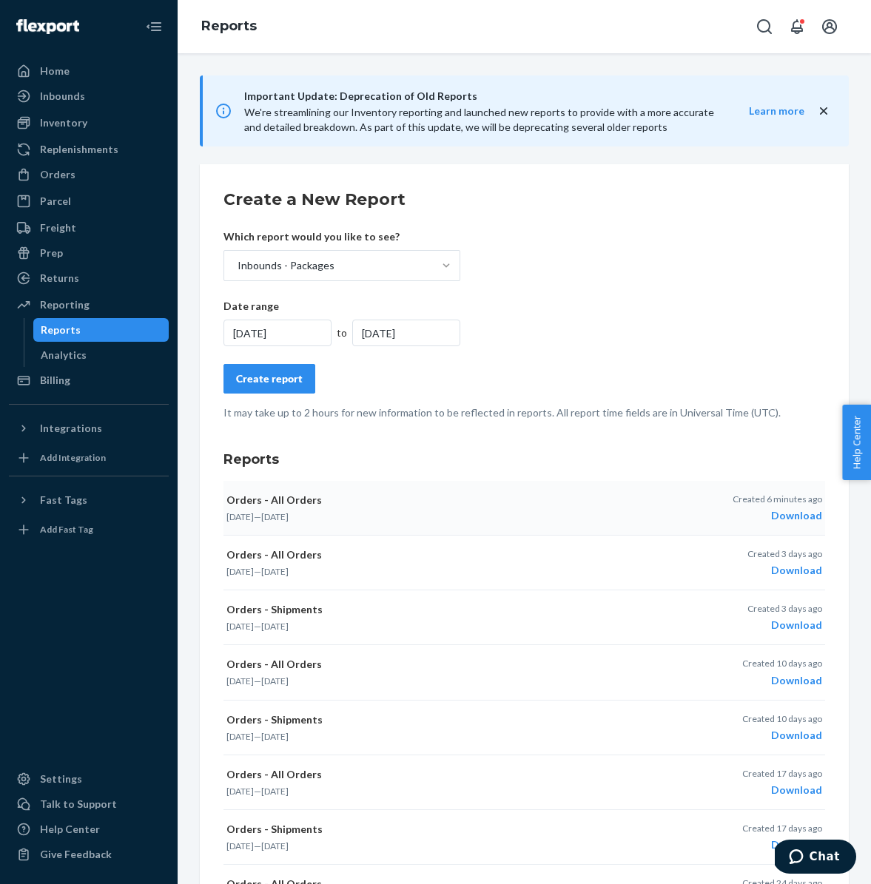
click at [271, 332] on div "9/23/2025" at bounding box center [277, 333] width 108 height 27
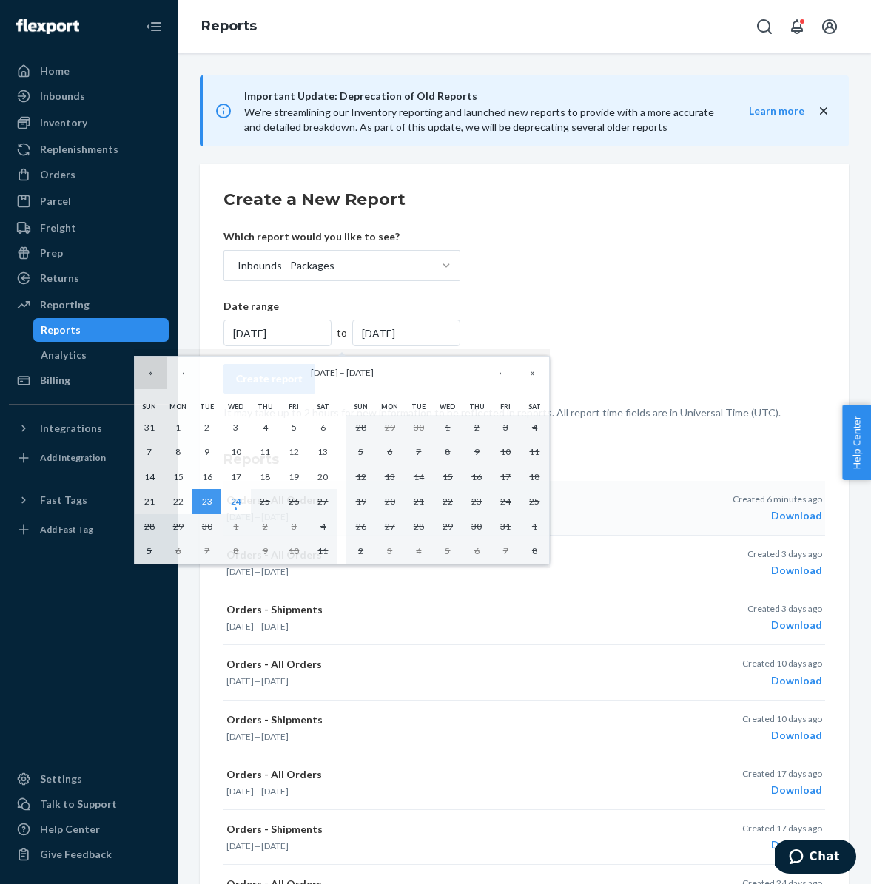
click at [150, 376] on button "«" at bounding box center [151, 373] width 33 height 33
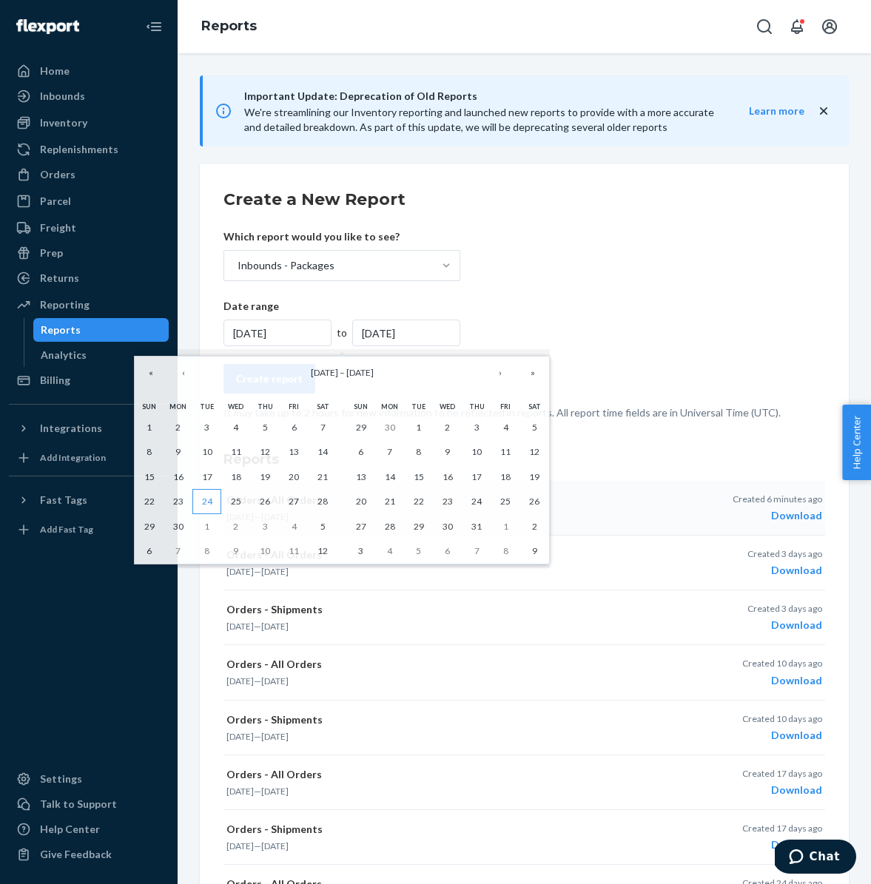
click at [205, 498] on abbr "24" at bounding box center [207, 501] width 10 height 11
click at [206, 503] on abbr "24" at bounding box center [207, 501] width 10 height 11
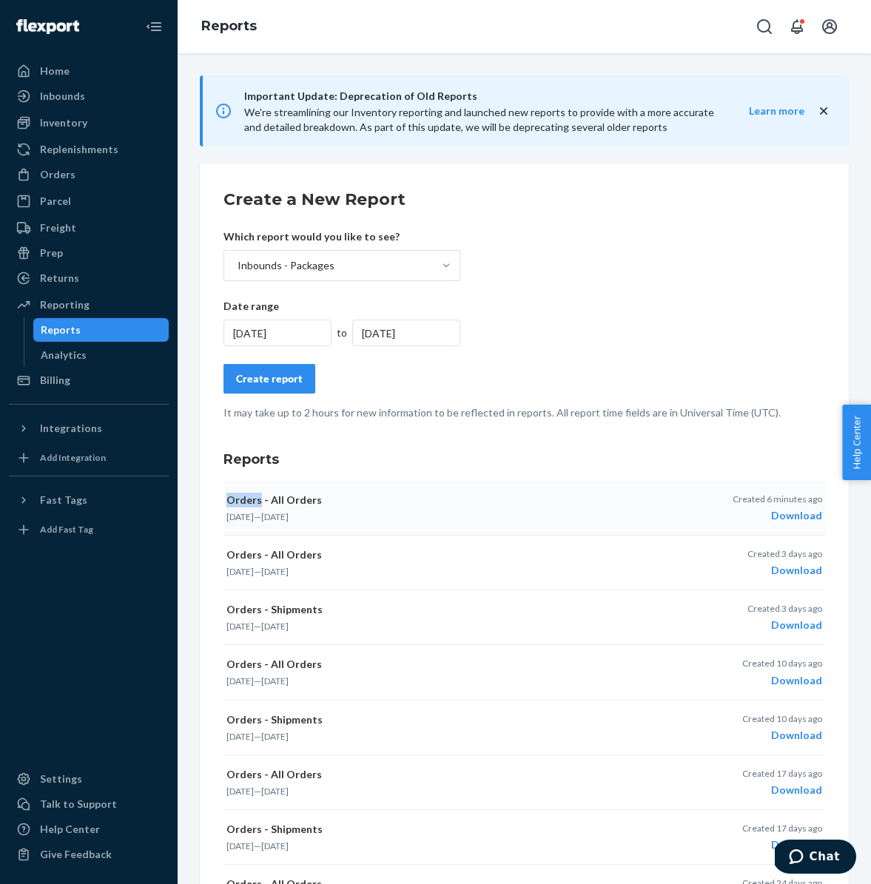
click at [206, 503] on div "Create a New Report Which report would you like to see? Inbounds - Packages Dat…" at bounding box center [524, 624] width 649 height 920
click at [425, 333] on div "9/24/2024" at bounding box center [406, 333] width 108 height 27
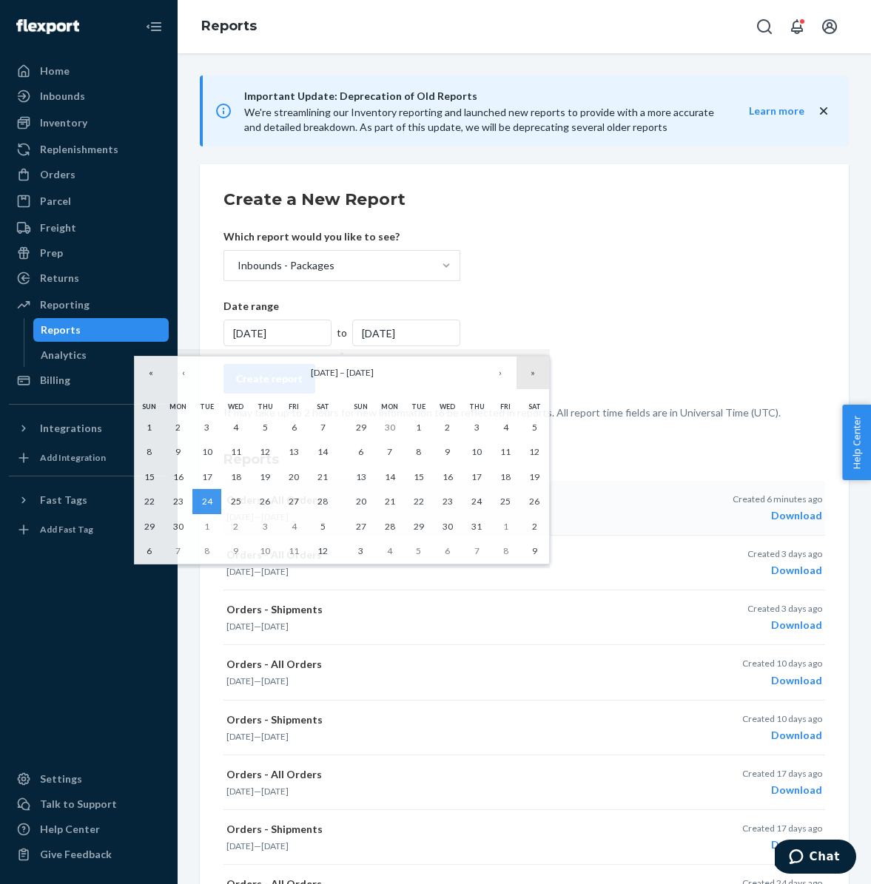
click at [536, 369] on button "»" at bounding box center [532, 373] width 33 height 33
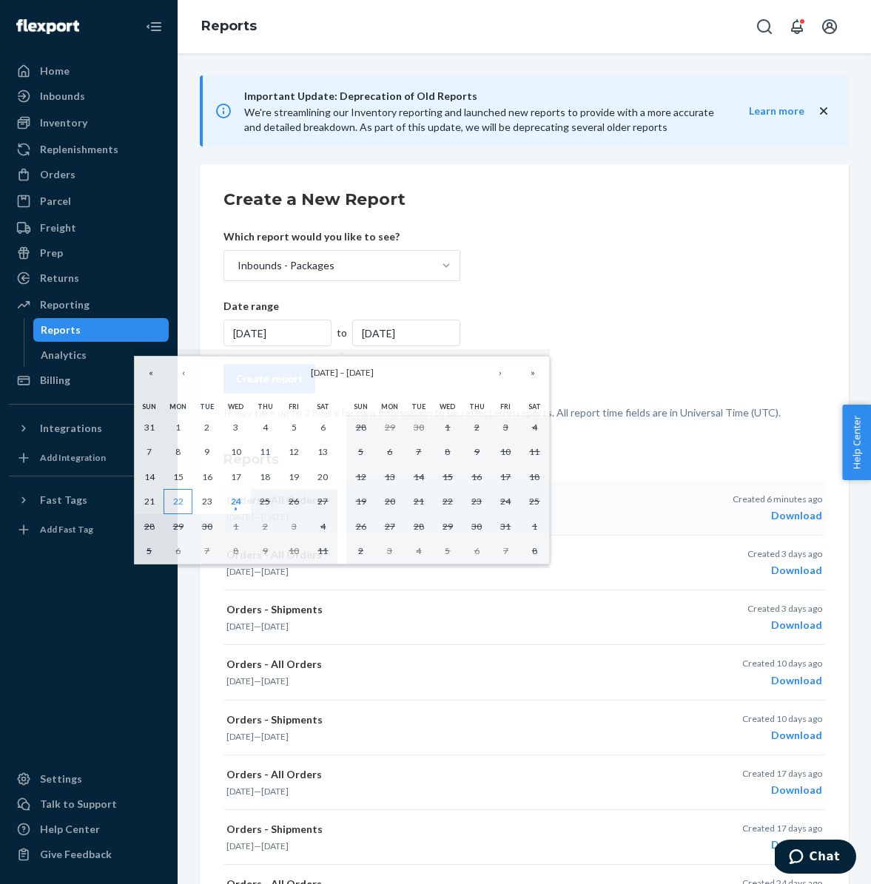
click at [178, 504] on abbr "22" at bounding box center [178, 501] width 10 height 11
click at [176, 501] on abbr "22" at bounding box center [178, 501] width 10 height 11
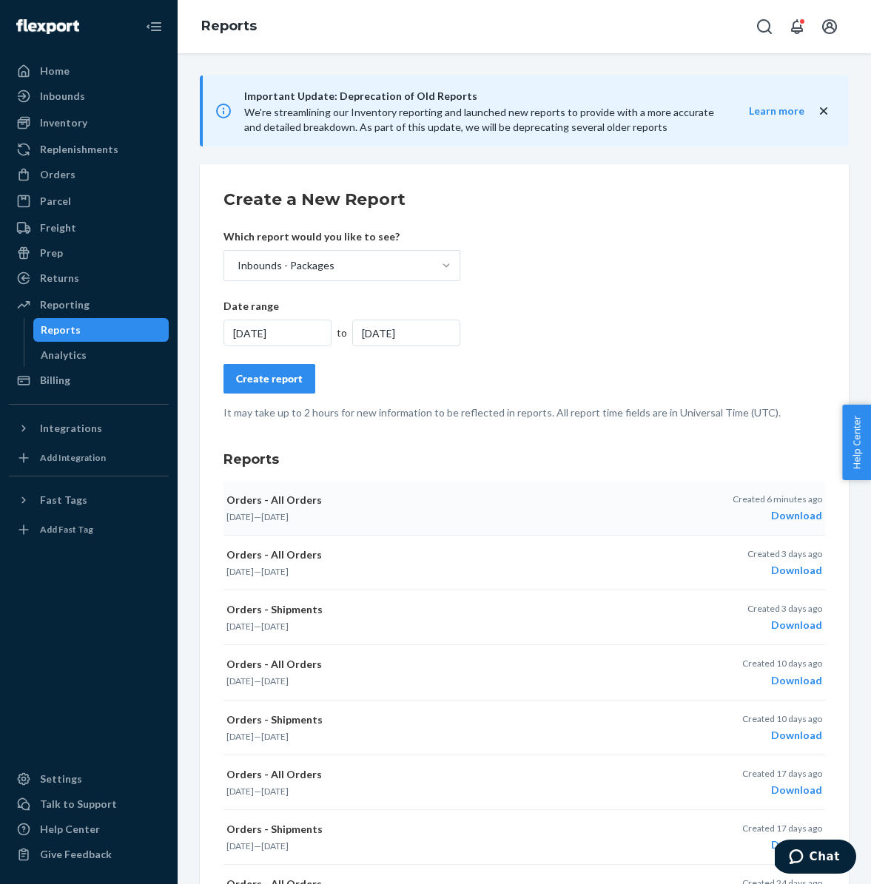
click at [176, 501] on div "Home Inbounds Shipping Plans Problems Inventory Products Replenishments Orders …" at bounding box center [89, 442] width 178 height 884
click at [293, 331] on div "9/22/2025" at bounding box center [277, 333] width 108 height 27
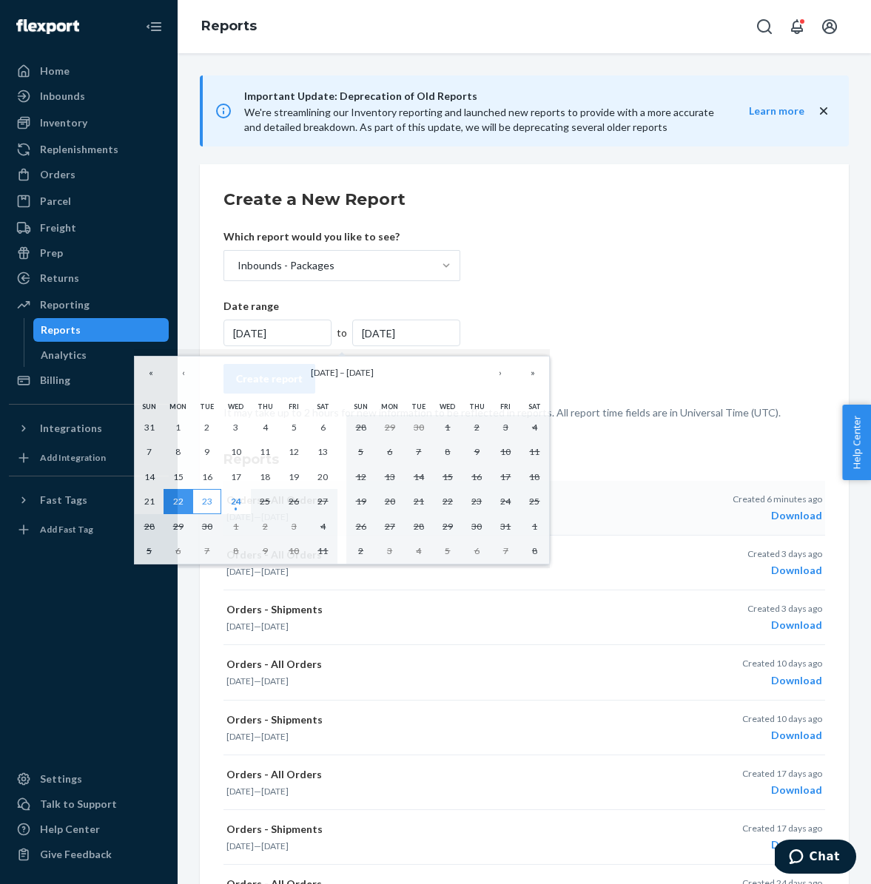
click at [208, 502] on abbr "23" at bounding box center [207, 501] width 10 height 11
click at [209, 501] on abbr "23" at bounding box center [207, 501] width 10 height 11
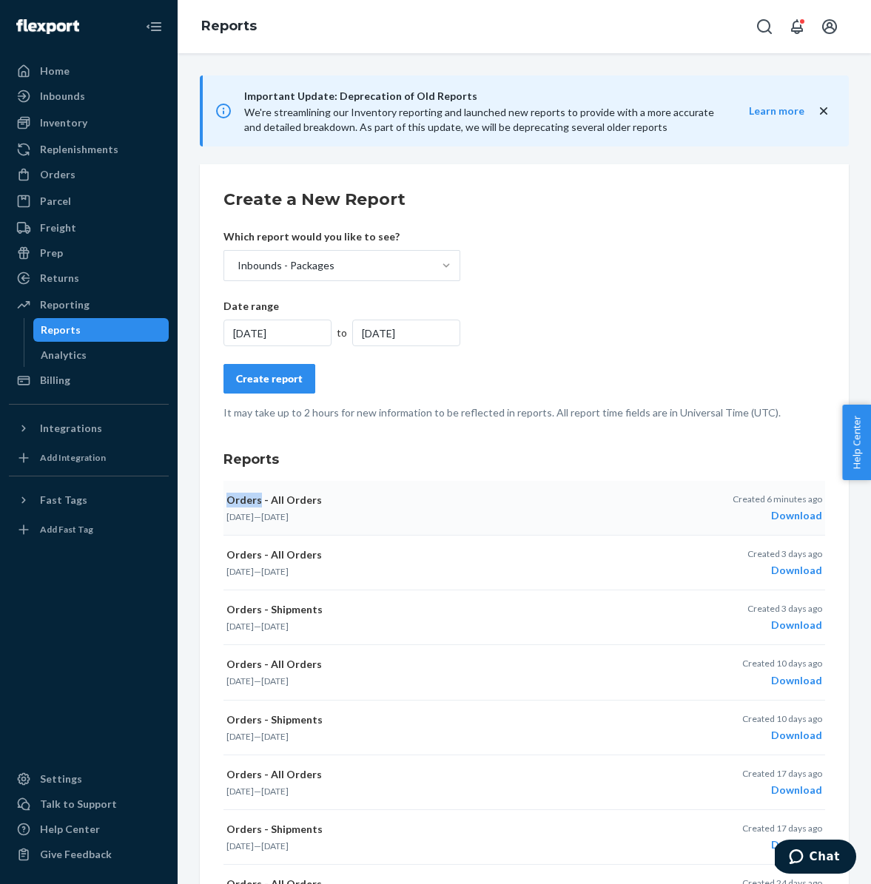
click at [209, 501] on div "Create a New Report Which report would you like to see? Inbounds - Packages Dat…" at bounding box center [524, 624] width 649 height 920
click at [394, 267] on div "Inbounds - Packages" at bounding box center [328, 266] width 209 height 30
click at [237, 267] on input "Inbounds - Packages" at bounding box center [236, 265] width 1 height 15
click at [635, 305] on form "Create a New Report Which report would you like to see? Inbounds - Packages Dat…" at bounding box center [523, 304] width 601 height 232
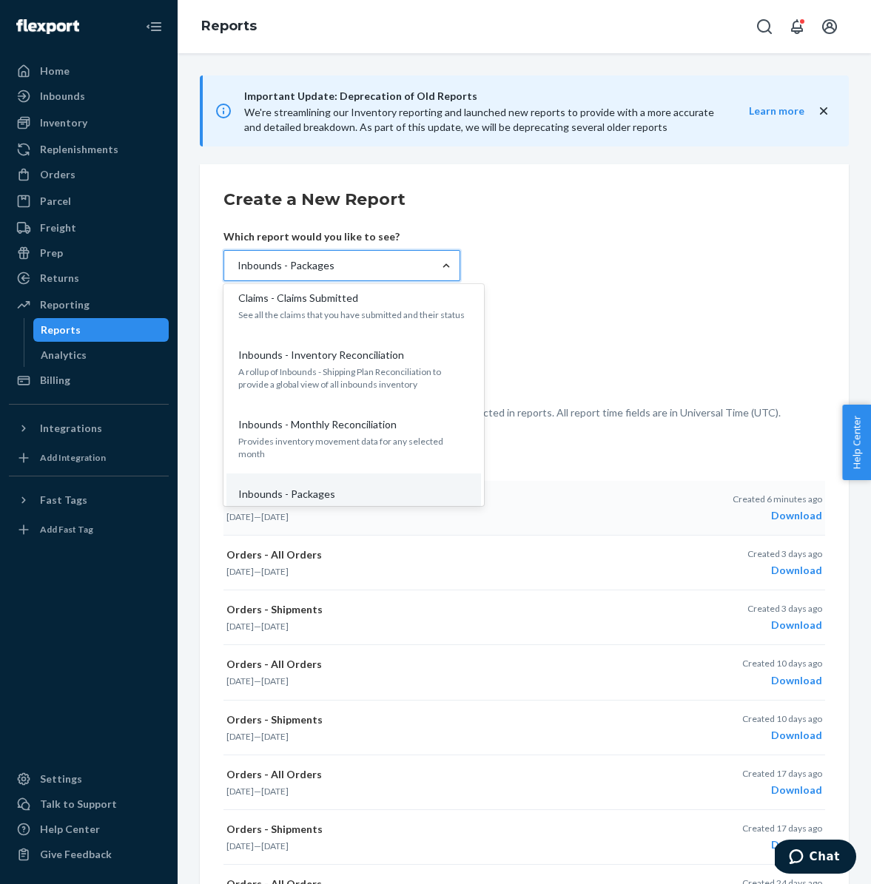
scroll to position [496, 0]
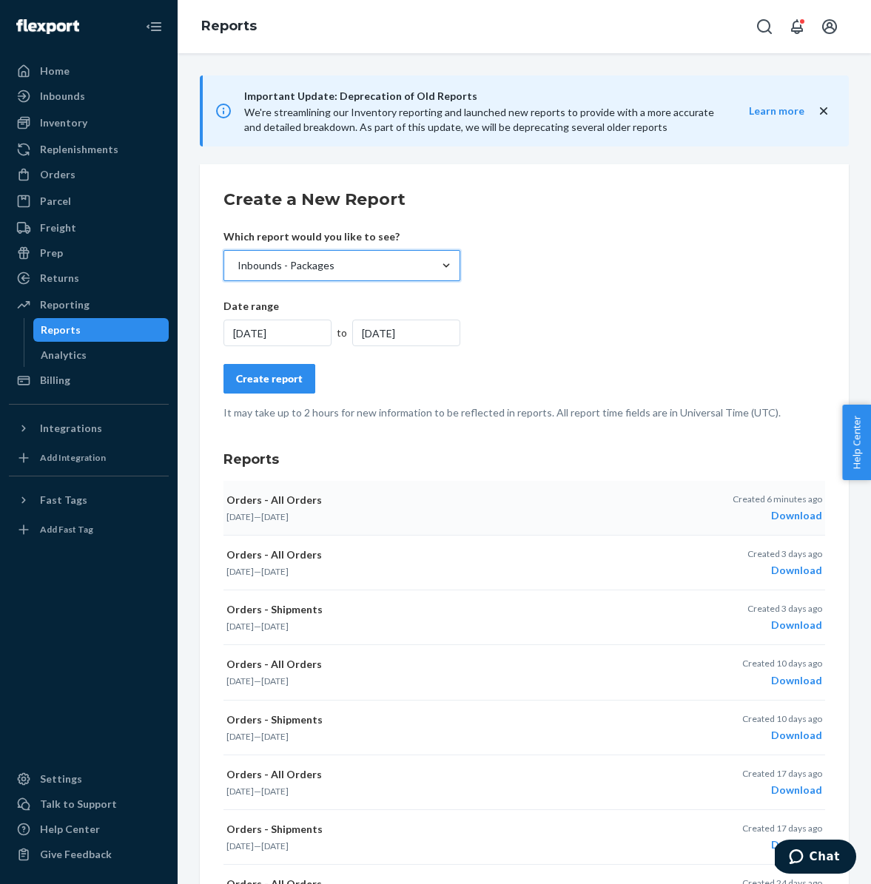
click at [350, 267] on div "Inbounds - Packages" at bounding box center [328, 266] width 209 height 30
click at [237, 267] on input "option Inbounds - Packages, selected. 0 results available. Select is focused ,t…" at bounding box center [236, 265] width 1 height 15
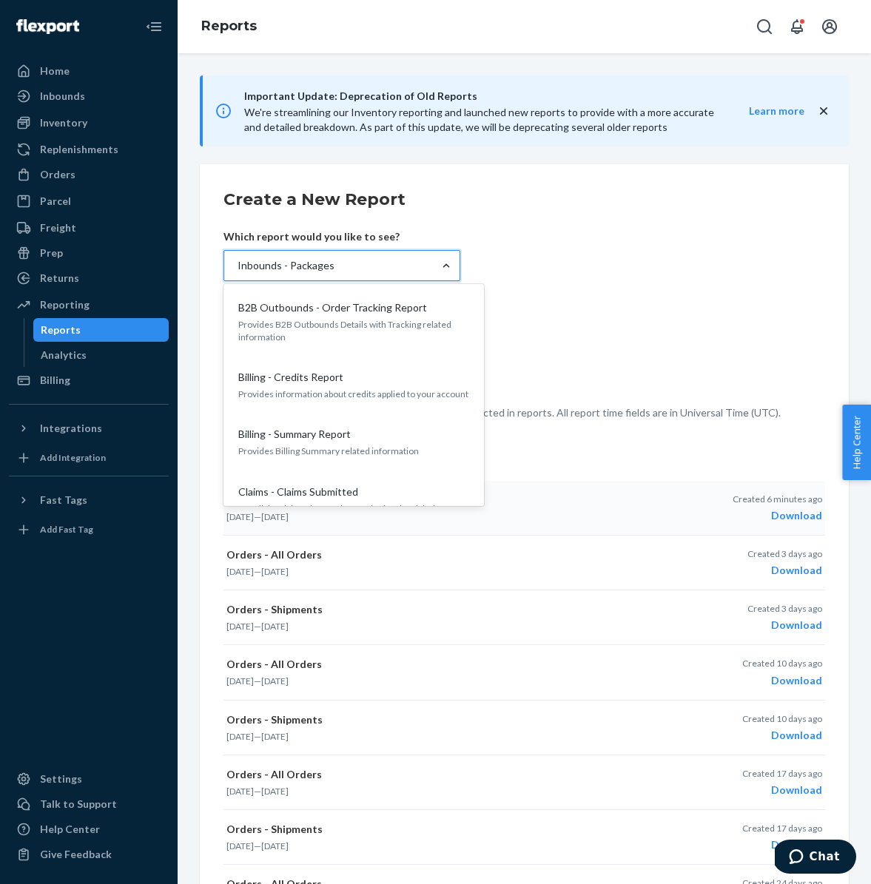
click at [350, 267] on div "Inbounds - Packages" at bounding box center [328, 266] width 209 height 30
click at [237, 267] on input "option Inbounds - Packages, selected. option B2B Outbounds - Order Tracking Rep…" at bounding box center [236, 265] width 1 height 15
type input "="
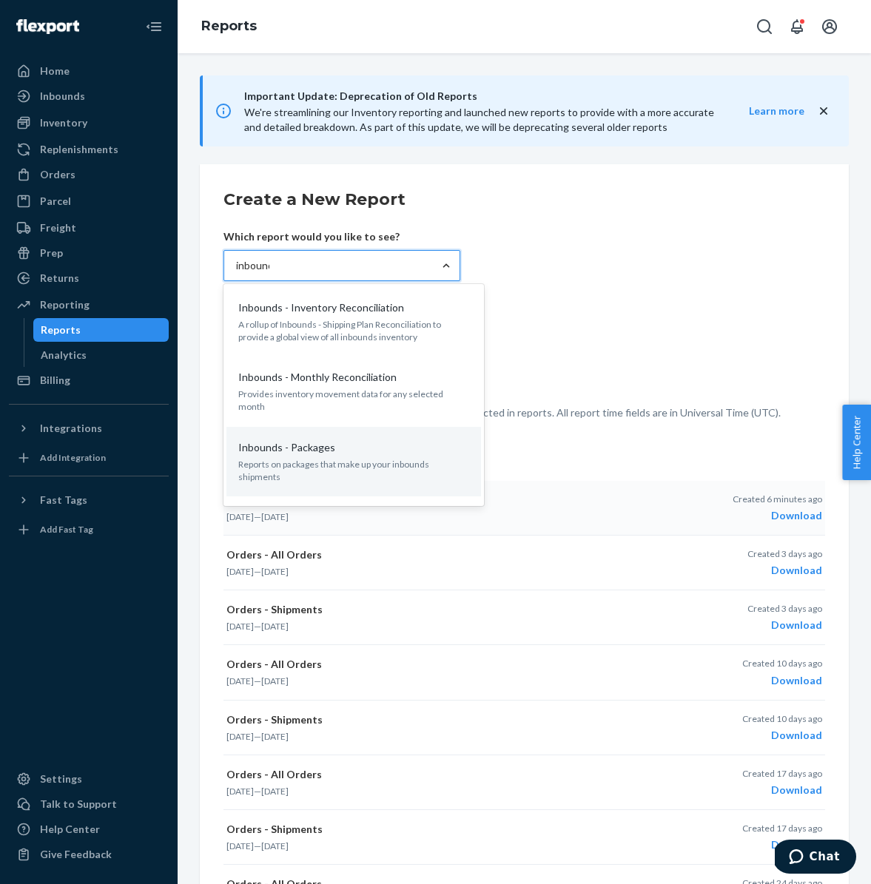
type input "inbounds"
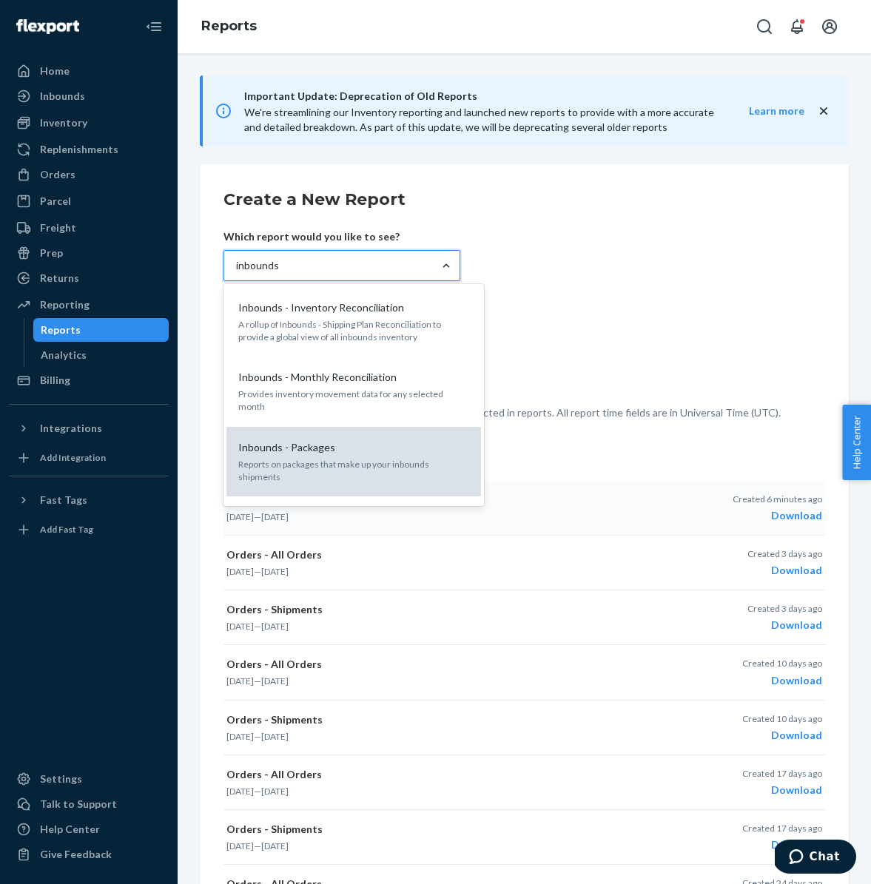
scroll to position [97, 0]
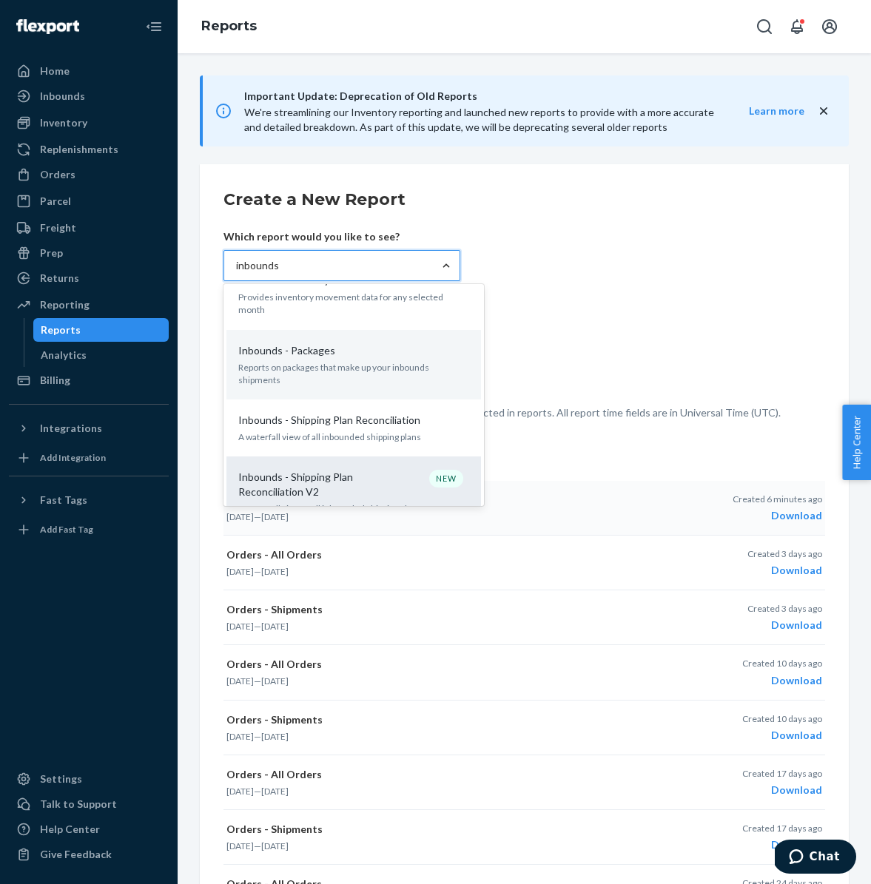
click at [369, 470] on p "Inbounds - Shipping Plan Reconciliation V2" at bounding box center [309, 485] width 142 height 30
click at [279, 273] on input "inbounds" at bounding box center [257, 265] width 43 height 15
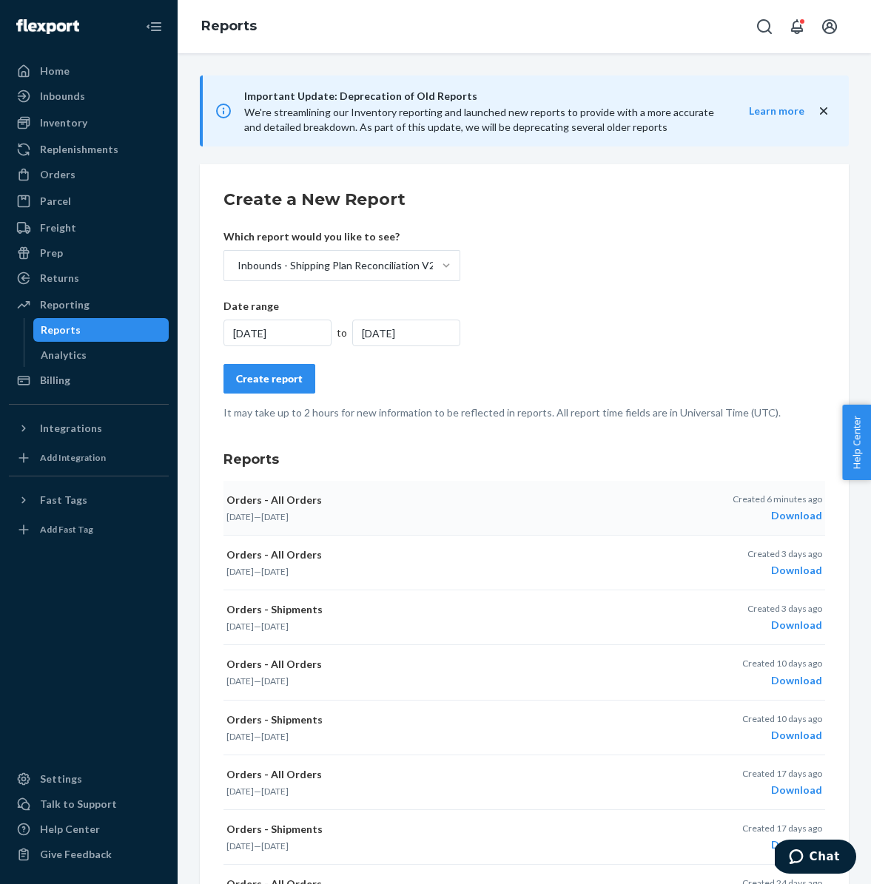
click at [274, 385] on div "Create report" at bounding box center [269, 378] width 67 height 15
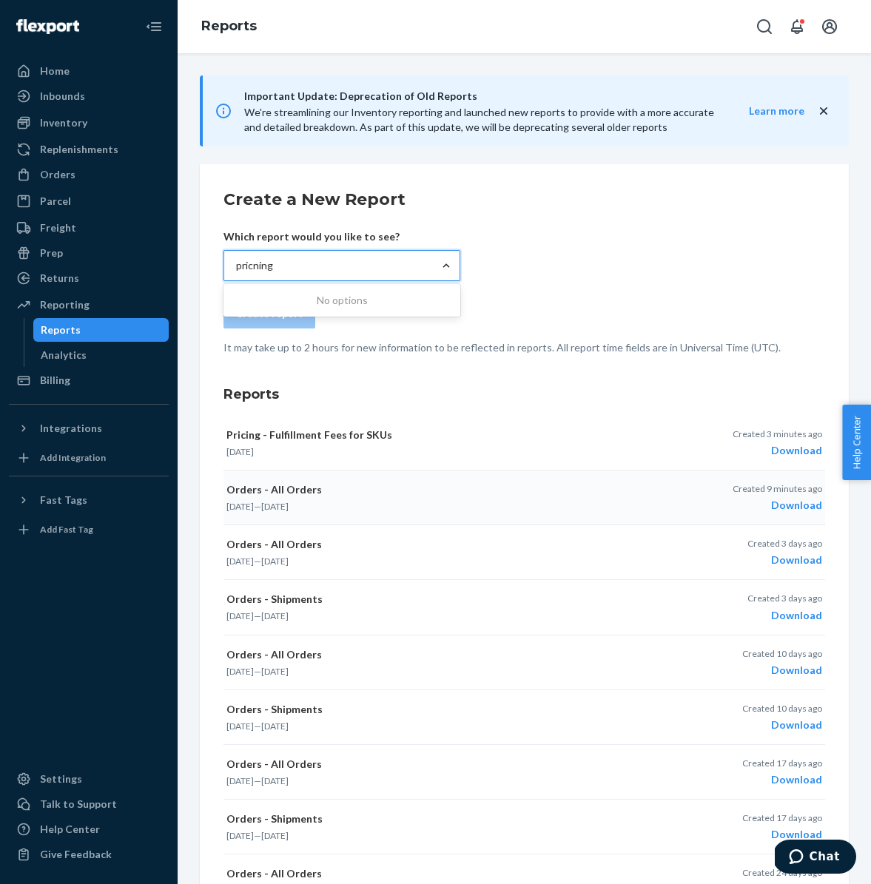
scroll to position [1, 0]
type input "pricning"
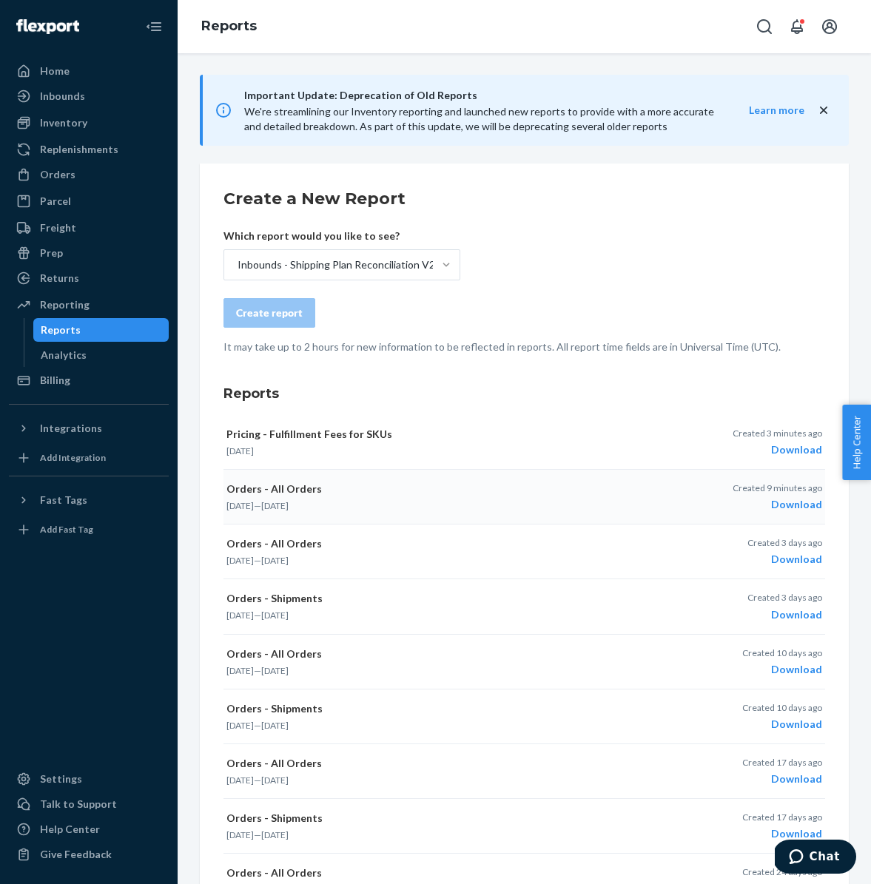
click at [717, 256] on form "Create a New Report Which report would you like to see? Inbounds - Shipping Pla…" at bounding box center [523, 270] width 601 height 167
click at [785, 452] on div "Download" at bounding box center [776, 449] width 89 height 15
click at [579, 246] on form "Create a New Report Which report would you like to see? Inbounds - Shipping Pla…" at bounding box center [523, 270] width 601 height 167
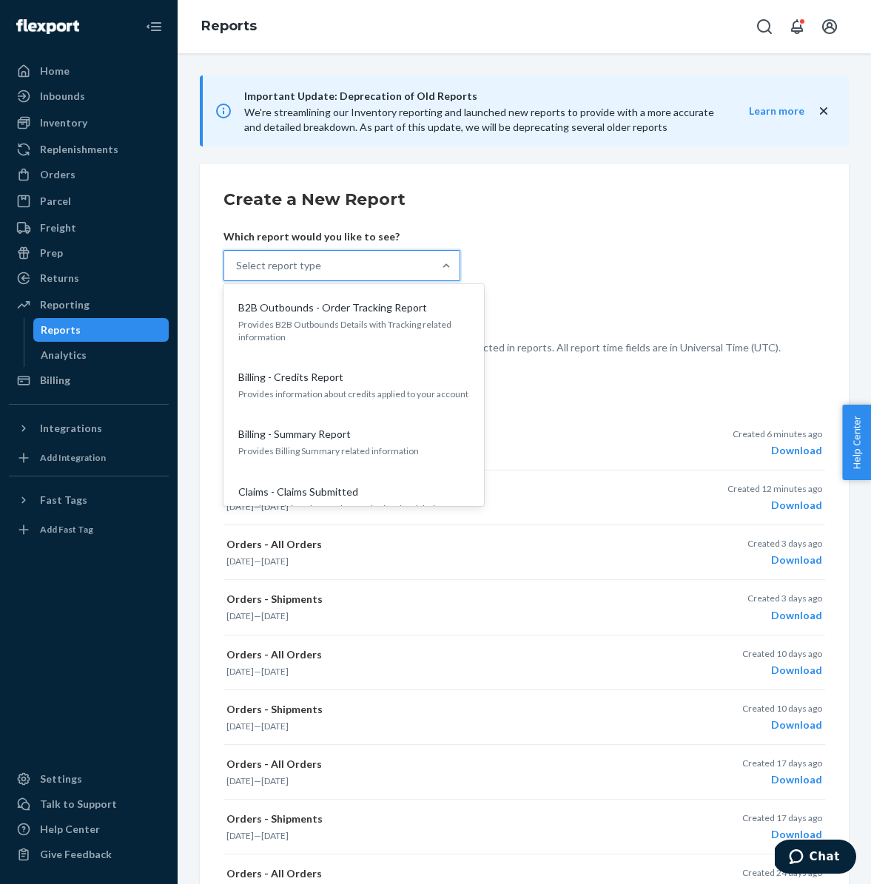
click at [382, 277] on div "Select report type" at bounding box center [328, 266] width 209 height 30
click at [237, 273] on input "option B2B Outbounds - Order Tracking Report focused, 1 of 32. 32 results avail…" at bounding box center [236, 265] width 1 height 15
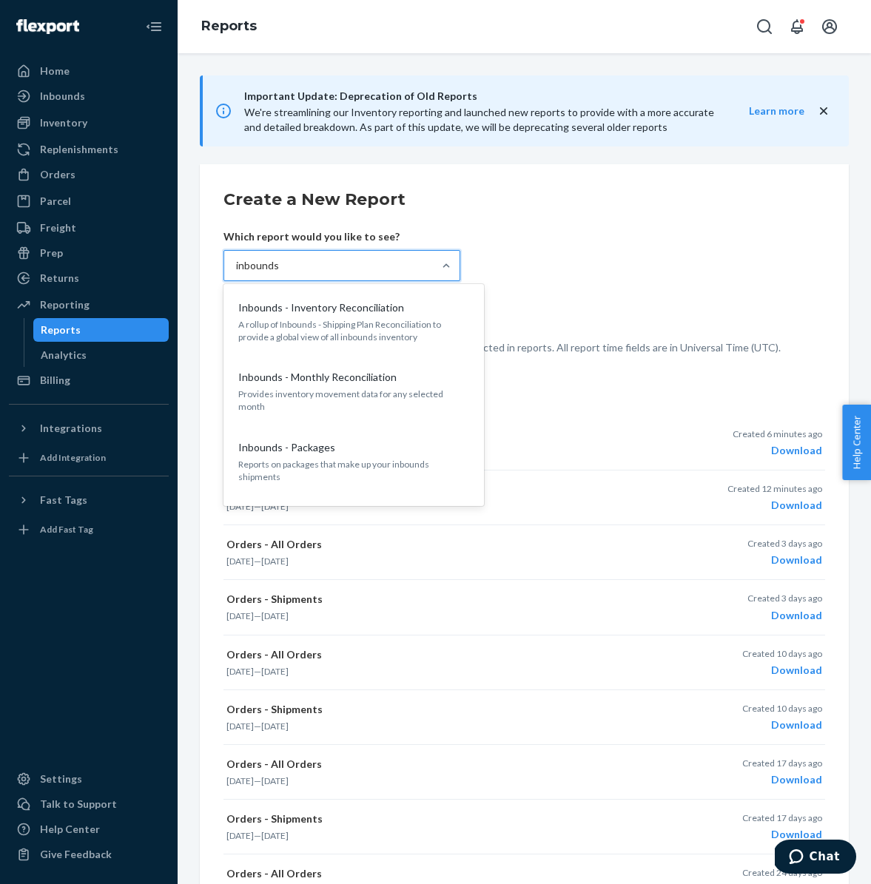
type input "inbounds"
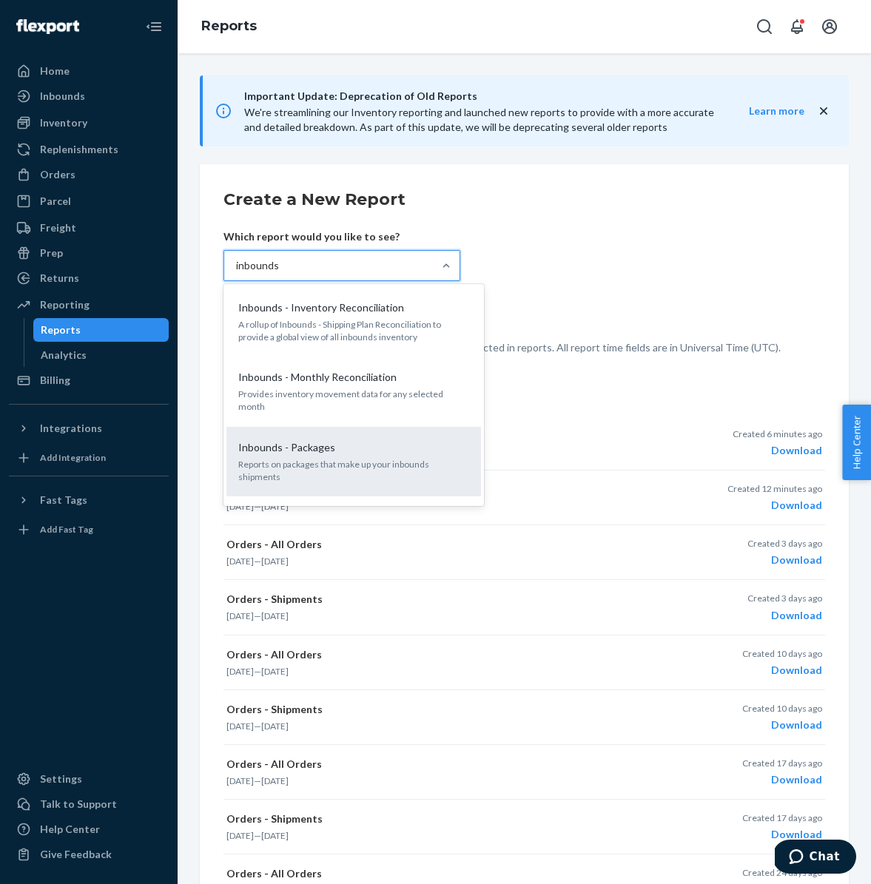
click at [378, 458] on p "Reports on packages that make up your inbounds shipments" at bounding box center [353, 470] width 231 height 25
click at [281, 273] on input "inbounds" at bounding box center [258, 265] width 45 height 15
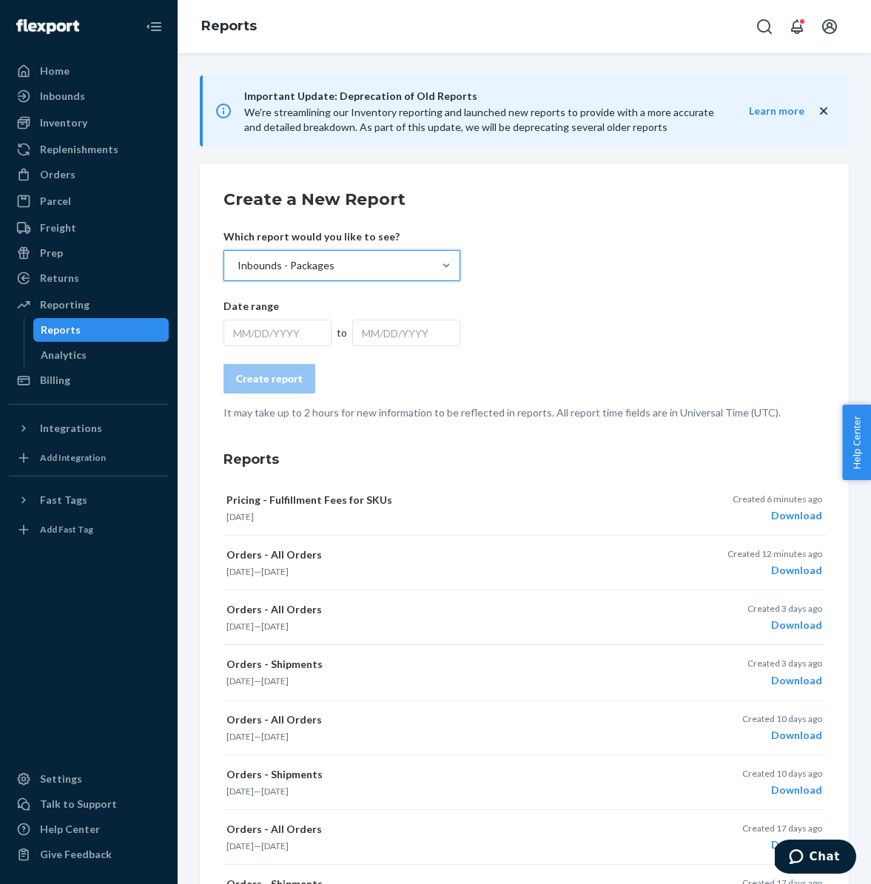
click at [285, 335] on div "MM/DD/YYYY" at bounding box center [277, 333] width 108 height 27
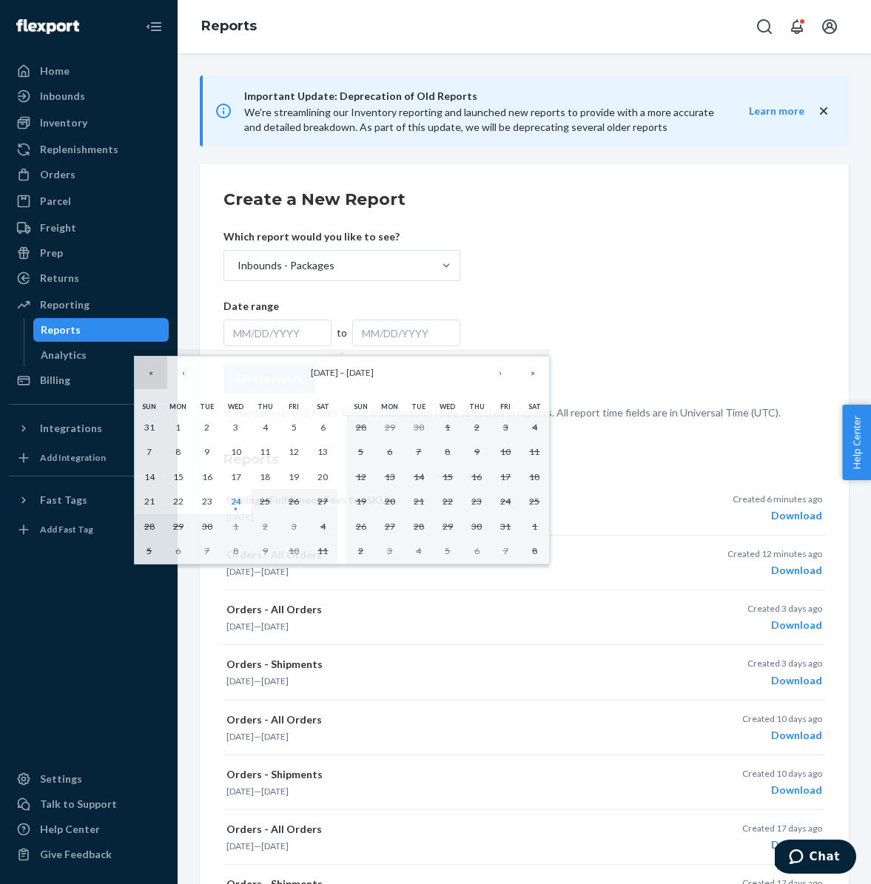
click at [146, 368] on button "«" at bounding box center [151, 373] width 33 height 33
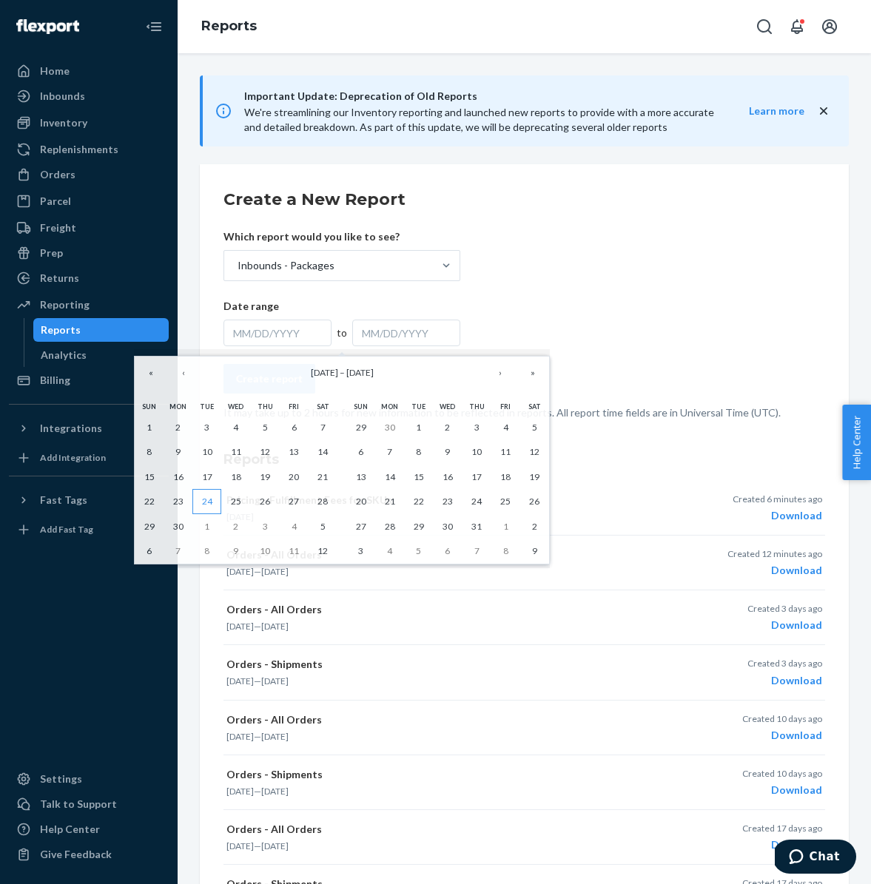
click at [210, 502] on abbr "24" at bounding box center [207, 501] width 10 height 11
click at [208, 502] on abbr "24" at bounding box center [207, 501] width 10 height 11
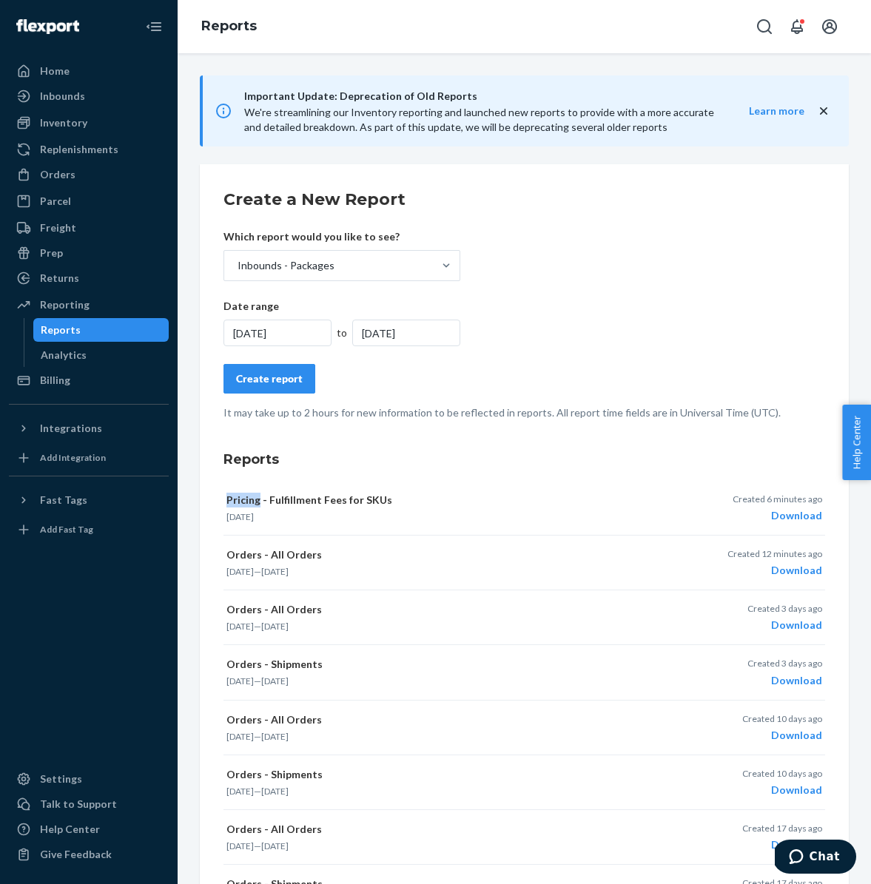
click at [208, 502] on div "Create a New Report Which report would you like to see? Inbounds - Packages Dat…" at bounding box center [524, 624] width 649 height 920
click at [422, 330] on div "[DATE]" at bounding box center [406, 333] width 108 height 27
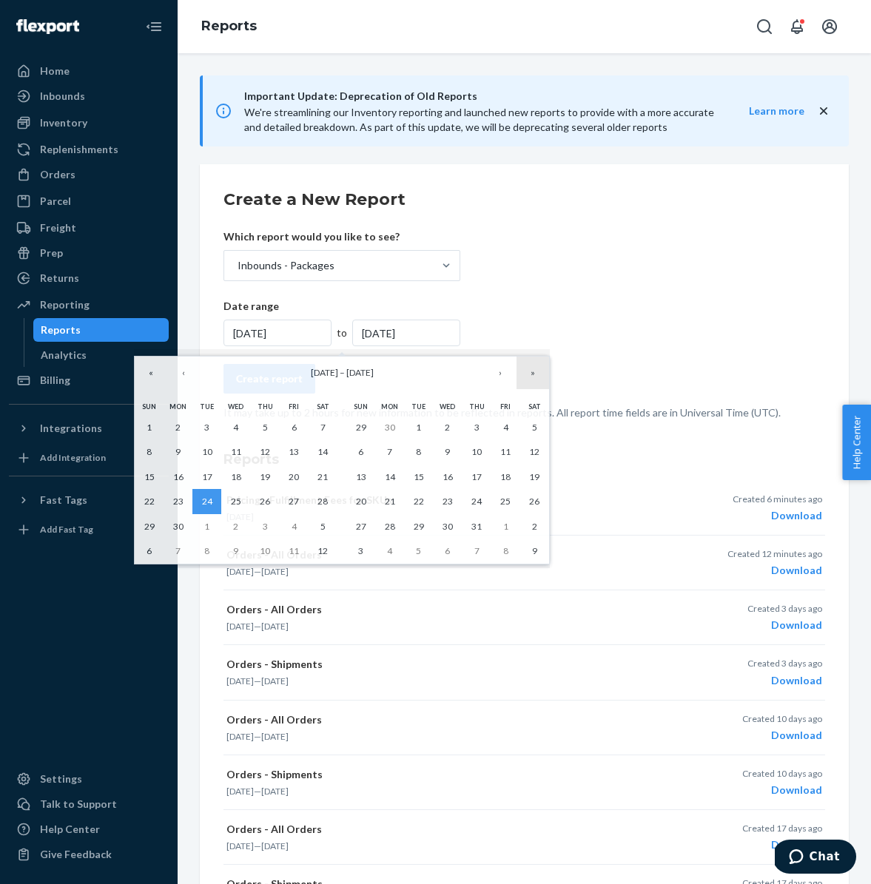
click at [528, 376] on button "»" at bounding box center [532, 373] width 33 height 33
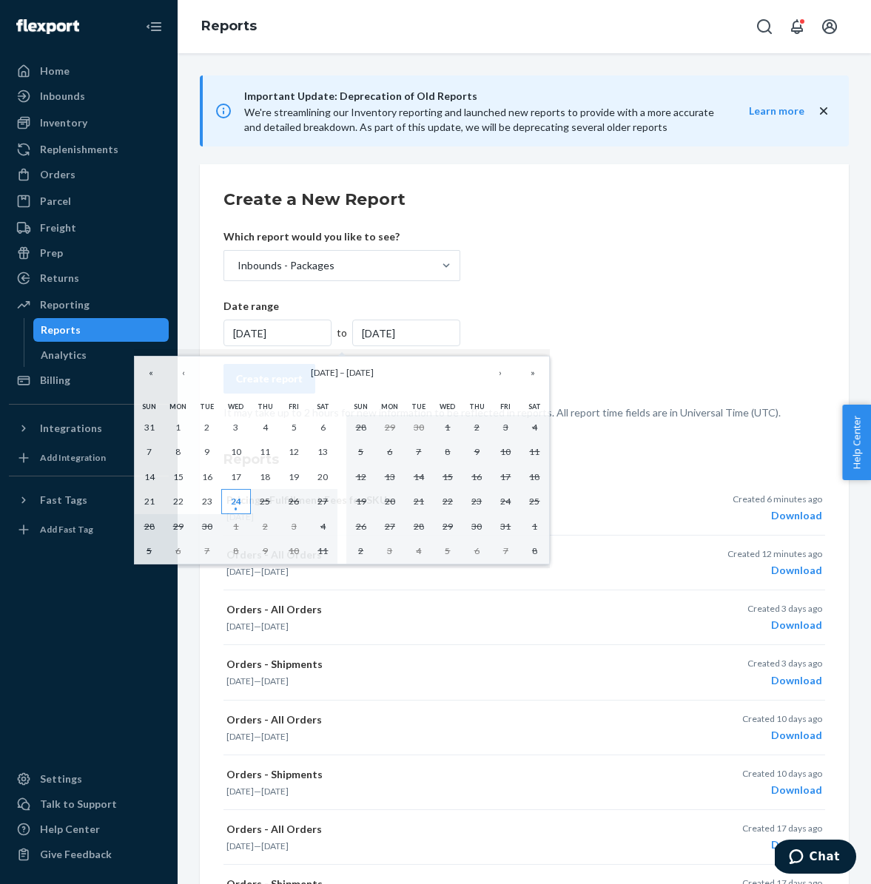
click at [233, 503] on abbr "24" at bounding box center [236, 501] width 10 height 11
click at [205, 502] on abbr "23" at bounding box center [207, 501] width 10 height 11
click at [205, 502] on div "Create a New Report Which report would you like to see? Inbounds - Packages Dat…" at bounding box center [524, 624] width 649 height 920
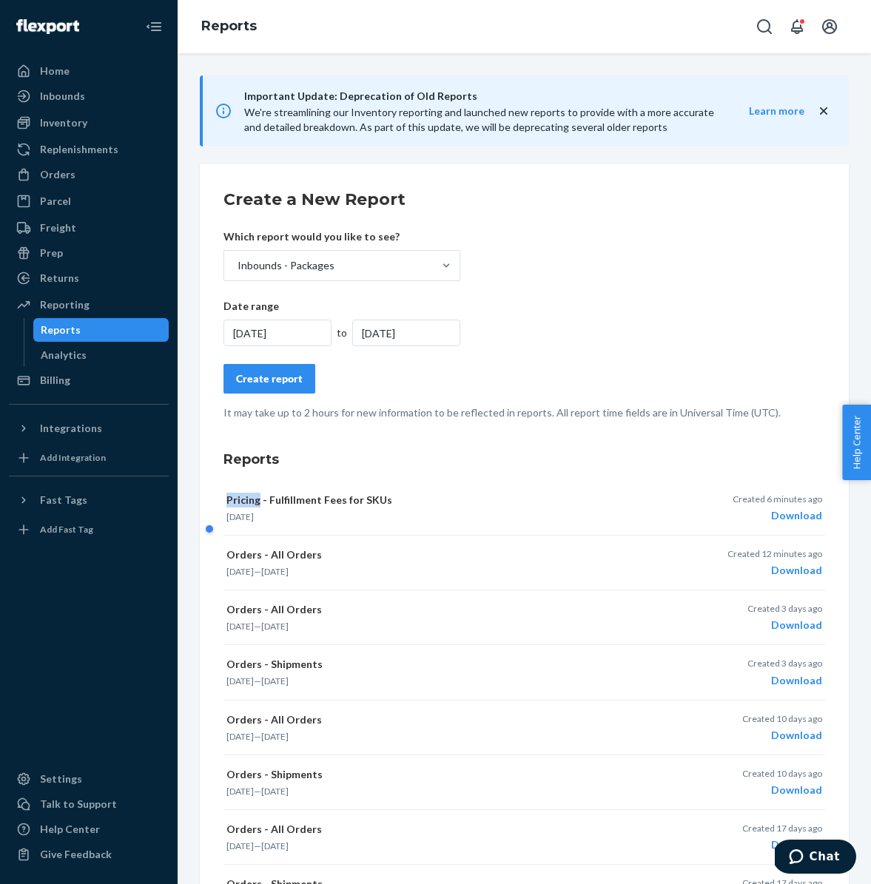
click at [283, 376] on div "Create report" at bounding box center [269, 378] width 67 height 15
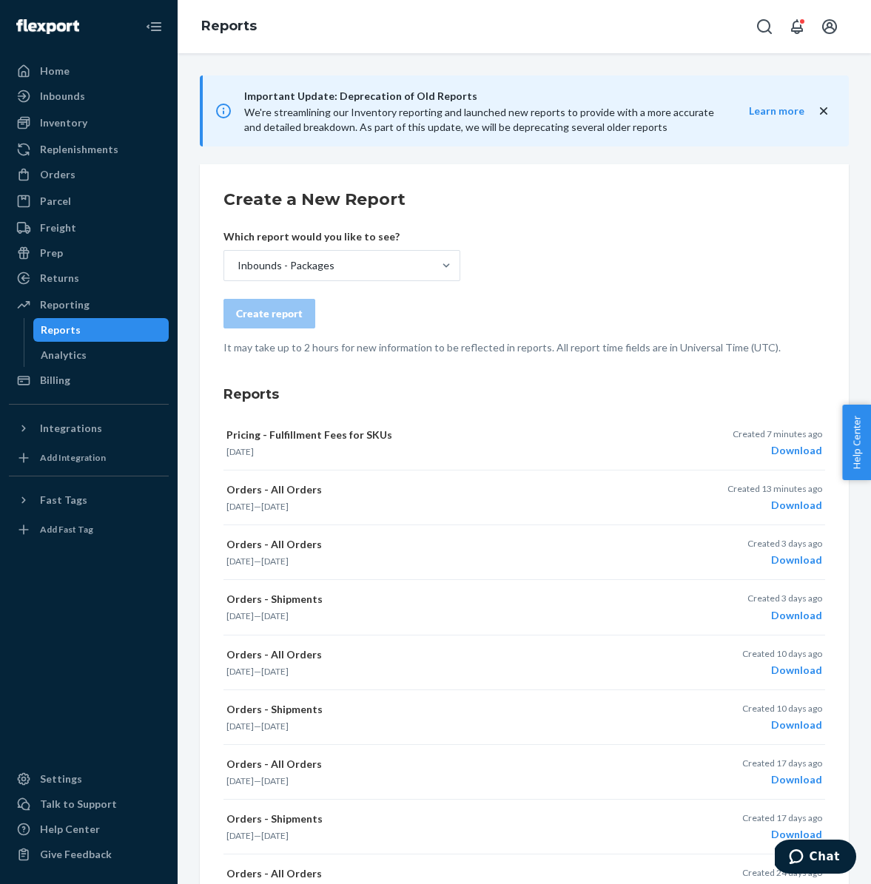
click at [556, 278] on form "Create a New Report Which report would you like to see? Inbounds - Packages Cre…" at bounding box center [523, 271] width 601 height 167
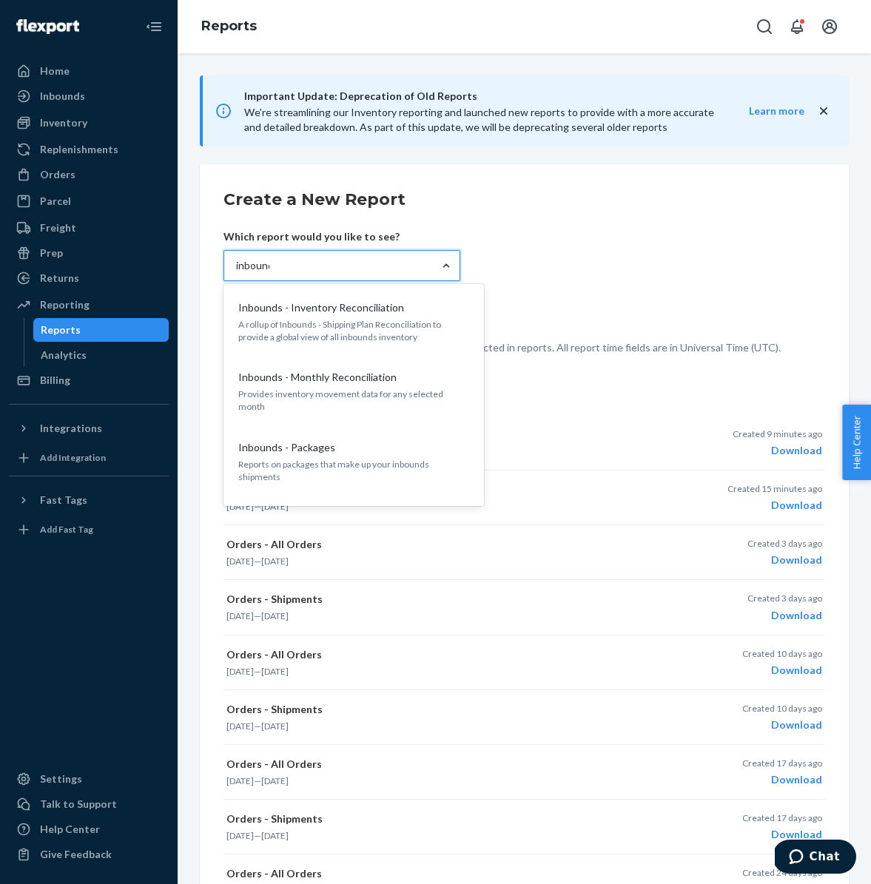
type input "inbounds"
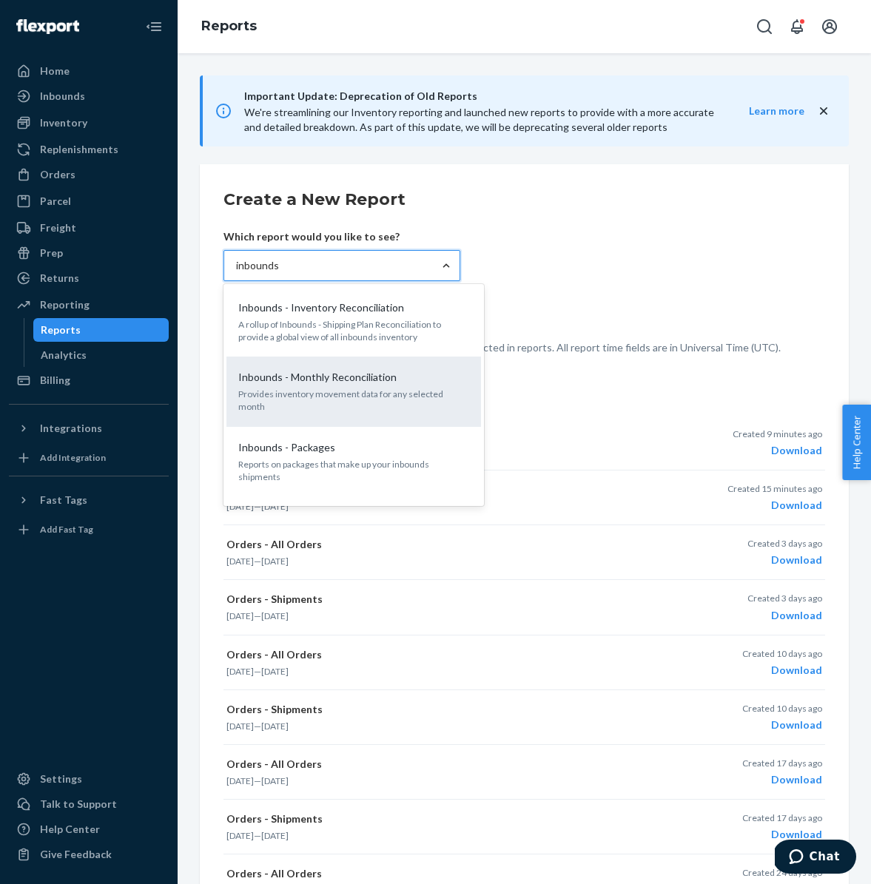
click at [357, 384] on p "Inbounds - Monthly Reconciliation" at bounding box center [317, 377] width 158 height 15
click at [279, 273] on input "inbounds" at bounding box center [257, 265] width 43 height 15
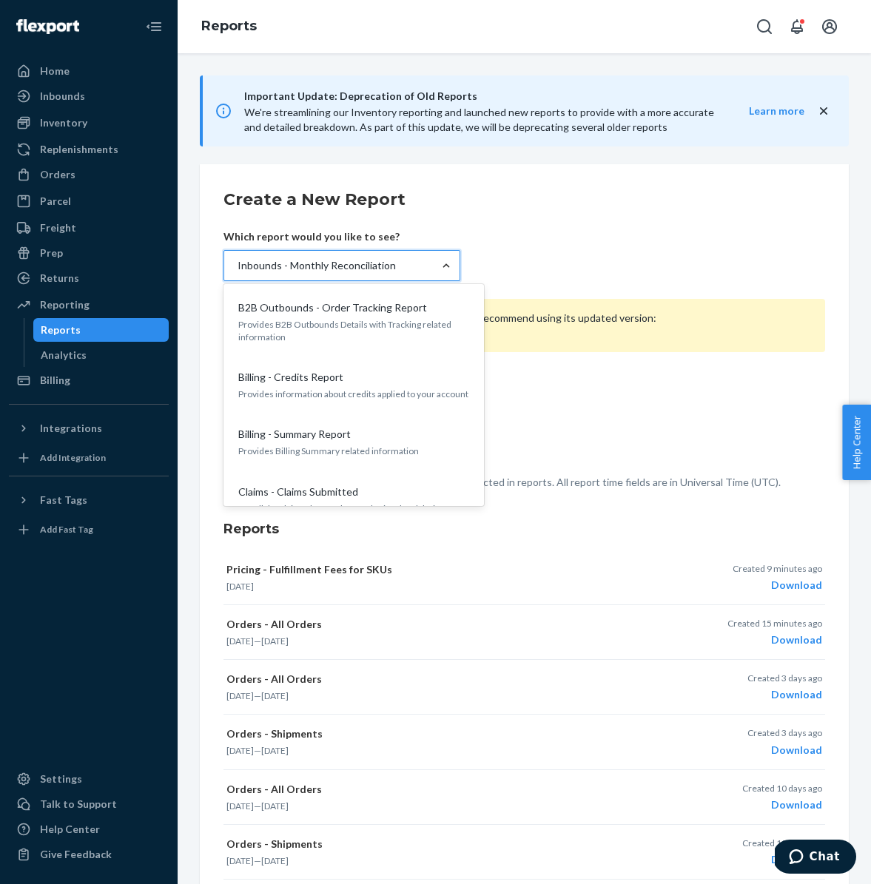
click at [436, 266] on div at bounding box center [446, 265] width 27 height 15
click at [237, 266] on input "option Inbounds - Monthly Reconciliation, selected. option Inbounds - Monthly R…" at bounding box center [236, 265] width 1 height 15
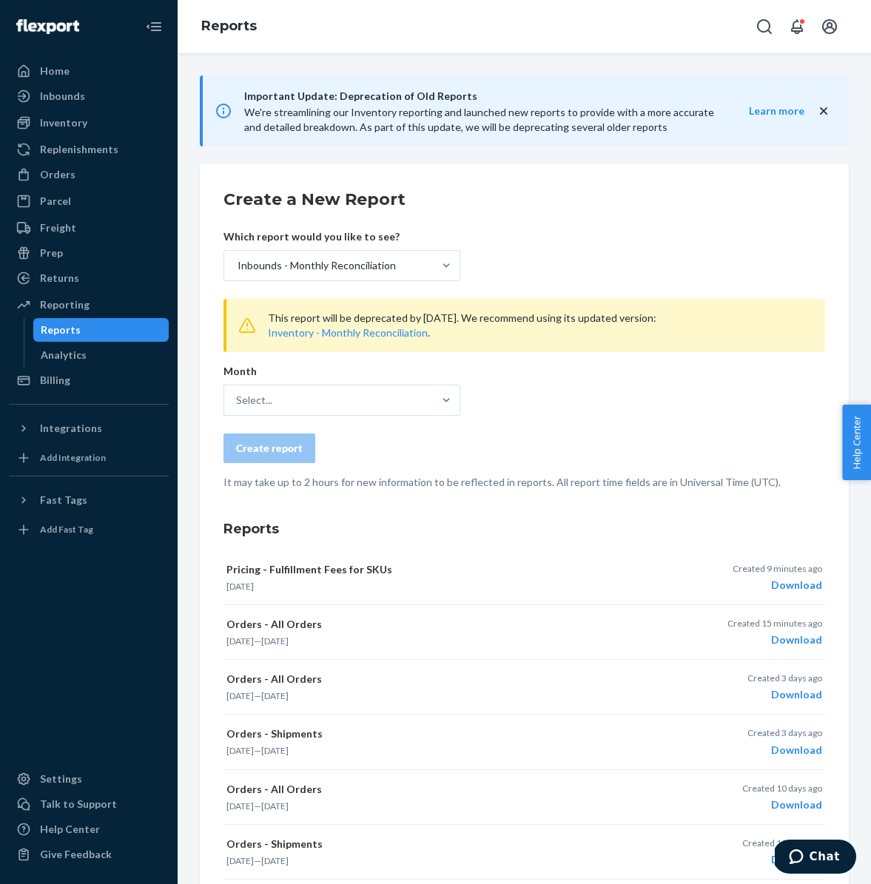
click at [617, 434] on div "Create report" at bounding box center [523, 448] width 601 height 30
click at [374, 336] on button "Inventory - Monthly Reconciliation" at bounding box center [348, 332] width 160 height 15
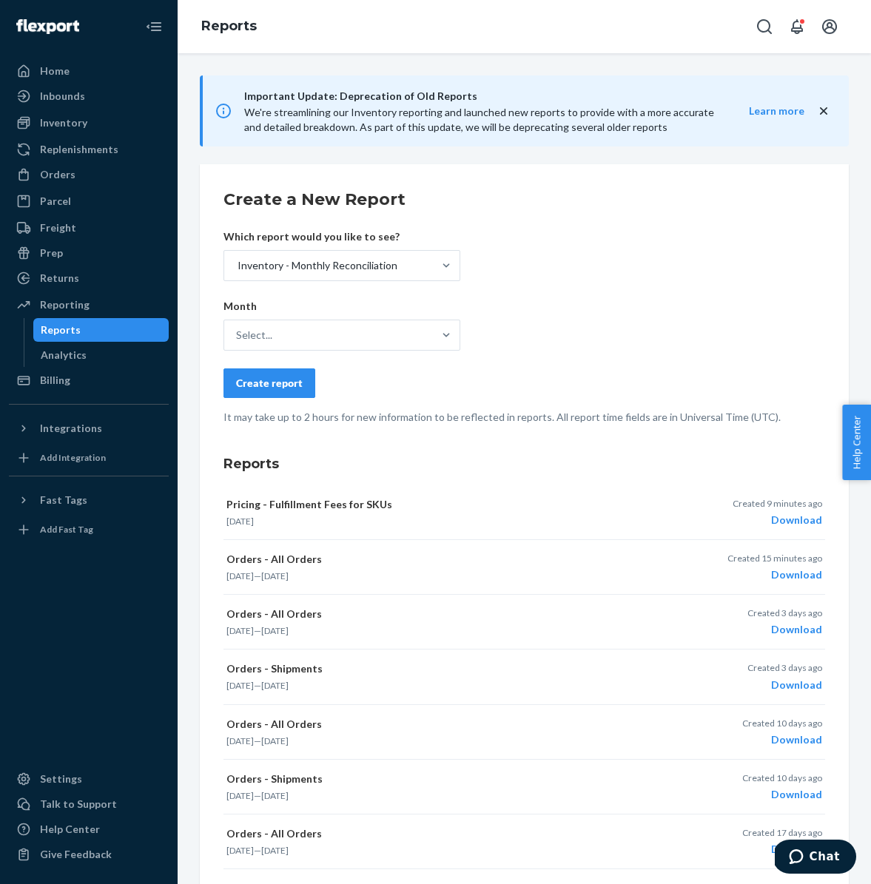
click at [374, 336] on div "Select..." at bounding box center [328, 335] width 209 height 30
click at [237, 336] on input "Select..." at bounding box center [236, 335] width 1 height 15
click at [630, 328] on form "Create a New Report Which report would you like to see? Inventory - Monthly Rec…" at bounding box center [523, 306] width 601 height 237
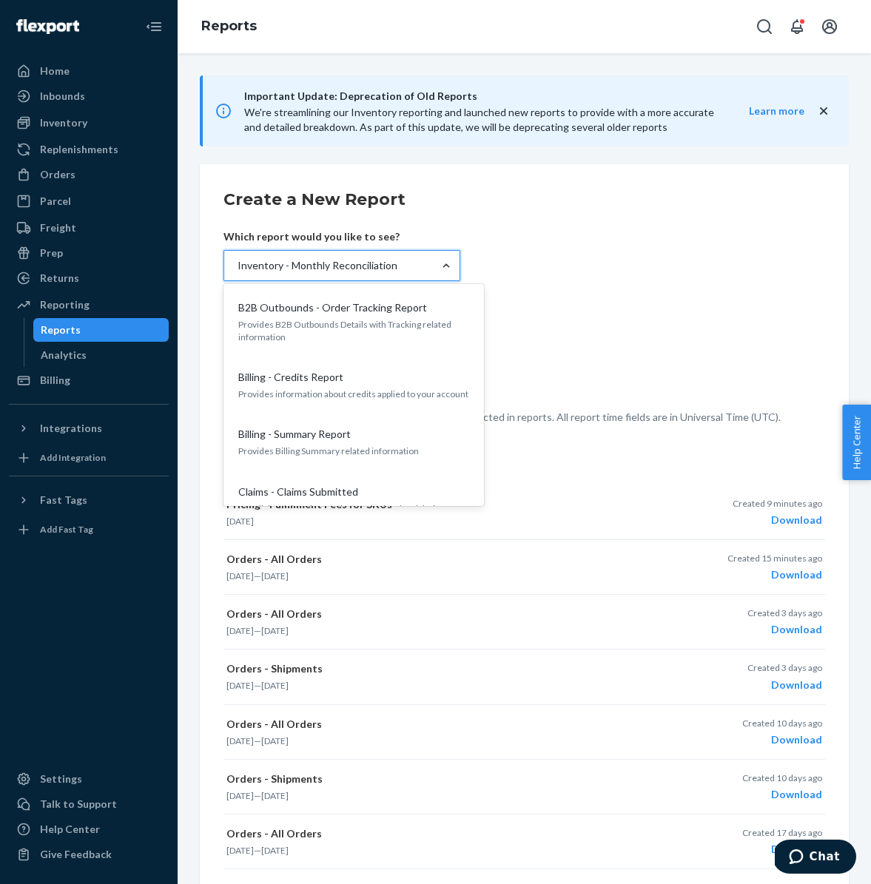
click at [438, 260] on div at bounding box center [446, 265] width 27 height 15
click at [237, 260] on input "option Inbounds - Monthly Reconciliation, selected. option Inventory - Monthly …" at bounding box center [236, 265] width 1 height 15
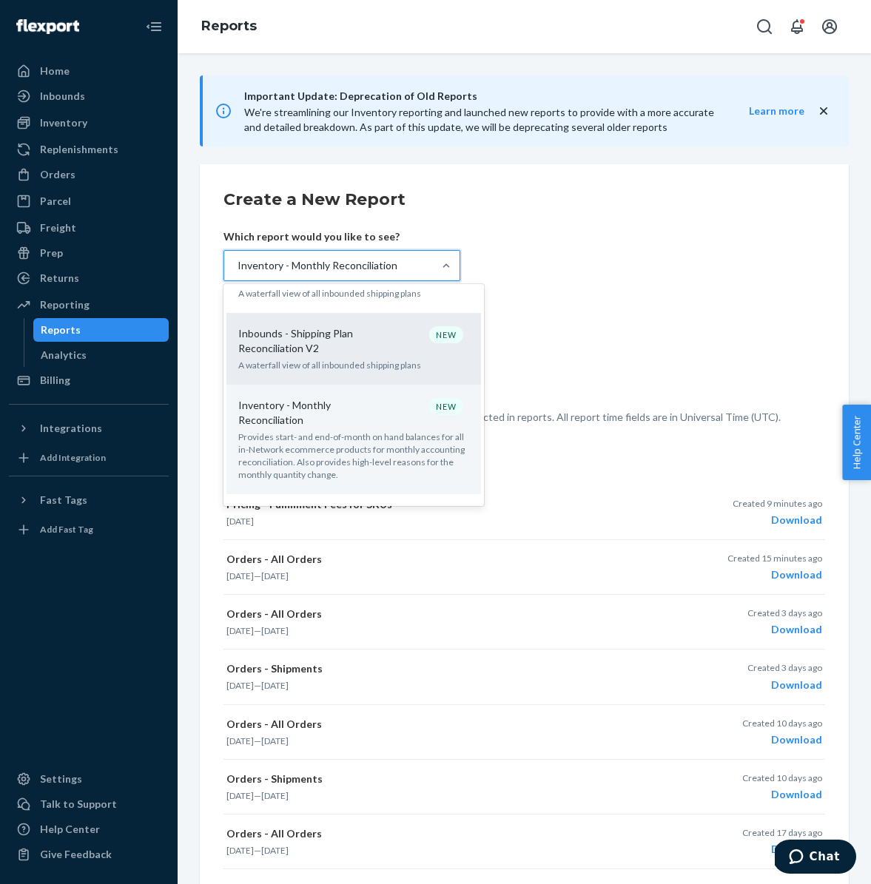
click at [373, 326] on p "Inbounds - Shipping Plan Reconciliation V2" at bounding box center [309, 341] width 142 height 30
click at [237, 273] on input "option Inbounds - Monthly Reconciliation, selected. option Inbounds - Shipping …" at bounding box center [236, 265] width 1 height 15
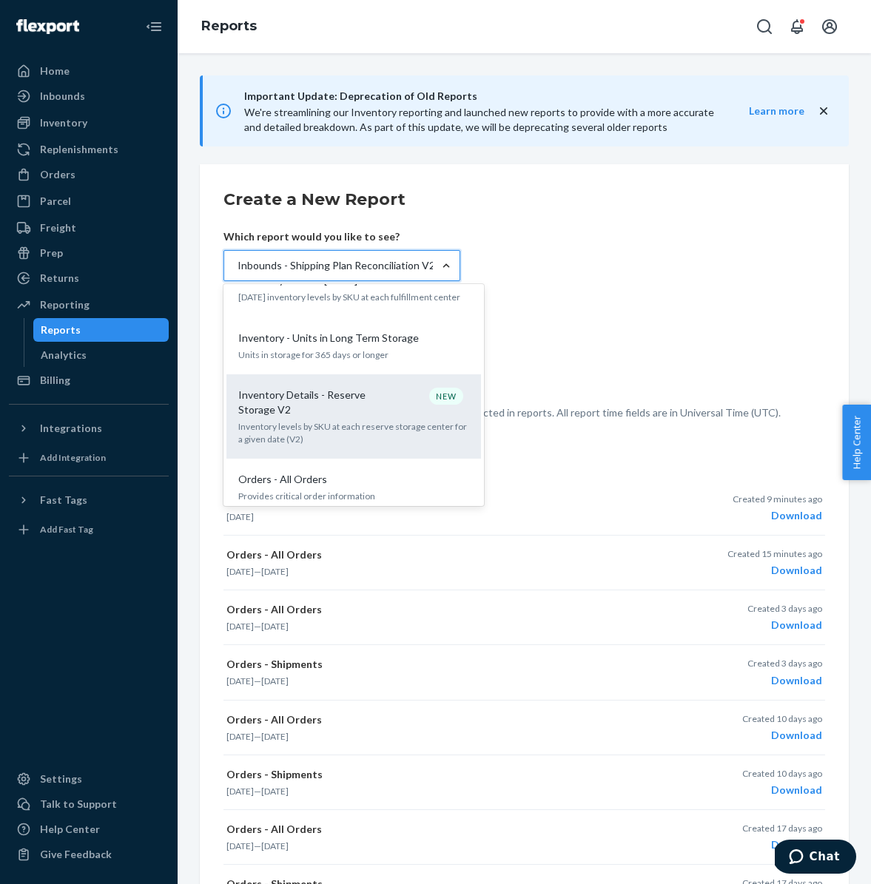
scroll to position [1044, 0]
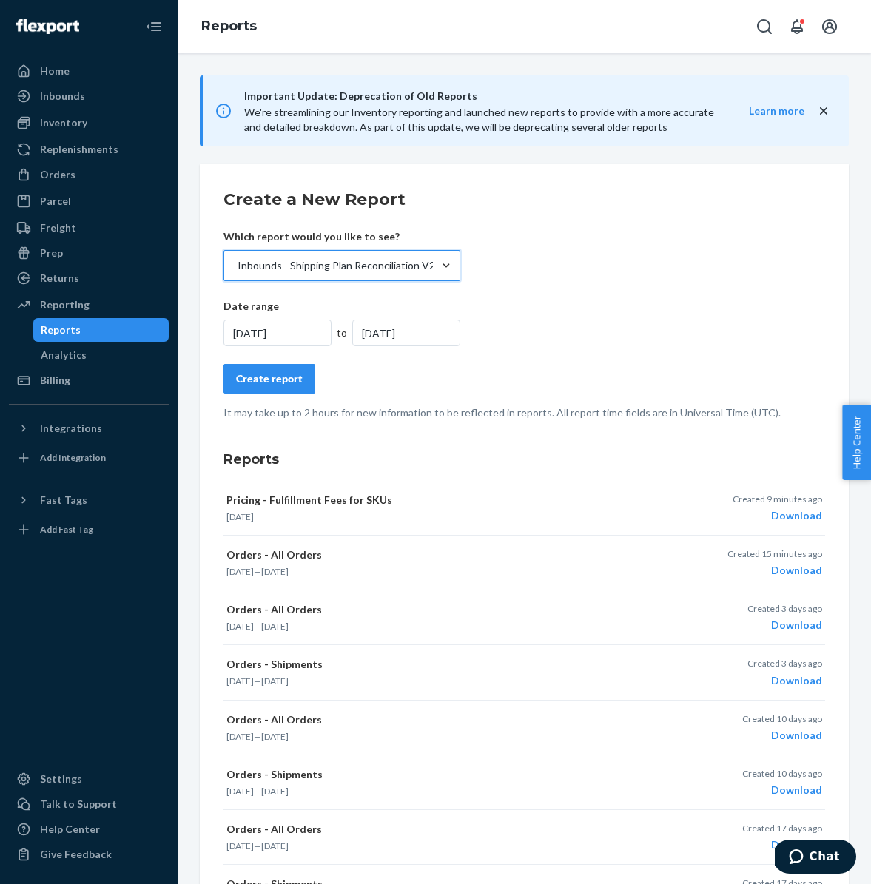
drag, startPoint x: 286, startPoint y: 265, endPoint x: 417, endPoint y: 269, distance: 131.7
click at [485, 259] on form "Create a New Report Which report would you like to see? option Inbounds - Shipp…" at bounding box center [523, 304] width 601 height 232
click at [433, 266] on div at bounding box center [446, 265] width 27 height 15
click at [237, 266] on input "option Inbounds - Shipping Plan Reconciliation V2, selected. 0 results availabl…" at bounding box center [236, 265] width 1 height 15
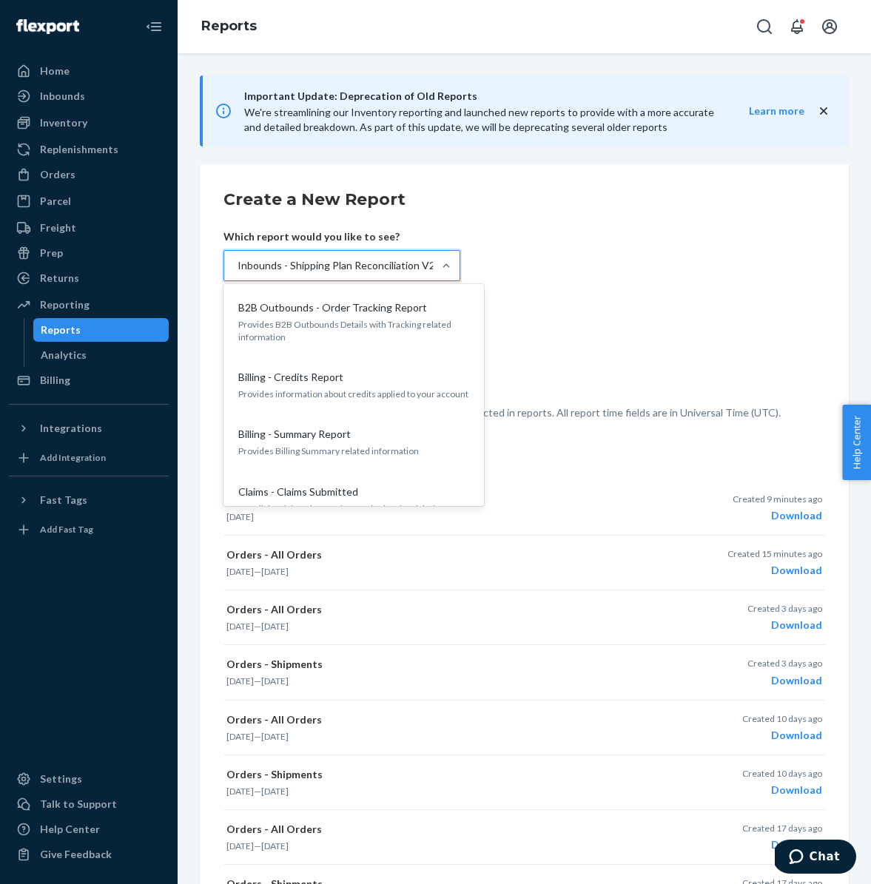
scroll to position [358, 0]
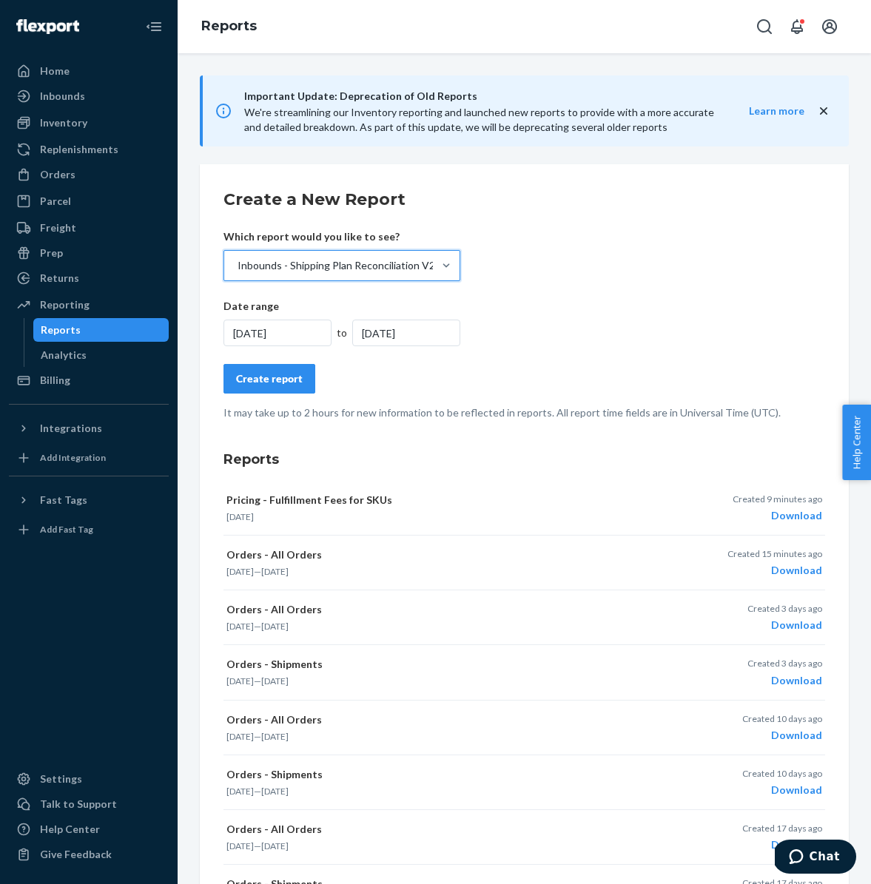
click at [428, 268] on div "Inbounds - Shipping Plan Reconciliation V2" at bounding box center [335, 265] width 197 height 15
click at [237, 268] on input "option Inbounds - Shipping Plan Reconciliation V2, selected. 0 results availabl…" at bounding box center [236, 265] width 1 height 15
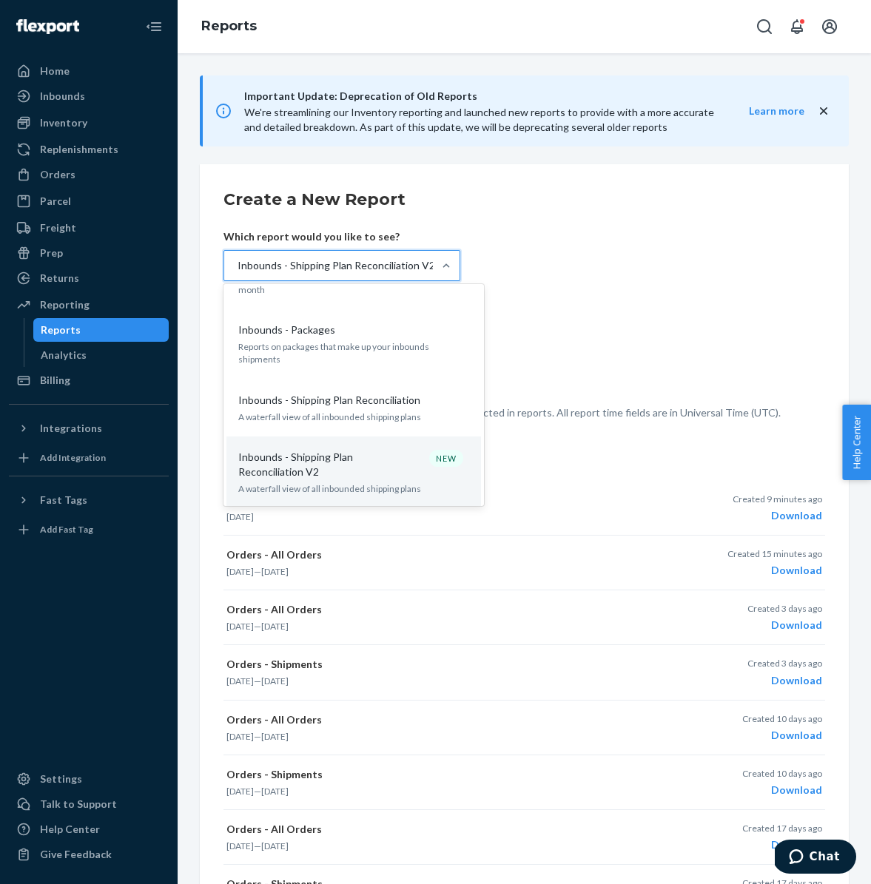
drag, startPoint x: 294, startPoint y: 266, endPoint x: 390, endPoint y: 267, distance: 96.2
click at [390, 267] on div "Inbounds - Shipping Plan Reconciliation V2" at bounding box center [335, 265] width 197 height 15
click at [237, 267] on input "option Inbounds - Shipping Plan Reconciliation V2, selected. option Inbounds - …" at bounding box center [236, 265] width 1 height 15
